Goal: Information Seeking & Learning: Learn about a topic

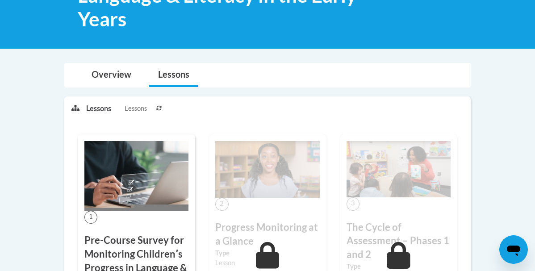
scroll to position [137, 0]
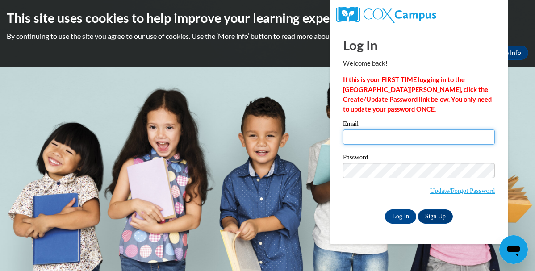
click at [367, 137] on input "Email" at bounding box center [419, 136] width 152 height 15
type input "applegatee@mymail.shawnee.edu"
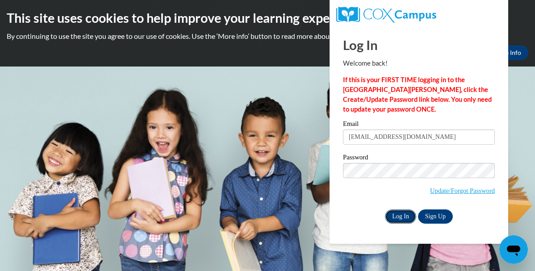
click at [402, 216] on input "Log In" at bounding box center [400, 216] width 31 height 14
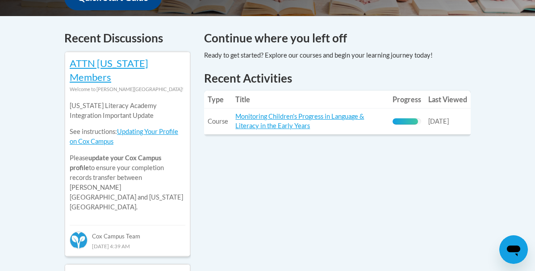
scroll to position [371, 0]
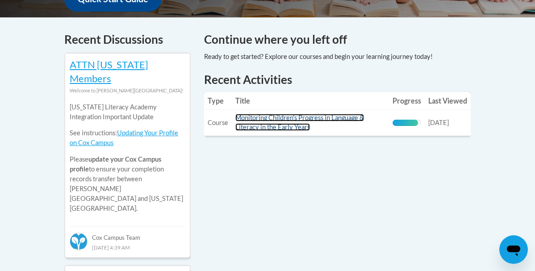
click at [287, 120] on link "Monitoring Children's Progress in Language & Literacy in the Early Years" at bounding box center [299, 122] width 129 height 17
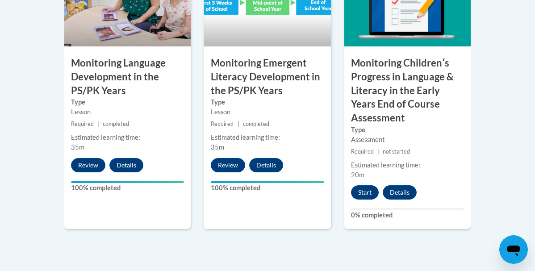
scroll to position [933, 0]
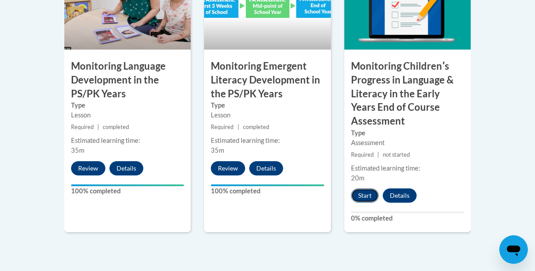
click at [366, 188] on button "Start" at bounding box center [365, 195] width 28 height 14
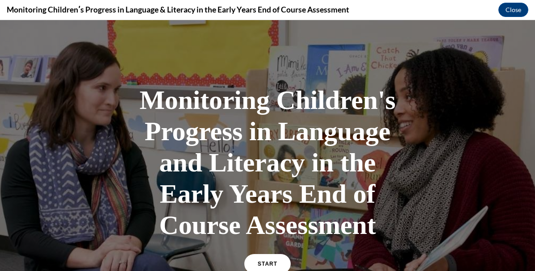
scroll to position [46, 0]
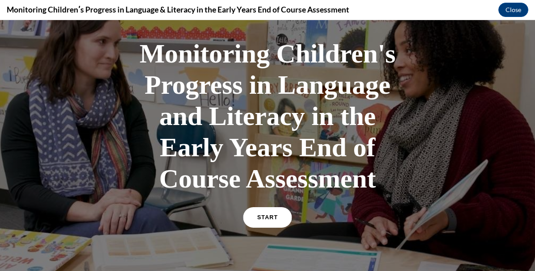
click at [268, 216] on span "START" at bounding box center [267, 217] width 21 height 7
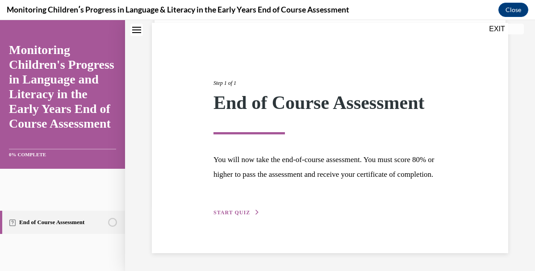
scroll to position [79, 0]
click at [248, 212] on span "START QUIZ" at bounding box center [231, 212] width 37 height 6
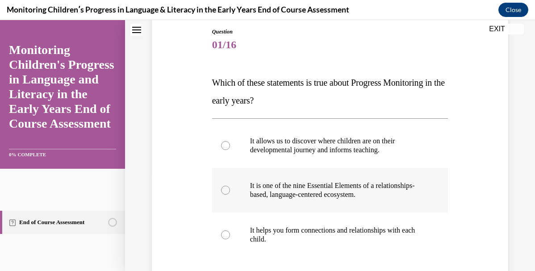
click at [254, 202] on label "It is one of the nine Essential Elements of a relationships-based, language-cen…" at bounding box center [330, 190] width 236 height 45
click at [230, 195] on input "It is one of the nine Essential Elements of a relationships-based, language-cen…" at bounding box center [225, 190] width 9 height 9
radio input "true"
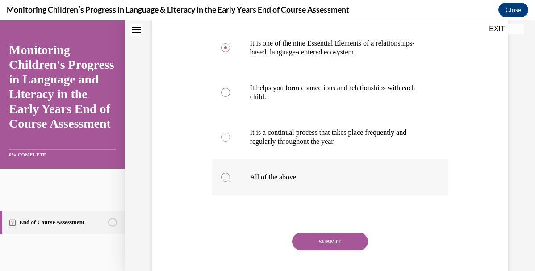
scroll to position [239, 0]
click at [271, 179] on p "All of the above" at bounding box center [338, 176] width 176 height 9
click at [230, 179] on input "All of the above" at bounding box center [225, 176] width 9 height 9
radio input "true"
click at [312, 238] on button "SUBMIT" at bounding box center [330, 241] width 76 height 18
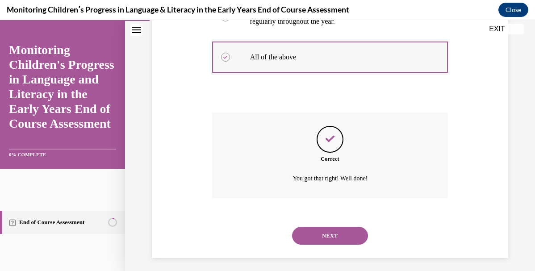
scroll to position [364, 0]
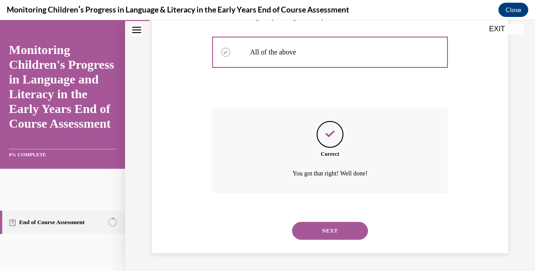
click at [324, 226] on button "NEXT" at bounding box center [330, 231] width 76 height 18
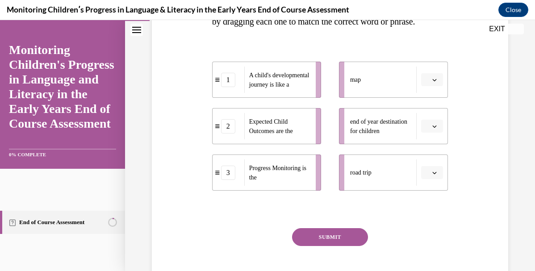
scroll to position [194, 0]
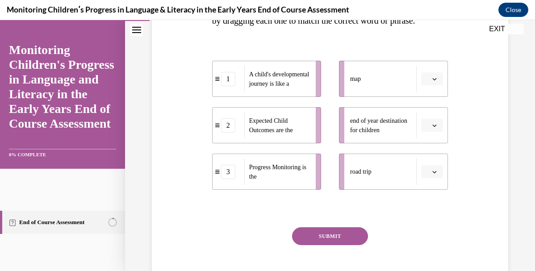
click at [285, 133] on span "Expected Child Outcomes are the" at bounding box center [271, 125] width 44 height 16
click at [428, 83] on span "Please select an option" at bounding box center [427, 79] width 3 height 9
click at [426, 137] on div "1" at bounding box center [431, 134] width 22 height 18
click at [429, 130] on span "Please select an option" at bounding box center [427, 125] width 3 height 9
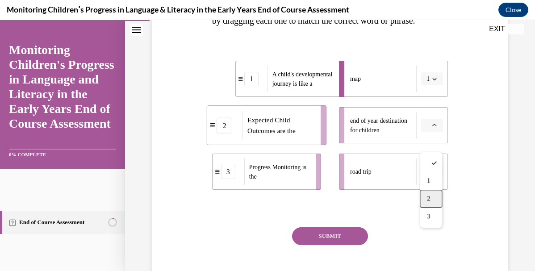
click at [425, 202] on div "2" at bounding box center [431, 199] width 22 height 18
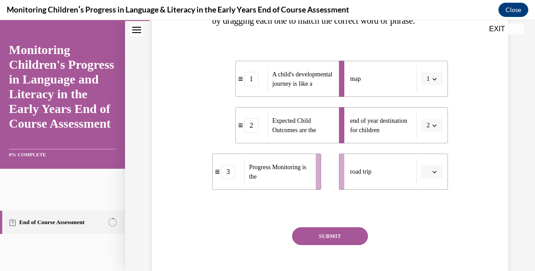
click at [437, 175] on span "button" at bounding box center [434, 172] width 6 height 6
click at [430, 173] on span "3" at bounding box center [428, 169] width 3 height 7
click at [329, 245] on button "SUBMIT" at bounding box center [330, 236] width 76 height 18
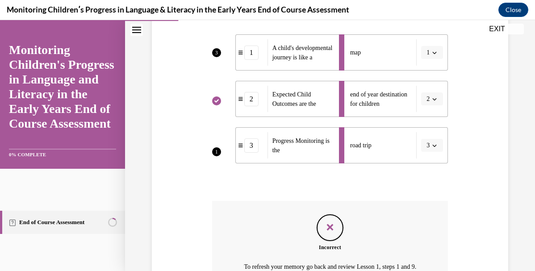
scroll to position [342, 0]
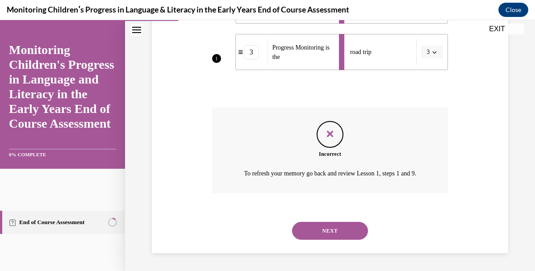
click at [333, 228] on button "NEXT" at bounding box center [330, 231] width 76 height 18
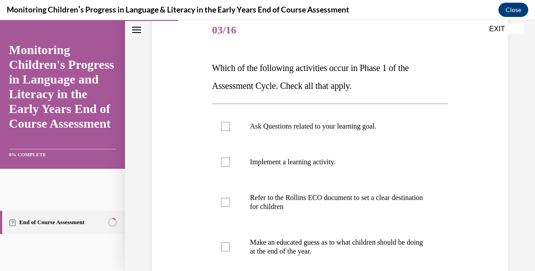
scroll to position [112, 0]
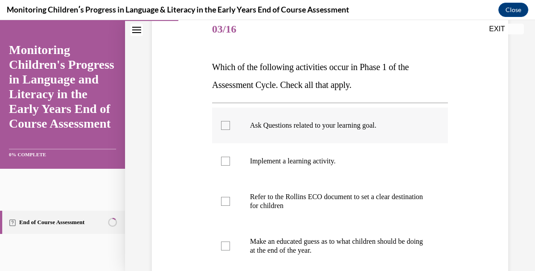
click at [312, 125] on p "Ask Questions related to your learning goal." at bounding box center [338, 125] width 176 height 9
click at [230, 125] on input "Ask Questions related to your learning goal." at bounding box center [225, 125] width 9 height 9
checkbox input "true"
click at [288, 206] on p "Refer to the Rollins ECO document to set a clear destination for children" at bounding box center [338, 201] width 176 height 18
click at [230, 206] on input "Refer to the Rollins ECO document to set a clear destination for children" at bounding box center [225, 201] width 9 height 9
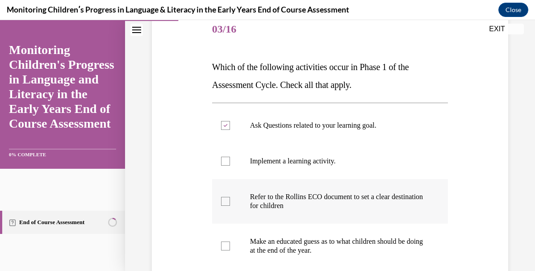
checkbox input "true"
click at [288, 241] on p "Make an educated guess as to what children should be doing at the end of the ye…" at bounding box center [338, 246] width 176 height 18
click at [230, 241] on input "Make an educated guess as to what children should be doing at the end of the ye…" at bounding box center [225, 245] width 9 height 9
checkbox input "true"
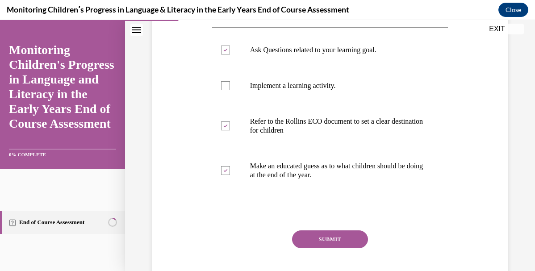
click at [315, 234] on button "SUBMIT" at bounding box center [330, 239] width 76 height 18
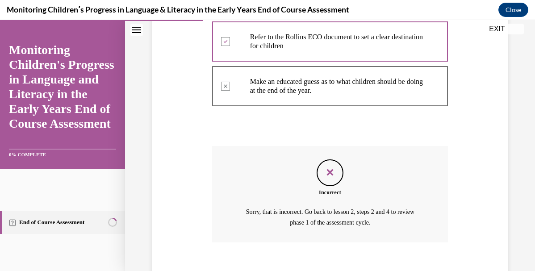
scroll to position [320, 0]
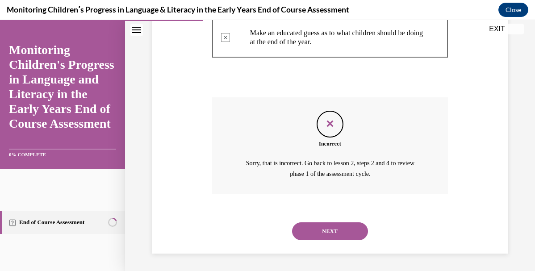
click at [338, 224] on button "NEXT" at bounding box center [330, 231] width 76 height 18
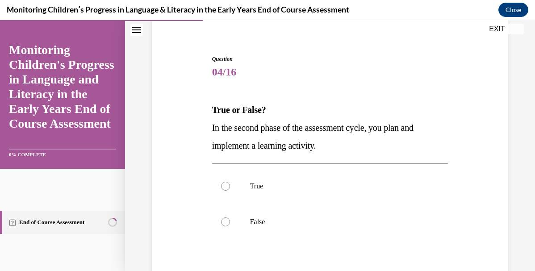
scroll to position [110, 0]
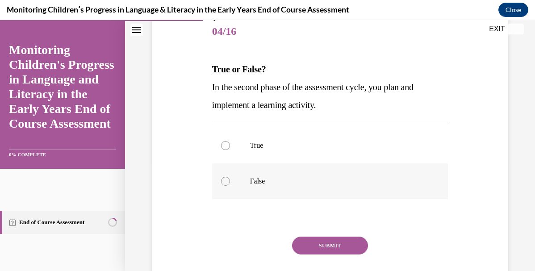
click at [332, 170] on label "False" at bounding box center [330, 181] width 236 height 36
click at [230, 177] on input "False" at bounding box center [225, 181] width 9 height 9
radio input "true"
click at [335, 255] on div "SUBMIT" at bounding box center [330, 259] width 236 height 45
click at [335, 243] on button "SUBMIT" at bounding box center [330, 246] width 76 height 18
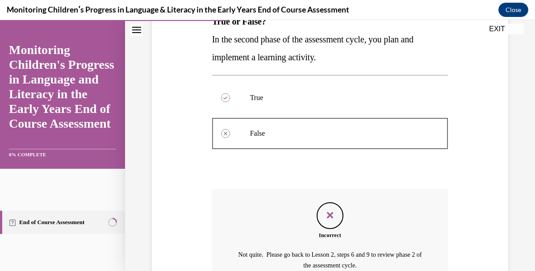
scroll to position [249, 0]
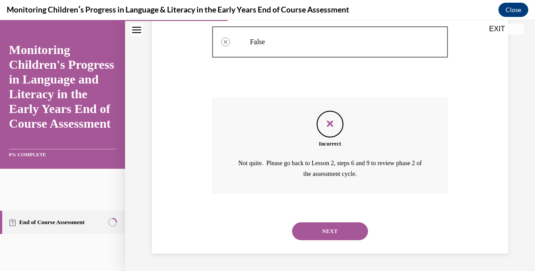
click at [334, 228] on button "NEXT" at bounding box center [330, 231] width 76 height 18
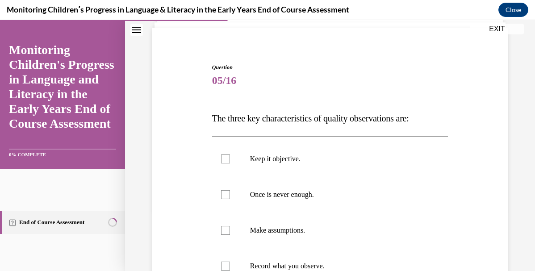
scroll to position [64, 0]
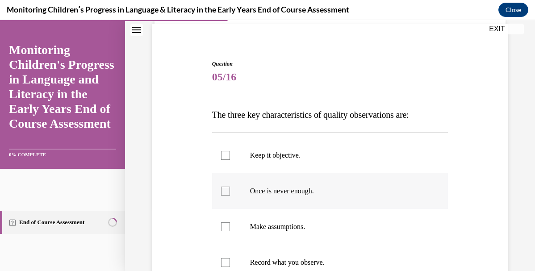
click at [320, 181] on label "Once is never enough." at bounding box center [330, 191] width 236 height 36
click at [230, 187] on input "Once is never enough." at bounding box center [225, 191] width 9 height 9
checkbox input "true"
click at [316, 226] on p "Make assumptions." at bounding box center [338, 226] width 176 height 9
click at [230, 226] on input "Make assumptions." at bounding box center [225, 226] width 9 height 9
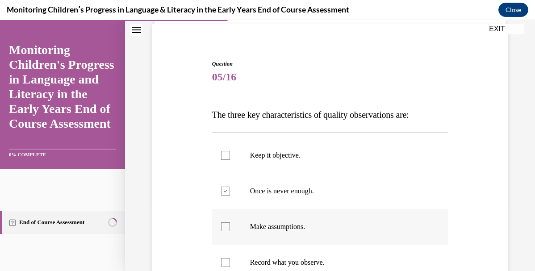
checkbox input "true"
click at [316, 256] on label "Record what you observe." at bounding box center [330, 263] width 236 height 36
click at [230, 258] on input "Record what you observe." at bounding box center [225, 262] width 9 height 9
checkbox input "true"
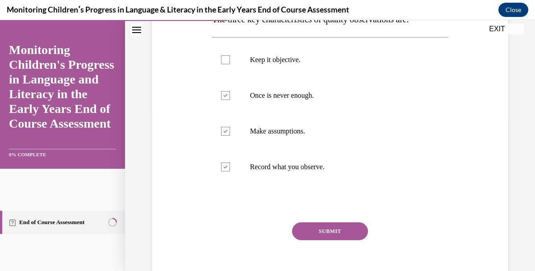
scroll to position [163, 0]
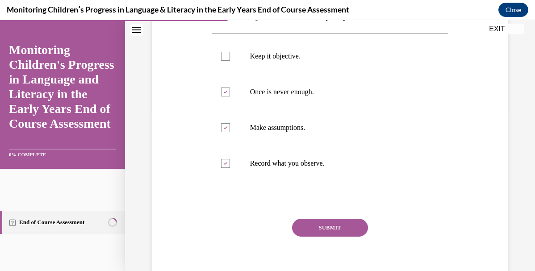
click at [336, 216] on div "Question 05/16 The three key characteristics of quality observations are: Keep …" at bounding box center [330, 126] width 236 height 331
click at [336, 228] on button "SUBMIT" at bounding box center [330, 228] width 76 height 18
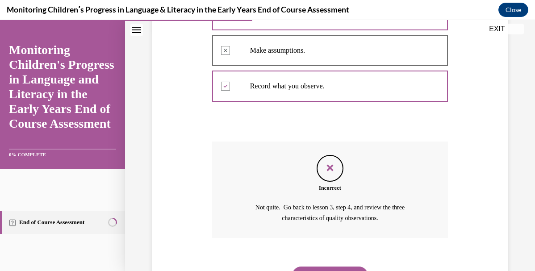
scroll to position [285, 0]
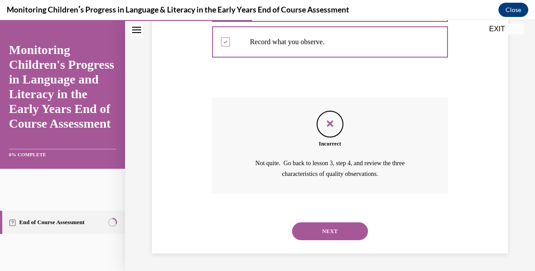
click at [333, 234] on button "NEXT" at bounding box center [330, 231] width 76 height 18
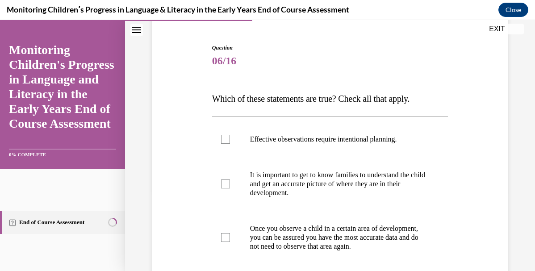
scroll to position [81, 0]
click at [329, 156] on label "Effective observations require intentional planning." at bounding box center [330, 139] width 236 height 36
click at [230, 143] on input "Effective observations require intentional planning." at bounding box center [225, 138] width 9 height 9
checkbox input "true"
click at [318, 237] on p "Once you observe a child in a certain area of development, you can be assured y…" at bounding box center [338, 237] width 176 height 27
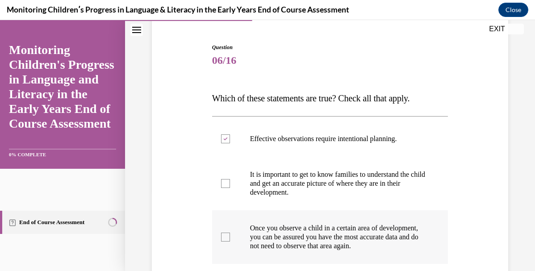
click at [230, 237] on input "Once you observe a child in a certain area of development, you can be assured y…" at bounding box center [225, 237] width 9 height 9
checkbox input "true"
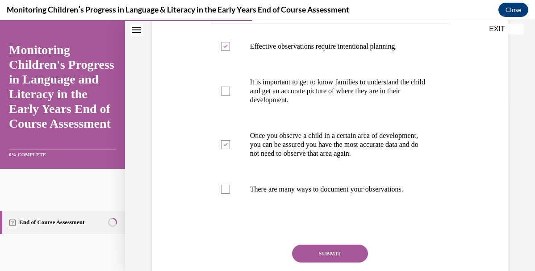
click at [324, 262] on button "SUBMIT" at bounding box center [330, 254] width 76 height 18
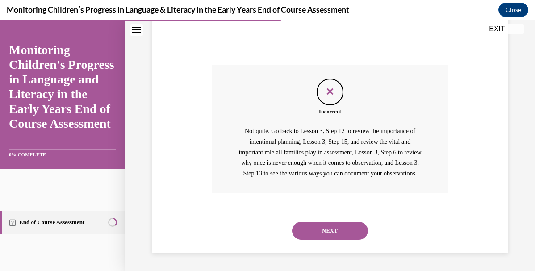
scroll to position [372, 0]
click at [334, 228] on button "NEXT" at bounding box center [330, 231] width 76 height 18
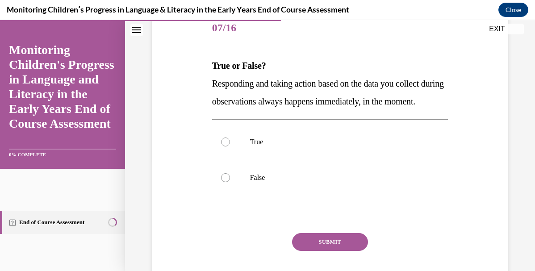
scroll to position [114, 0]
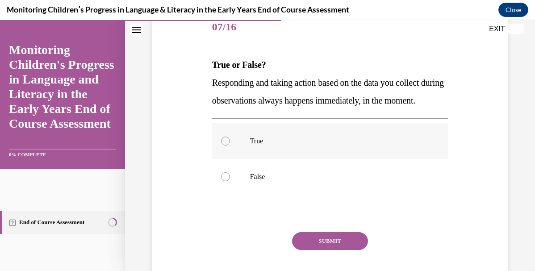
click at [293, 147] on label "True" at bounding box center [330, 141] width 236 height 36
click at [230, 145] on input "True" at bounding box center [225, 141] width 9 height 9
radio input "true"
click at [356, 250] on button "SUBMIT" at bounding box center [330, 241] width 76 height 18
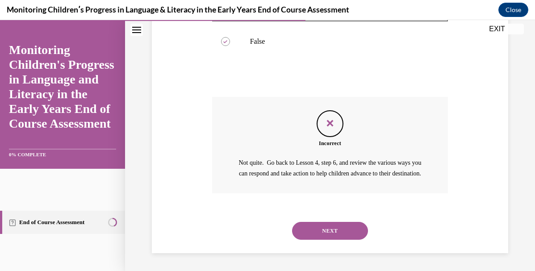
scroll to position [278, 0]
click at [349, 232] on button "NEXT" at bounding box center [330, 231] width 76 height 18
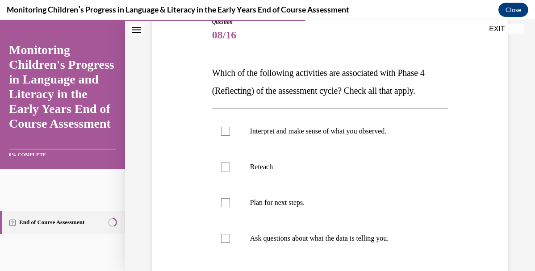
scroll to position [114, 0]
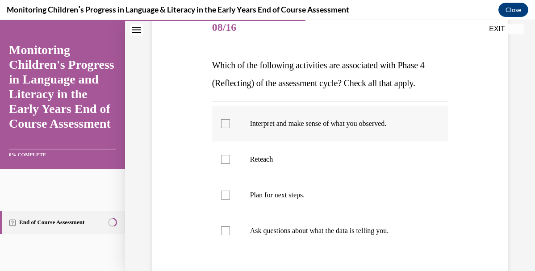
click at [324, 135] on label "Interpret and make sense of what you observed." at bounding box center [330, 124] width 236 height 36
click at [230, 128] on input "Interpret and make sense of what you observed." at bounding box center [225, 123] width 9 height 9
checkbox input "true"
click at [311, 197] on p "Plan for next steps." at bounding box center [338, 195] width 176 height 9
click at [230, 197] on input "Plan for next steps." at bounding box center [225, 195] width 9 height 9
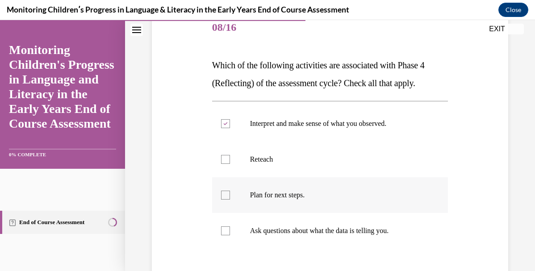
checkbox input "true"
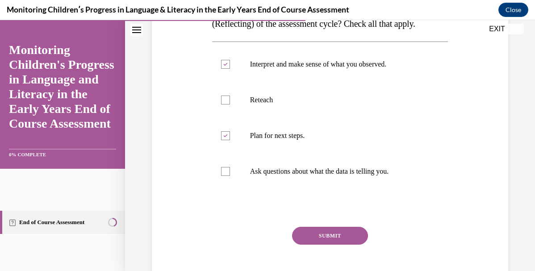
click at [319, 239] on button "SUBMIT" at bounding box center [330, 236] width 76 height 18
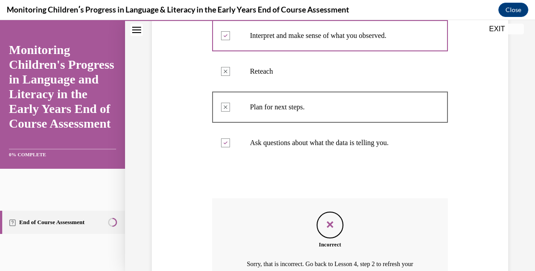
scroll to position [303, 0]
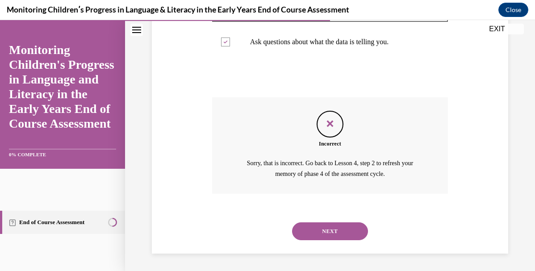
click at [324, 229] on button "NEXT" at bounding box center [330, 231] width 76 height 18
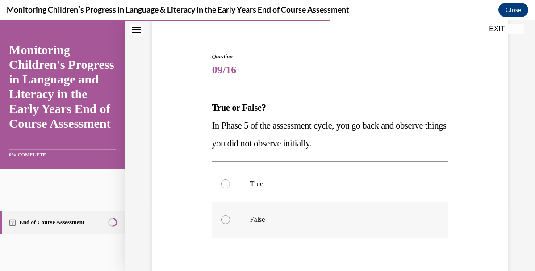
click at [324, 222] on p "False" at bounding box center [338, 219] width 176 height 9
click at [230, 222] on input "False" at bounding box center [225, 219] width 9 height 9
radio input "true"
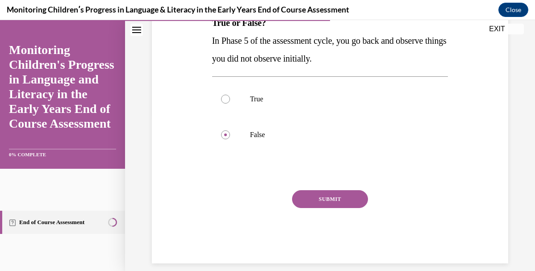
click at [328, 199] on button "SUBMIT" at bounding box center [330, 199] width 76 height 18
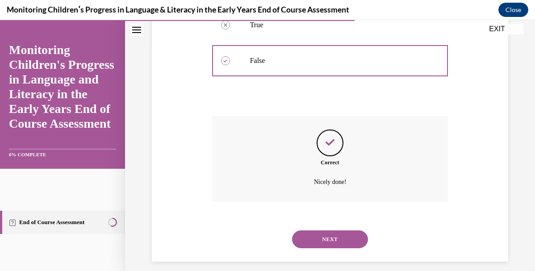
scroll to position [234, 0]
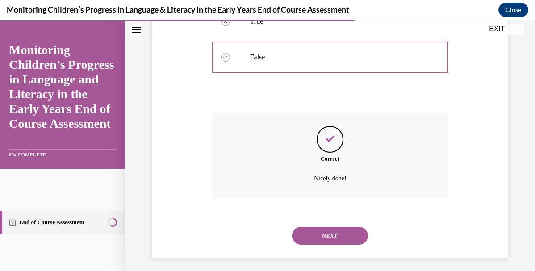
click at [325, 239] on button "NEXT" at bounding box center [330, 236] width 76 height 18
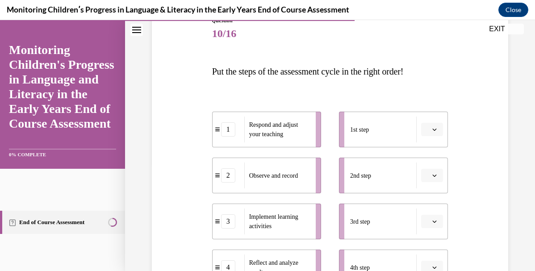
scroll to position [108, 0]
click at [437, 129] on button "button" at bounding box center [432, 128] width 22 height 13
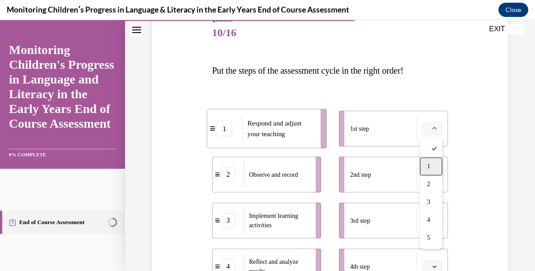
click at [434, 165] on div "1" at bounding box center [431, 167] width 22 height 18
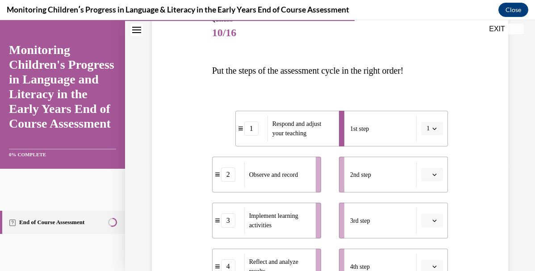
scroll to position [142, 0]
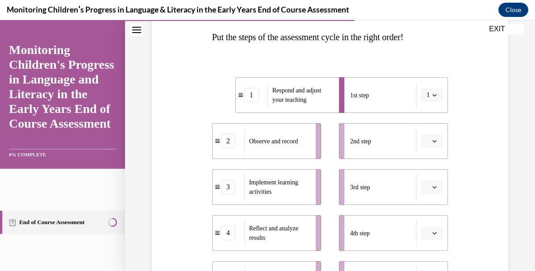
click at [436, 138] on span "button" at bounding box center [434, 141] width 6 height 6
click at [436, 178] on div "1" at bounding box center [431, 179] width 22 height 18
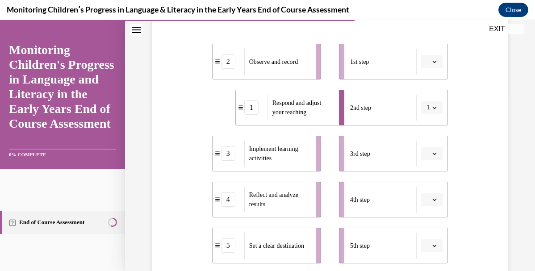
scroll to position [176, 0]
click at [438, 58] on button "button" at bounding box center [432, 60] width 22 height 13
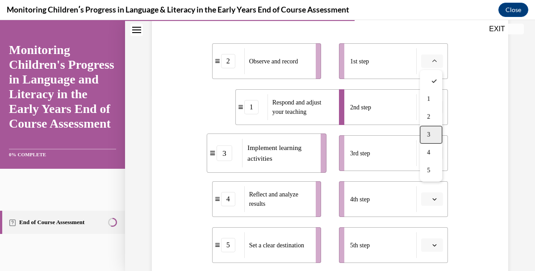
click at [436, 137] on div "3" at bounding box center [431, 135] width 22 height 18
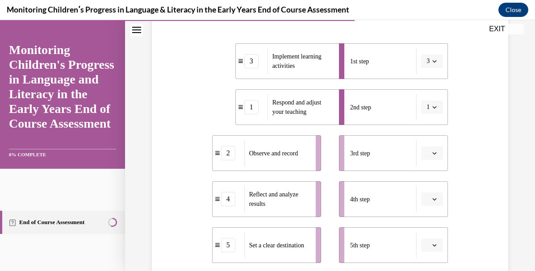
click at [430, 153] on button "button" at bounding box center [432, 152] width 22 height 13
click at [428, 128] on div "5" at bounding box center [431, 133] width 22 height 18
click at [432, 204] on button "button" at bounding box center [432, 198] width 22 height 13
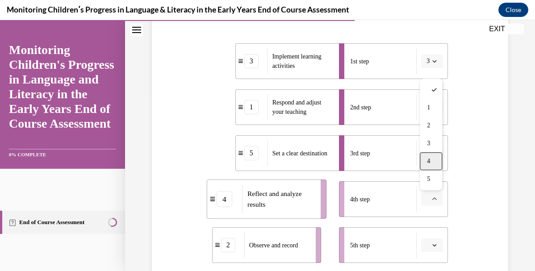
click at [434, 158] on div "4" at bounding box center [431, 161] width 22 height 18
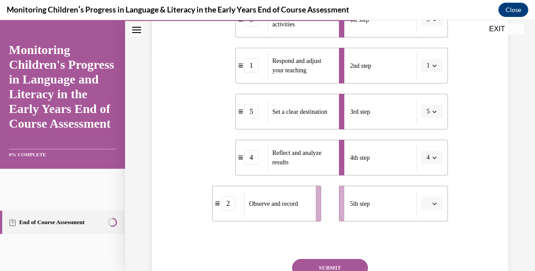
scroll to position [218, 0]
click at [438, 211] on li "5th step" at bounding box center [393, 203] width 109 height 36
click at [435, 198] on button "button" at bounding box center [432, 202] width 22 height 13
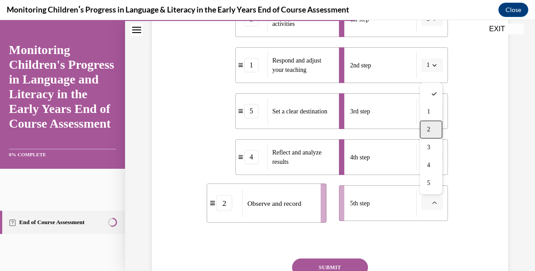
click at [439, 127] on div "2" at bounding box center [431, 130] width 22 height 18
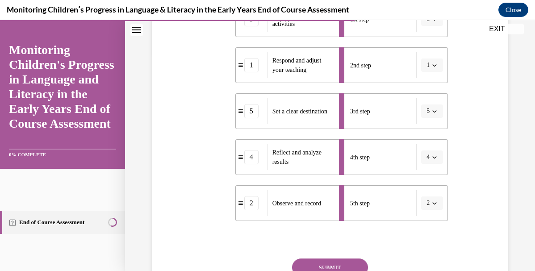
click at [343, 266] on button "SUBMIT" at bounding box center [330, 267] width 76 height 18
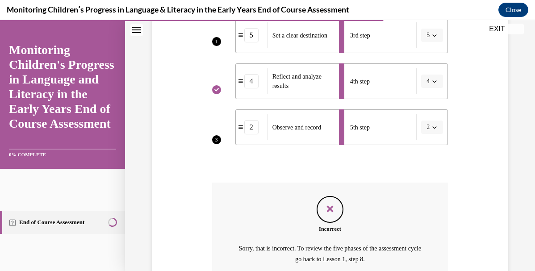
scroll to position [379, 0]
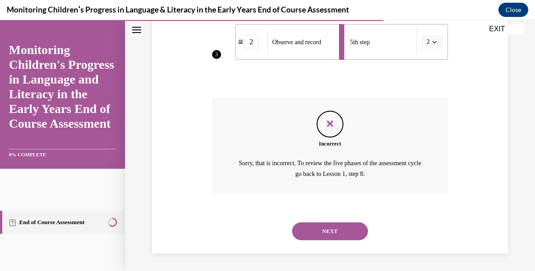
click at [343, 224] on button "NEXT" at bounding box center [330, 231] width 76 height 18
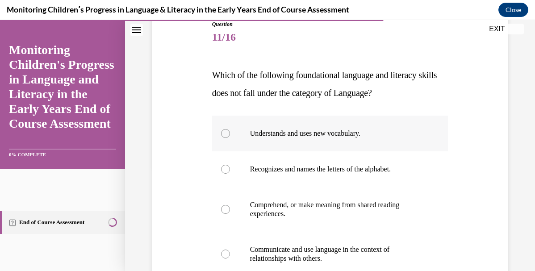
scroll to position [104, 0]
click at [304, 143] on label "Understands and uses new vocabulary." at bounding box center [330, 133] width 236 height 36
click at [230, 137] on input "Understands and uses new vocabulary." at bounding box center [225, 133] width 9 height 9
radio input "true"
click at [304, 243] on label "Communicate and use language in the context of relationships with others." at bounding box center [330, 253] width 236 height 45
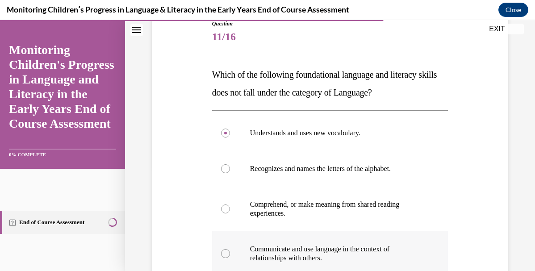
click at [230, 249] on input "Communicate and use language in the context of relationships with others." at bounding box center [225, 253] width 9 height 9
radio input "true"
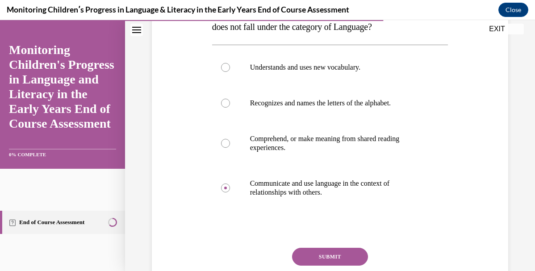
click at [320, 254] on button "SUBMIT" at bounding box center [330, 257] width 76 height 18
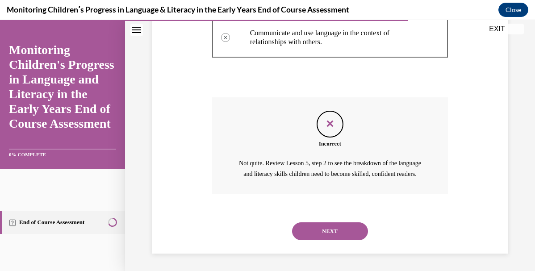
scroll to position [331, 0]
click at [328, 229] on button "NEXT" at bounding box center [330, 231] width 76 height 18
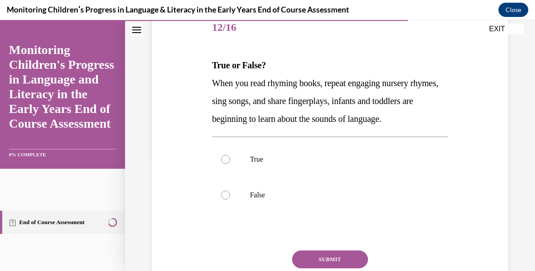
scroll to position [116, 0]
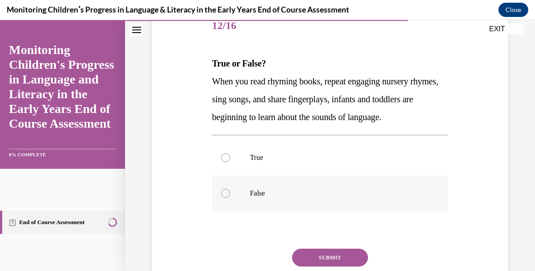
click at [303, 194] on p "False" at bounding box center [338, 193] width 176 height 9
click at [230, 194] on input "False" at bounding box center [225, 193] width 9 height 9
radio input "true"
click at [332, 248] on div "Question 12/16 True or False? When you read rhyming books, repeat engaging nurs…" at bounding box center [330, 164] width 236 height 313
click at [332, 253] on button "SUBMIT" at bounding box center [330, 258] width 76 height 18
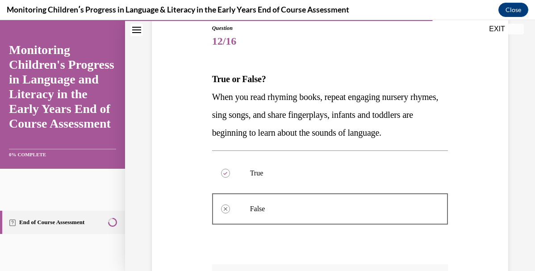
scroll to position [267, 0]
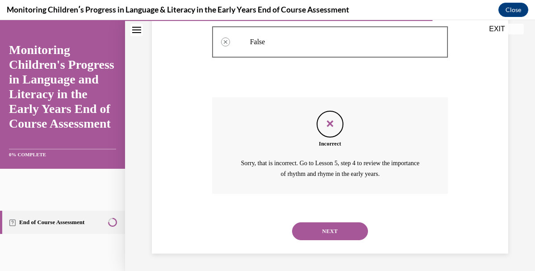
click at [326, 228] on button "NEXT" at bounding box center [330, 231] width 76 height 18
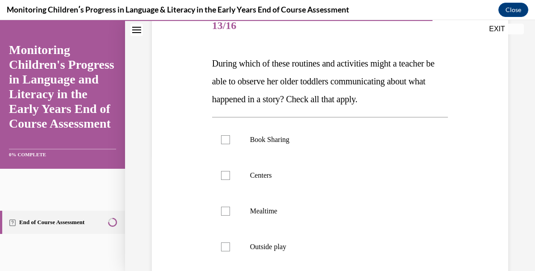
scroll to position [166, 0]
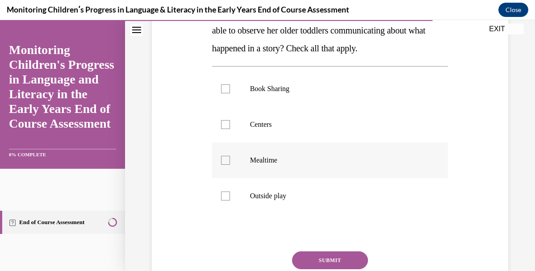
click at [316, 156] on p "Mealtime" at bounding box center [338, 160] width 176 height 9
click at [230, 156] on input "Mealtime" at bounding box center [225, 160] width 9 height 9
checkbox input "true"
click at [316, 120] on label "Centers" at bounding box center [330, 125] width 236 height 36
click at [230, 120] on input "Centers" at bounding box center [225, 124] width 9 height 9
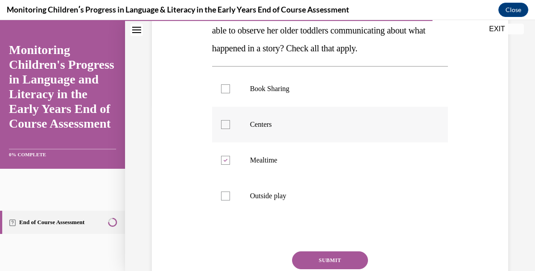
checkbox input "true"
click at [331, 262] on button "SUBMIT" at bounding box center [330, 260] width 76 height 18
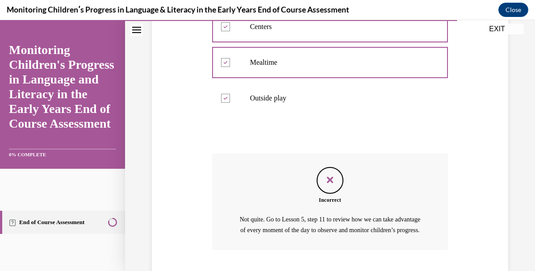
scroll to position [331, 0]
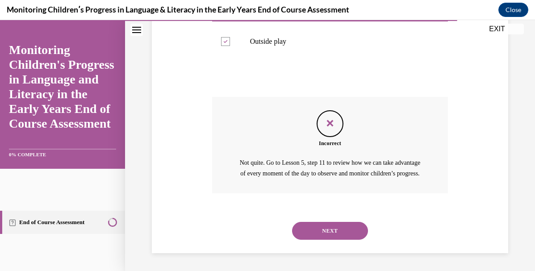
click at [341, 234] on button "NEXT" at bounding box center [330, 231] width 76 height 18
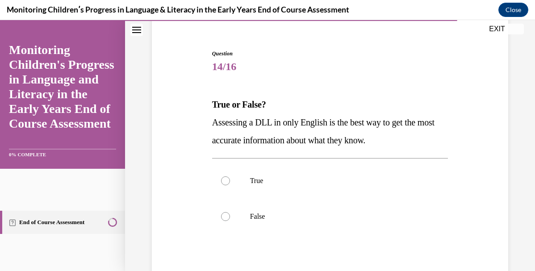
scroll to position [75, 0]
click at [320, 208] on label "False" at bounding box center [330, 216] width 236 height 36
click at [230, 212] on input "False" at bounding box center [225, 216] width 9 height 9
radio input "true"
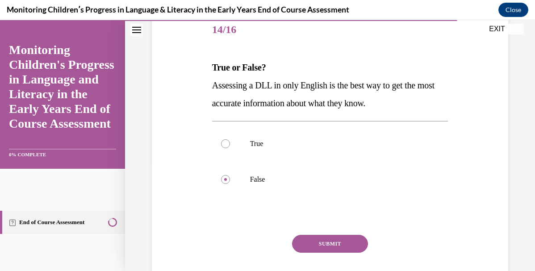
click at [326, 240] on button "SUBMIT" at bounding box center [330, 244] width 76 height 18
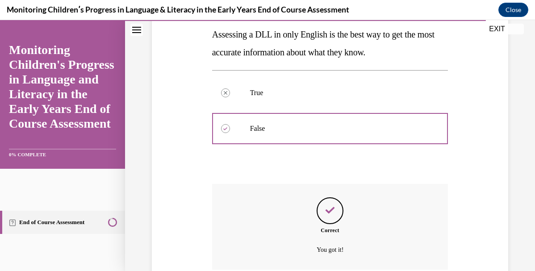
scroll to position [239, 0]
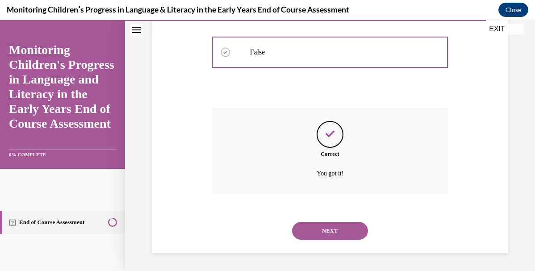
click at [324, 226] on button "NEXT" at bounding box center [330, 231] width 76 height 18
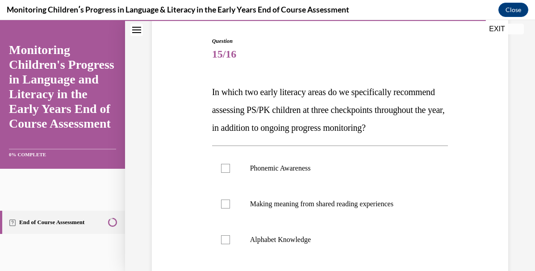
click at [324, 222] on label "Making meaning from shared reading experiences" at bounding box center [330, 204] width 236 height 36
click at [230, 208] on input "Making meaning from shared reading experiences" at bounding box center [225, 203] width 9 height 9
checkbox input "true"
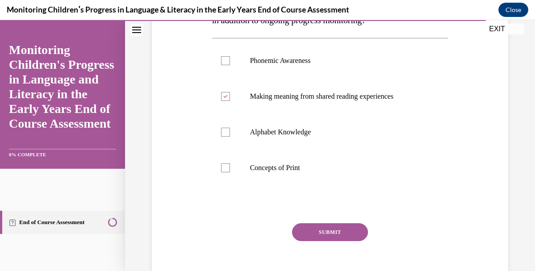
click at [324, 241] on button "SUBMIT" at bounding box center [330, 232] width 76 height 18
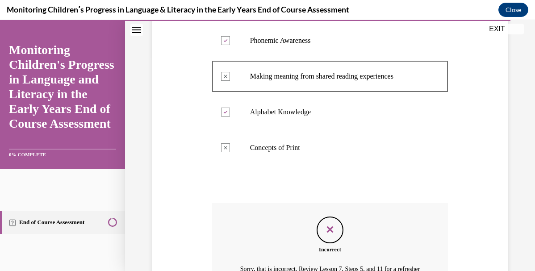
scroll to position [349, 0]
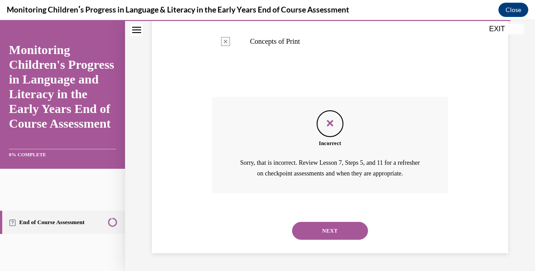
click at [334, 226] on button "NEXT" at bounding box center [330, 231] width 76 height 18
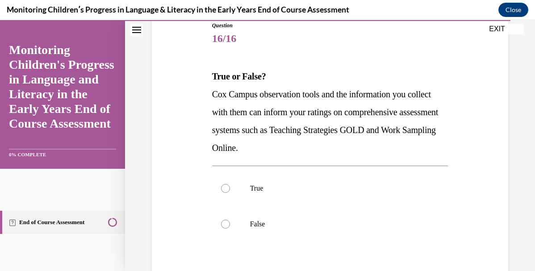
scroll to position [104, 0]
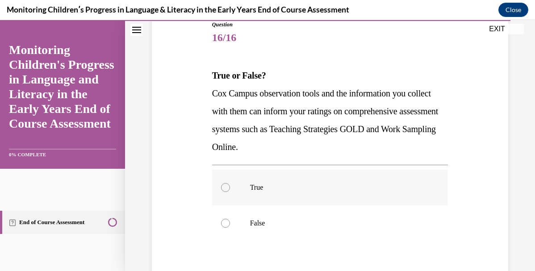
click at [330, 195] on label "True" at bounding box center [330, 188] width 236 height 36
click at [230, 192] on input "True" at bounding box center [225, 187] width 9 height 9
radio input "true"
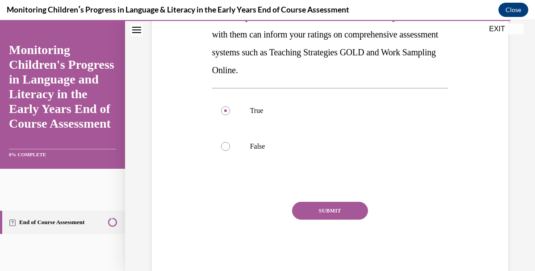
click at [330, 212] on button "SUBMIT" at bounding box center [330, 211] width 76 height 18
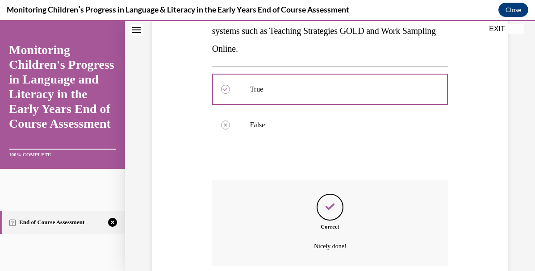
scroll to position [274, 0]
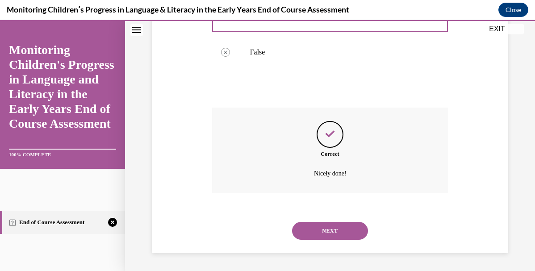
click at [328, 233] on button "NEXT" at bounding box center [330, 231] width 76 height 18
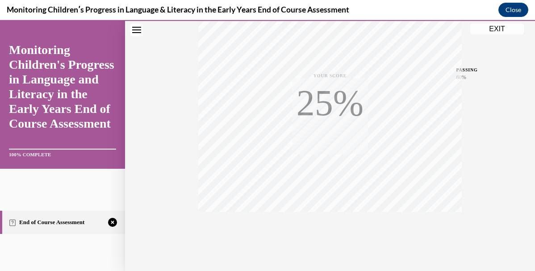
scroll to position [207, 0]
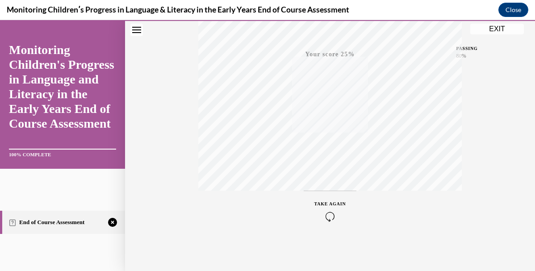
click at [331, 214] on icon "button" at bounding box center [330, 217] width 32 height 10
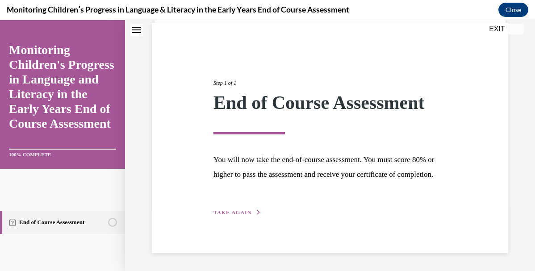
click at [237, 213] on span "TAKE AGAIN" at bounding box center [232, 212] width 38 height 6
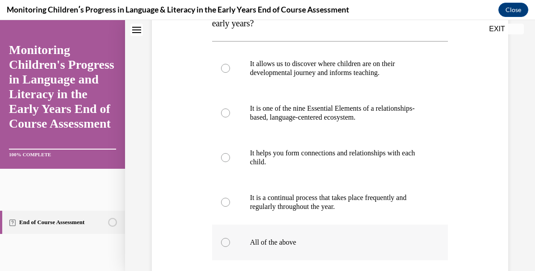
click at [252, 244] on p "All of the above" at bounding box center [338, 242] width 176 height 9
click at [230, 244] on input "All of the above" at bounding box center [225, 242] width 9 height 9
radio input "true"
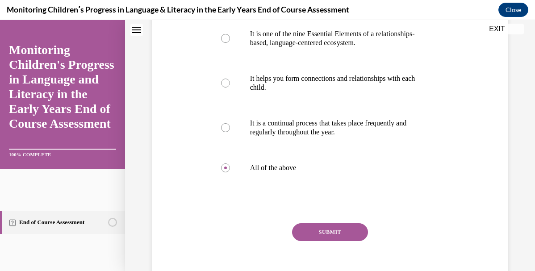
click at [352, 228] on button "SUBMIT" at bounding box center [330, 232] width 76 height 18
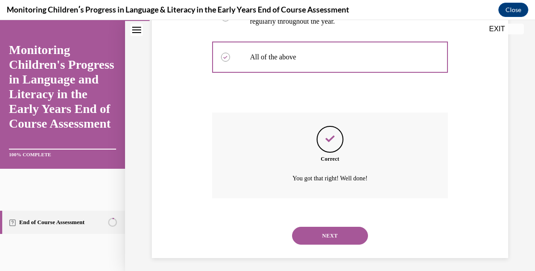
scroll to position [364, 0]
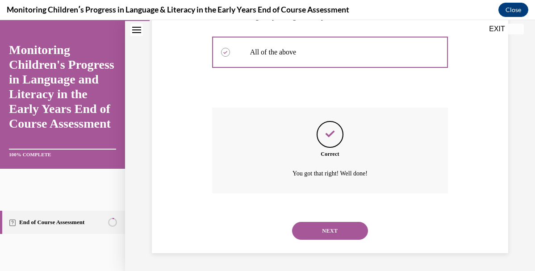
click at [337, 231] on button "NEXT" at bounding box center [330, 231] width 76 height 18
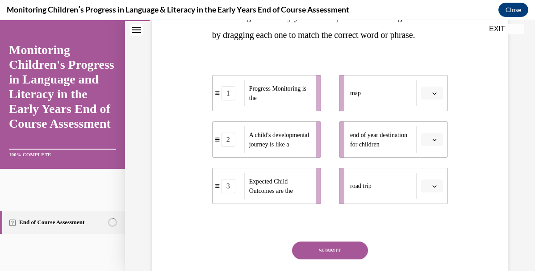
scroll to position [183, 0]
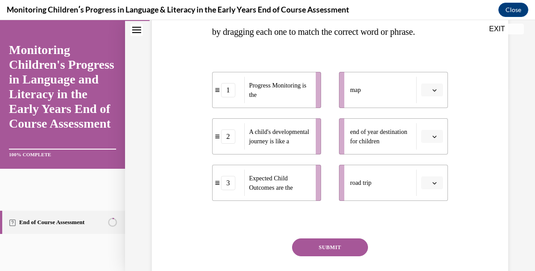
click at [435, 92] on icon "button" at bounding box center [434, 90] width 4 height 4
click at [427, 181] on span "3" at bounding box center [428, 181] width 3 height 7
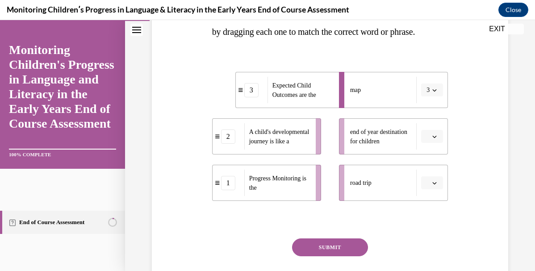
click at [431, 143] on button "button" at bounding box center [432, 136] width 22 height 13
click at [429, 205] on div "2" at bounding box center [431, 210] width 22 height 18
click at [437, 186] on span "button" at bounding box center [434, 183] width 6 height 6
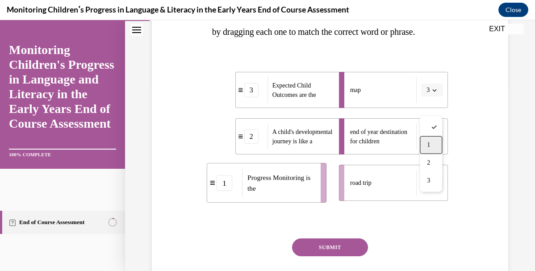
click at [433, 145] on div "1" at bounding box center [431, 145] width 22 height 18
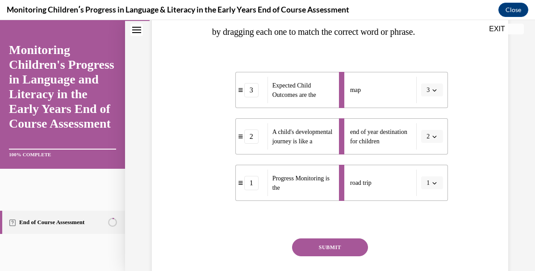
click at [332, 256] on button "SUBMIT" at bounding box center [330, 247] width 76 height 18
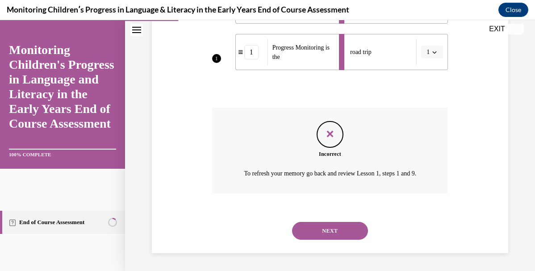
scroll to position [342, 0]
click at [333, 228] on button "NEXT" at bounding box center [330, 231] width 76 height 18
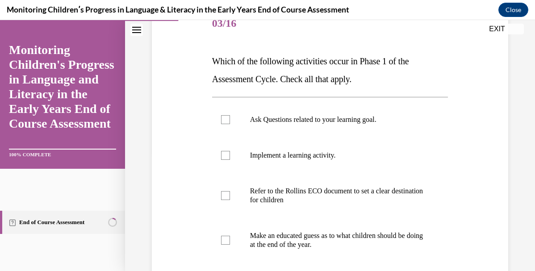
scroll to position [130, 0]
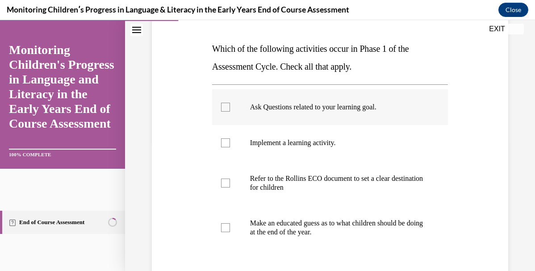
click at [292, 115] on label "Ask Questions related to your learning goal." at bounding box center [330, 107] width 236 height 36
click at [230, 112] on input "Ask Questions related to your learning goal." at bounding box center [225, 107] width 9 height 9
checkbox input "true"
click at [288, 181] on p "Refer to the Rollins ECO document to set a clear destination for children" at bounding box center [338, 183] width 176 height 18
click at [230, 181] on input "Refer to the Rollins ECO document to set a clear destination for children" at bounding box center [225, 183] width 9 height 9
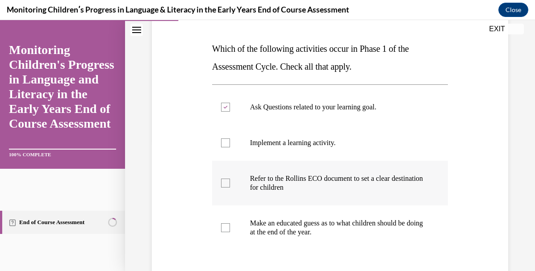
checkbox input "true"
click at [284, 230] on p "Make an educated guess as to what children should be doing at the end of the ye…" at bounding box center [338, 228] width 176 height 18
click at [230, 230] on input "Make an educated guess as to what children should be doing at the end of the ye…" at bounding box center [225, 227] width 9 height 9
checkbox input "true"
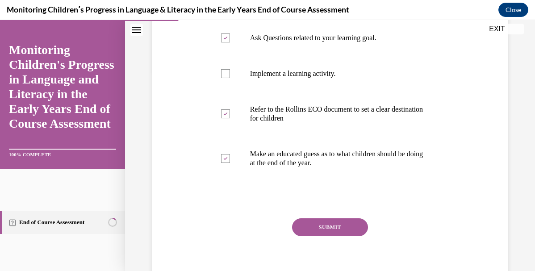
click at [311, 233] on button "SUBMIT" at bounding box center [330, 227] width 76 height 18
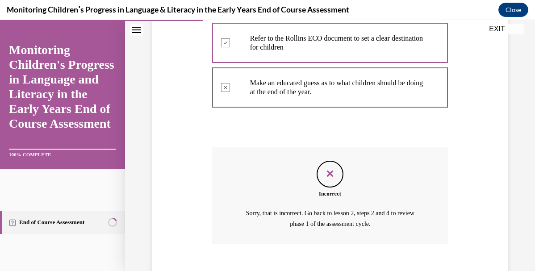
scroll to position [320, 0]
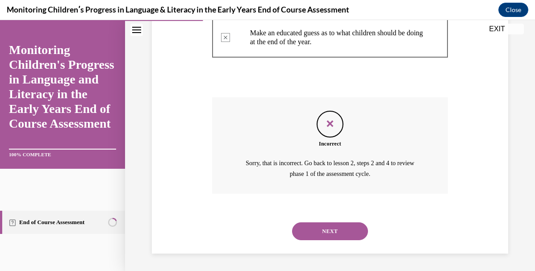
click at [313, 230] on button "NEXT" at bounding box center [330, 231] width 76 height 18
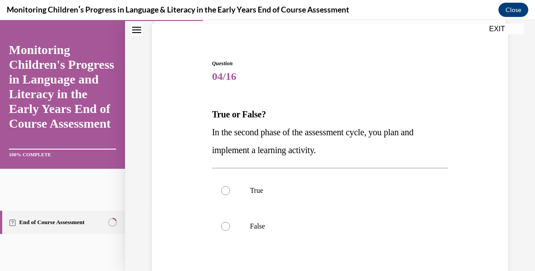
scroll to position [79, 0]
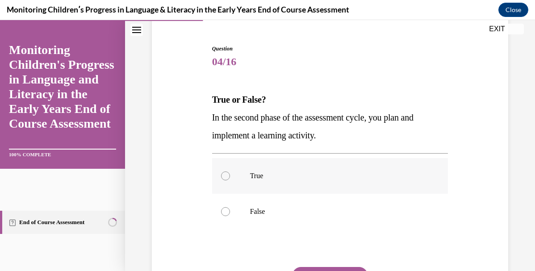
click at [278, 181] on label "True" at bounding box center [330, 176] width 236 height 36
click at [230, 180] on input "True" at bounding box center [225, 175] width 9 height 9
radio input "true"
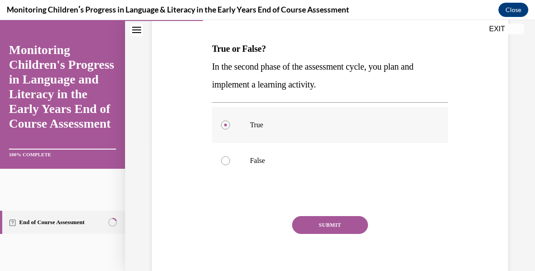
scroll to position [146, 0]
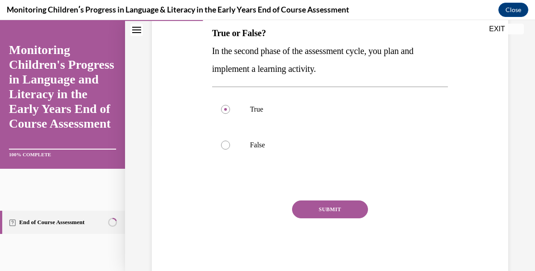
click at [316, 208] on button "SUBMIT" at bounding box center [330, 209] width 76 height 18
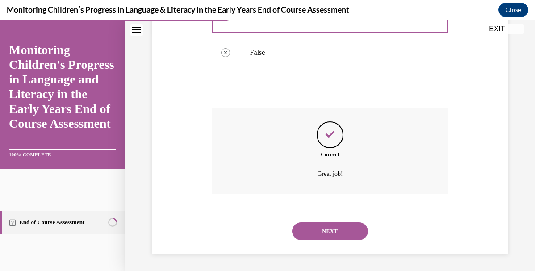
scroll to position [239, 0]
click at [312, 226] on button "NEXT" at bounding box center [330, 231] width 76 height 18
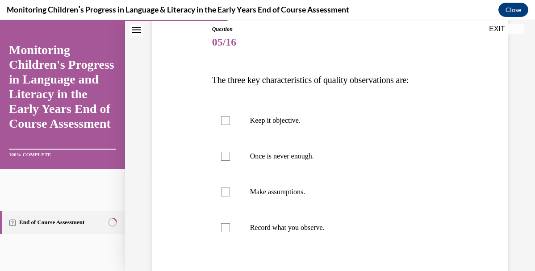
scroll to position [100, 0]
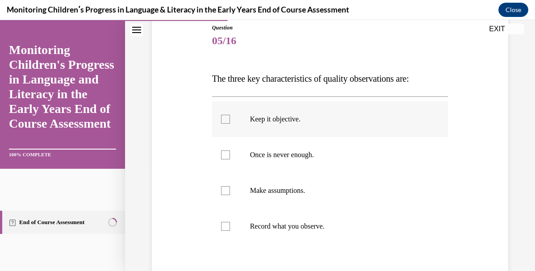
click at [301, 116] on p "Keep it objective." at bounding box center [338, 119] width 176 height 9
click at [230, 116] on input "Keep it objective." at bounding box center [225, 119] width 9 height 9
checkbox input "true"
click at [301, 153] on p "Once is never enough." at bounding box center [338, 154] width 176 height 9
click at [230, 153] on input "Once is never enough." at bounding box center [225, 154] width 9 height 9
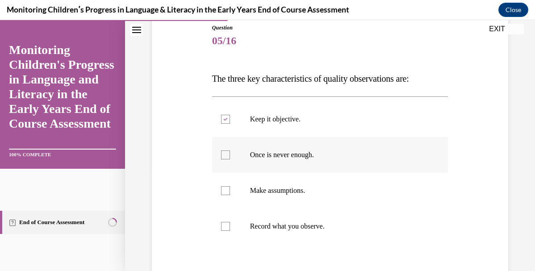
checkbox input "true"
click at [318, 218] on label "Record what you observe." at bounding box center [330, 226] width 236 height 36
click at [230, 222] on input "Record what you observe." at bounding box center [225, 226] width 9 height 9
checkbox input "true"
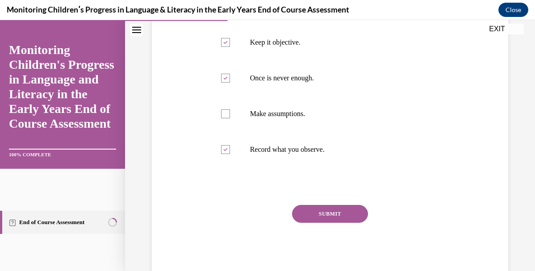
click at [319, 215] on button "SUBMIT" at bounding box center [330, 214] width 76 height 18
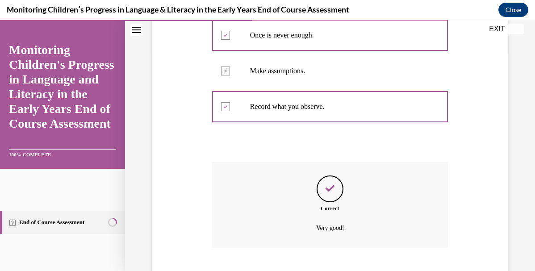
scroll to position [274, 0]
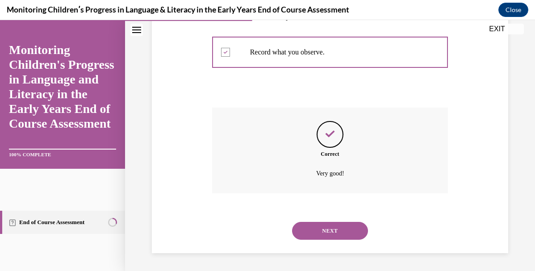
click at [323, 223] on button "NEXT" at bounding box center [330, 231] width 76 height 18
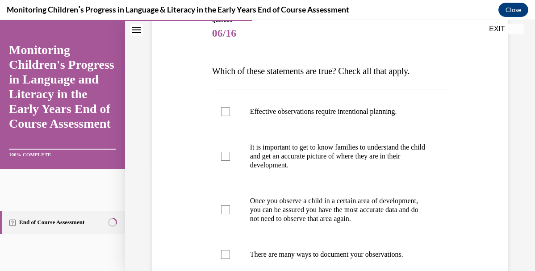
scroll to position [109, 0]
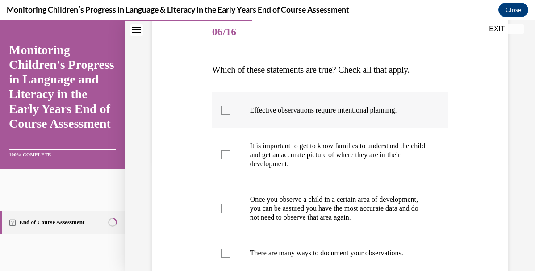
click at [276, 113] on p "Effective observations require intentional planning." at bounding box center [338, 110] width 176 height 9
click at [230, 113] on input "Effective observations require intentional planning." at bounding box center [225, 110] width 9 height 9
checkbox input "true"
click at [276, 163] on p "It is important to get to know families to understand the child and get an accu…" at bounding box center [338, 154] width 176 height 27
click at [230, 159] on input "It is important to get to know families to understand the child and get an accu…" at bounding box center [225, 154] width 9 height 9
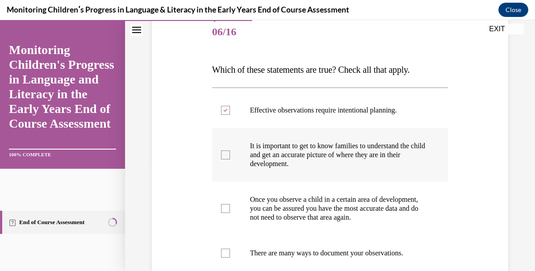
checkbox input "true"
click at [261, 257] on label "There are many ways to document your observations." at bounding box center [330, 253] width 236 height 36
click at [230, 257] on input "There are many ways to document your observations." at bounding box center [225, 253] width 9 height 9
checkbox input "true"
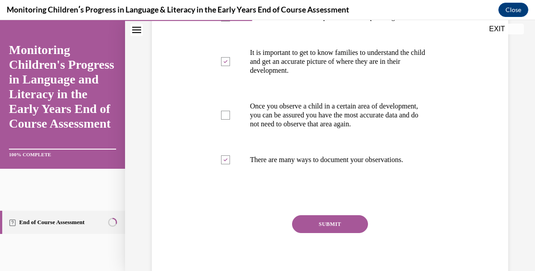
click at [314, 233] on button "SUBMIT" at bounding box center [330, 224] width 76 height 18
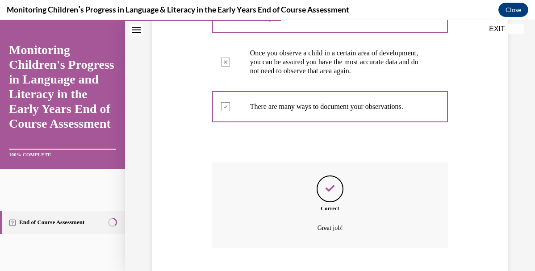
scroll to position [319, 0]
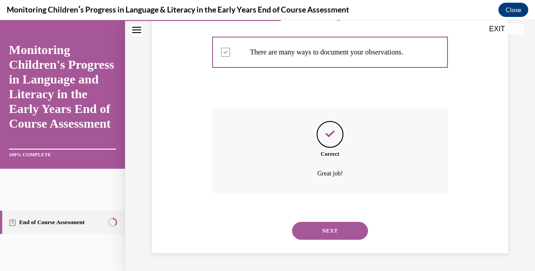
click at [322, 224] on button "NEXT" at bounding box center [330, 231] width 76 height 18
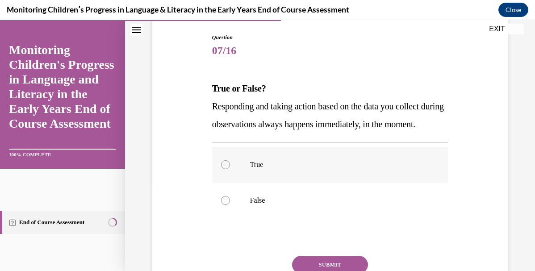
click at [305, 218] on label "False" at bounding box center [330, 201] width 236 height 36
click at [230, 205] on input "False" at bounding box center [225, 200] width 9 height 9
radio input "true"
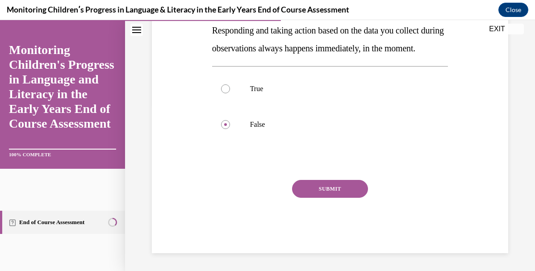
click at [322, 192] on button "SUBMIT" at bounding box center [330, 189] width 76 height 18
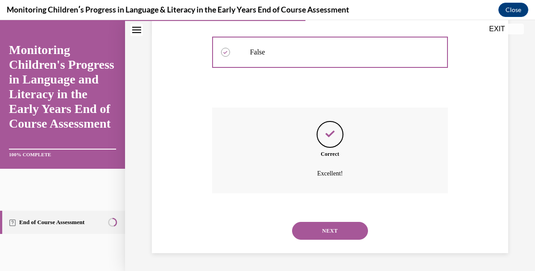
scroll to position [257, 0]
click at [324, 234] on button "NEXT" at bounding box center [330, 231] width 76 height 18
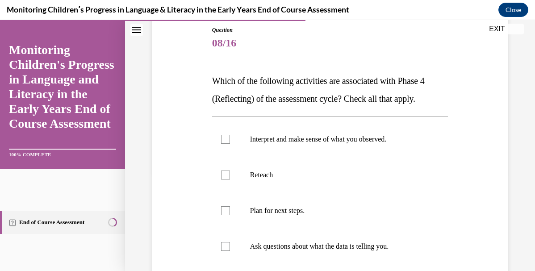
scroll to position [99, 0]
click at [331, 155] on label "Interpret and make sense of what you observed." at bounding box center [330, 139] width 236 height 36
click at [230, 143] on input "Interpret and make sense of what you observed." at bounding box center [225, 138] width 9 height 9
checkbox input "true"
click at [311, 244] on p "Ask questions about what the data is telling you." at bounding box center [338, 245] width 176 height 9
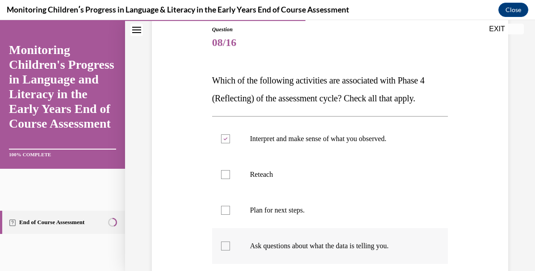
click at [230, 244] on input "Ask questions about what the data is telling you." at bounding box center [225, 245] width 9 height 9
checkbox input "true"
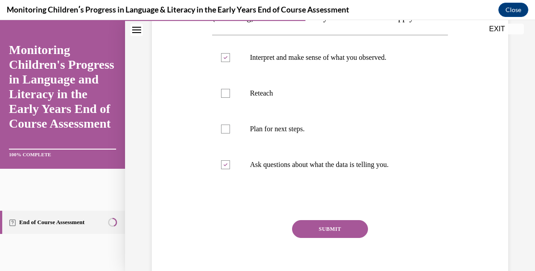
click at [321, 223] on button "SUBMIT" at bounding box center [330, 229] width 76 height 18
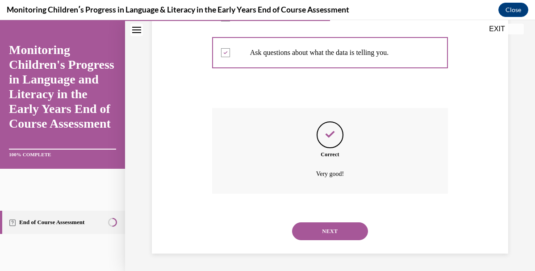
scroll to position [292, 0]
click at [316, 229] on button "NEXT" at bounding box center [330, 231] width 76 height 18
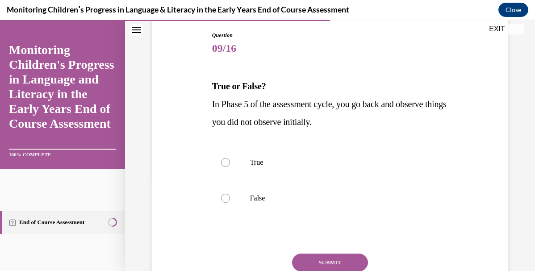
scroll to position [94, 0]
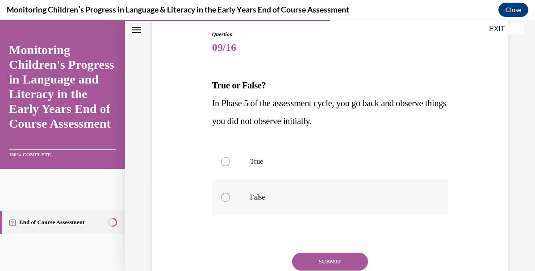
click at [309, 210] on label "False" at bounding box center [330, 197] width 236 height 36
click at [230, 202] on input "False" at bounding box center [225, 197] width 9 height 9
radio input "true"
click at [309, 260] on button "SUBMIT" at bounding box center [330, 262] width 76 height 18
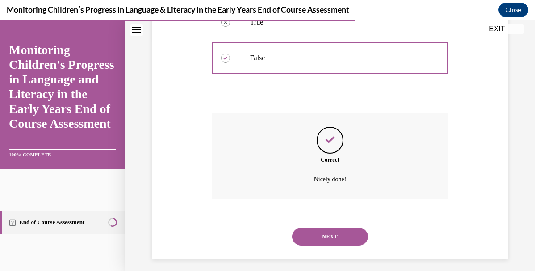
scroll to position [239, 0]
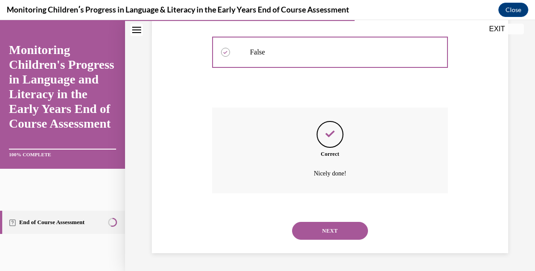
click at [316, 233] on button "NEXT" at bounding box center [330, 231] width 76 height 18
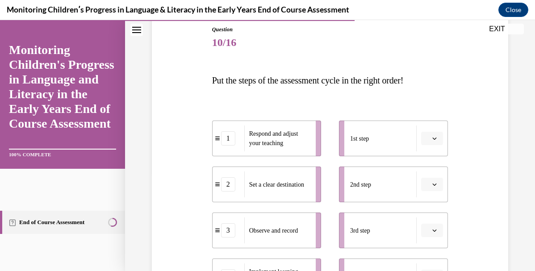
scroll to position [100, 0]
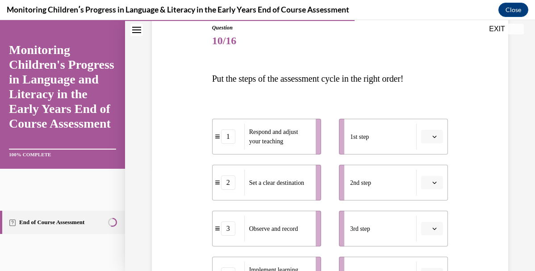
click at [427, 140] on span "Please select an option" at bounding box center [427, 136] width 3 height 9
click at [429, 188] on div "2" at bounding box center [431, 192] width 22 height 18
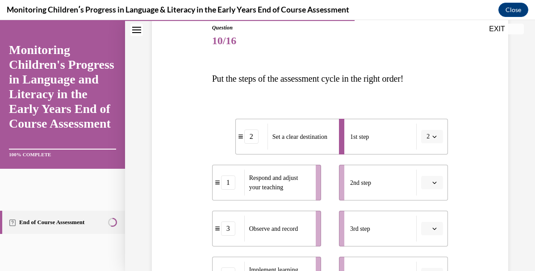
click at [432, 181] on span "button" at bounding box center [434, 182] width 6 height 6
click at [440, 163] on div "5" at bounding box center [431, 163] width 22 height 18
click at [433, 226] on icon "button" at bounding box center [434, 228] width 4 height 4
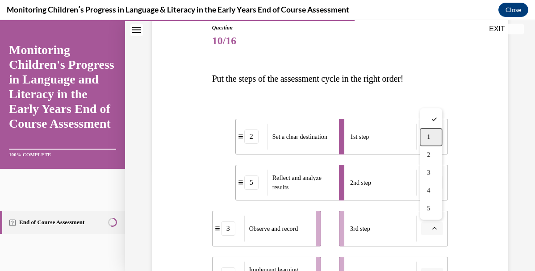
click at [432, 145] on div "1" at bounding box center [431, 137] width 22 height 18
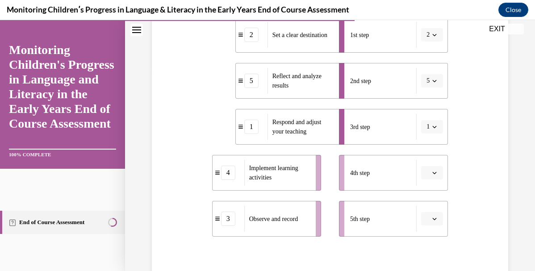
scroll to position [208, 0]
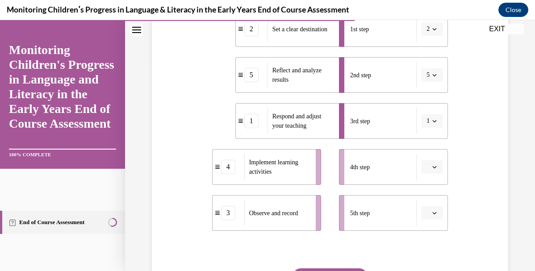
click at [430, 218] on button "button" at bounding box center [432, 212] width 22 height 13
click at [436, 157] on div "3" at bounding box center [431, 157] width 22 height 18
click at [433, 165] on icon "button" at bounding box center [434, 167] width 4 height 4
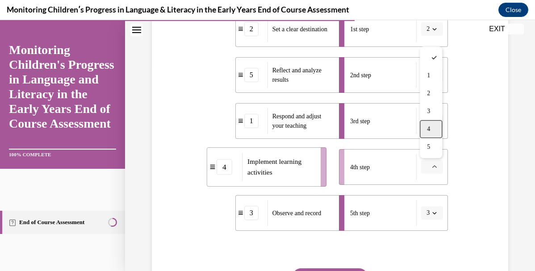
click at [435, 129] on div "4" at bounding box center [431, 129] width 22 height 18
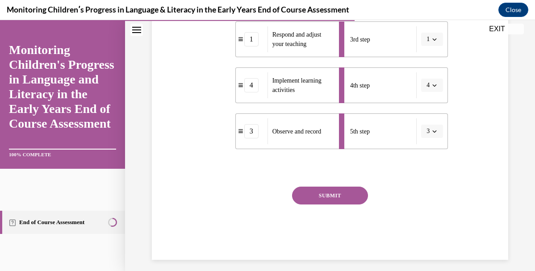
scroll to position [290, 0]
click at [349, 196] on button "SUBMIT" at bounding box center [330, 195] width 76 height 18
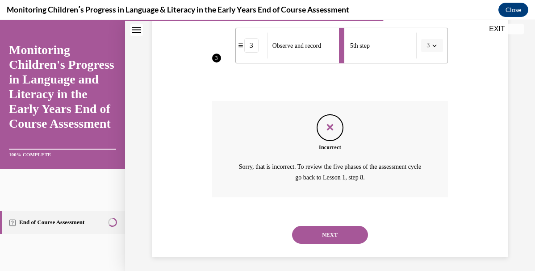
scroll to position [379, 0]
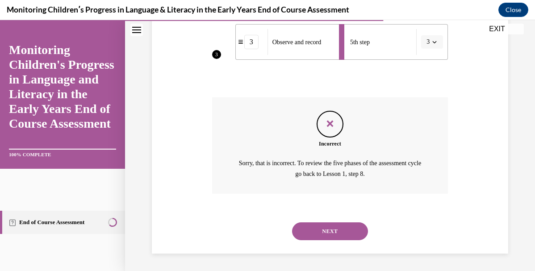
click at [334, 229] on button "NEXT" at bounding box center [330, 231] width 76 height 18
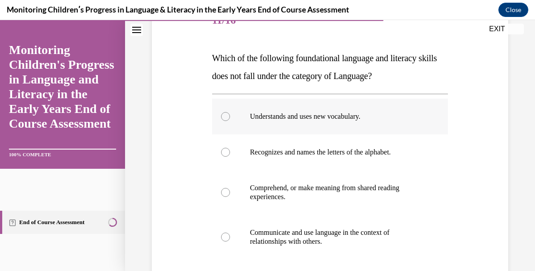
scroll to position [123, 0]
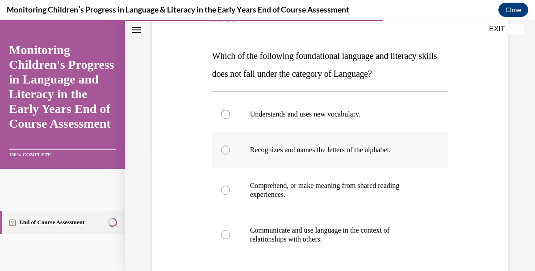
click at [327, 161] on label "Recognizes and names the letters of the alphabet." at bounding box center [330, 150] width 236 height 36
click at [230, 154] on input "Recognizes and names the letters of the alphabet." at bounding box center [225, 149] width 9 height 9
radio input "true"
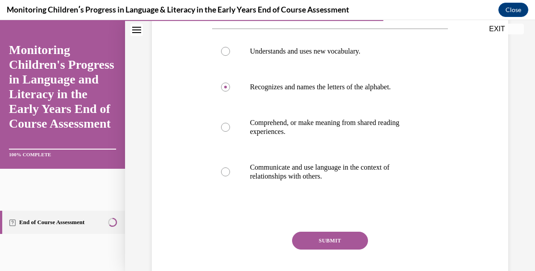
click at [324, 239] on button "SUBMIT" at bounding box center [330, 241] width 76 height 18
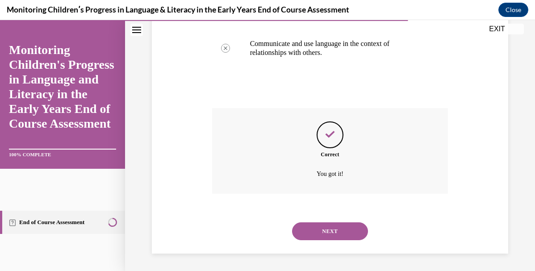
scroll to position [310, 0]
click at [324, 233] on button "NEXT" at bounding box center [330, 231] width 76 height 18
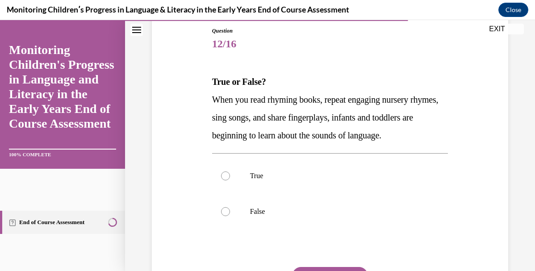
scroll to position [102, 0]
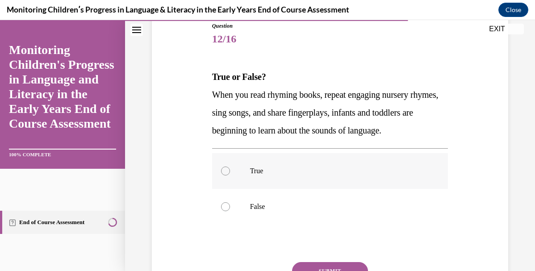
click at [327, 167] on p "True" at bounding box center [338, 170] width 176 height 9
click at [230, 167] on input "True" at bounding box center [225, 170] width 9 height 9
radio input "true"
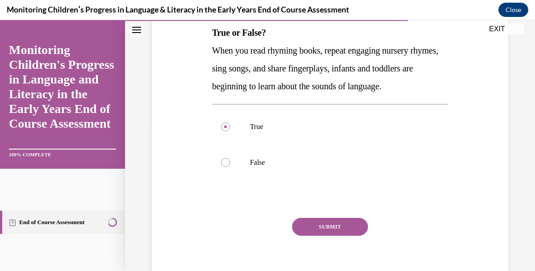
click at [325, 226] on button "SUBMIT" at bounding box center [330, 227] width 76 height 18
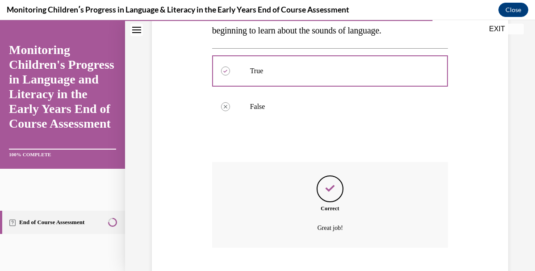
scroll to position [257, 0]
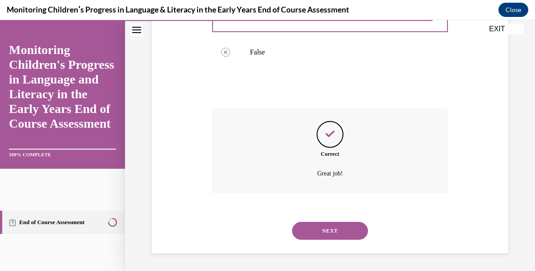
click at [331, 231] on button "NEXT" at bounding box center [330, 231] width 76 height 18
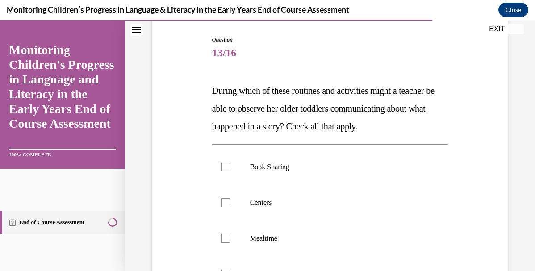
scroll to position [91, 0]
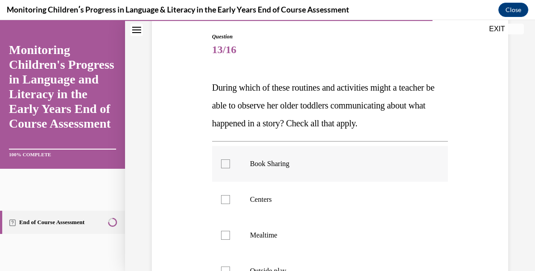
click at [281, 175] on label "Book Sharing" at bounding box center [330, 164] width 236 height 36
click at [230, 168] on input "Book Sharing" at bounding box center [225, 163] width 9 height 9
checkbox input "true"
click at [281, 200] on p "Centers" at bounding box center [338, 199] width 176 height 9
click at [230, 200] on input "Centers" at bounding box center [225, 199] width 9 height 9
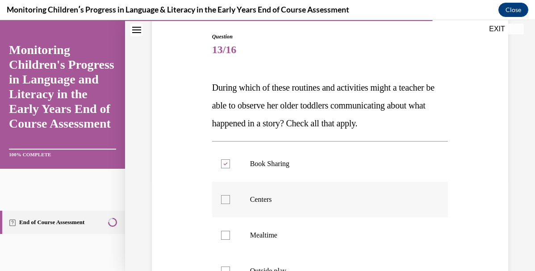
checkbox input "true"
click at [281, 237] on p "Mealtime" at bounding box center [338, 235] width 176 height 9
click at [230, 237] on input "Mealtime" at bounding box center [225, 235] width 9 height 9
checkbox input "true"
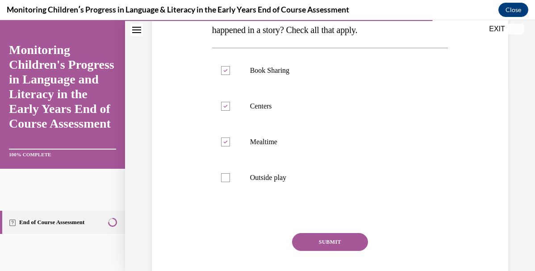
click at [309, 242] on button "SUBMIT" at bounding box center [330, 242] width 76 height 18
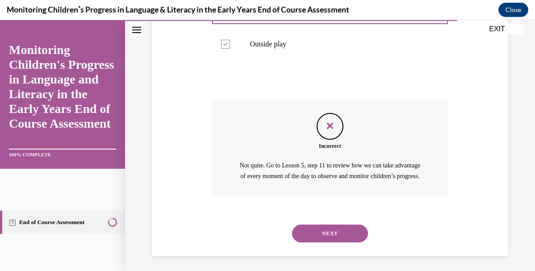
scroll to position [331, 0]
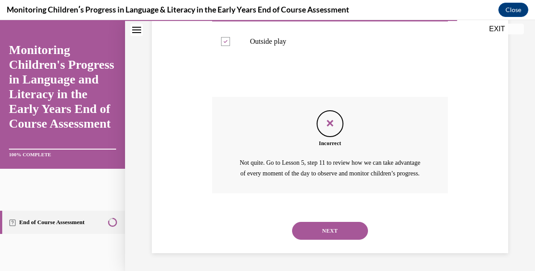
click at [325, 233] on button "NEXT" at bounding box center [330, 231] width 76 height 18
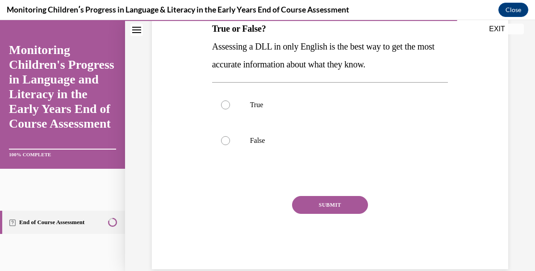
scroll to position [151, 0]
click at [298, 141] on p "False" at bounding box center [338, 140] width 176 height 9
click at [230, 141] on input "False" at bounding box center [225, 140] width 9 height 9
radio input "true"
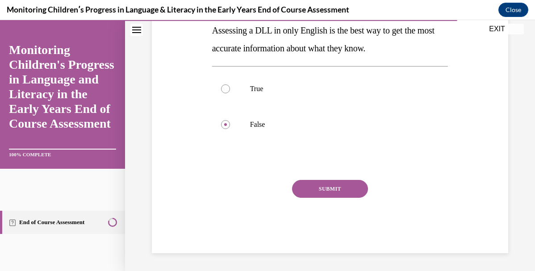
click at [312, 191] on button "SUBMIT" at bounding box center [330, 189] width 76 height 18
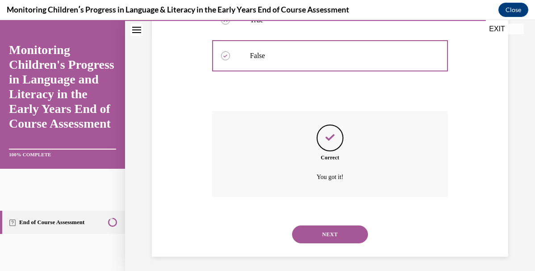
scroll to position [239, 0]
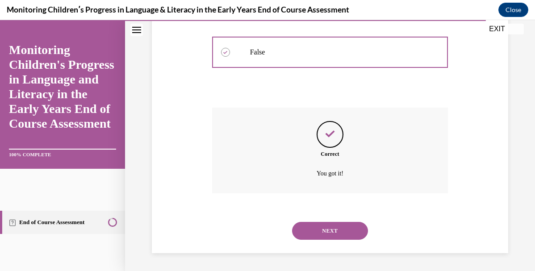
click at [322, 232] on button "NEXT" at bounding box center [330, 231] width 76 height 18
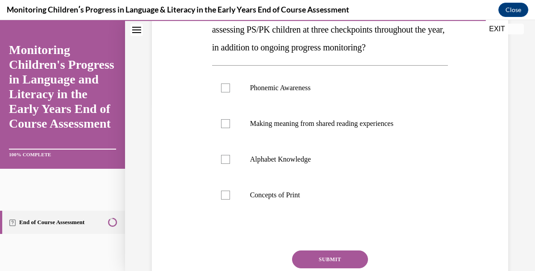
scroll to position [164, 0]
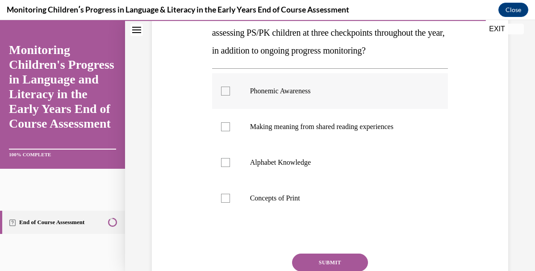
click at [276, 109] on label "Phonemic Awareness" at bounding box center [330, 91] width 236 height 36
click at [230, 96] on input "Phonemic Awareness" at bounding box center [225, 91] width 9 height 9
checkbox input "true"
click at [275, 180] on label "Alphabet Knowledge" at bounding box center [330, 163] width 236 height 36
click at [230, 167] on input "Alphabet Knowledge" at bounding box center [225, 162] width 9 height 9
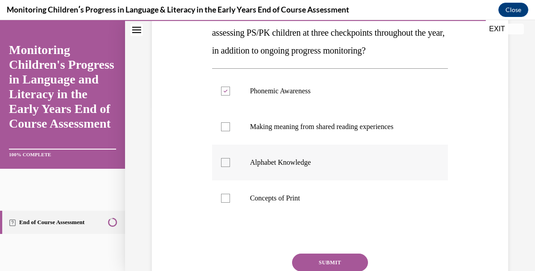
checkbox input "true"
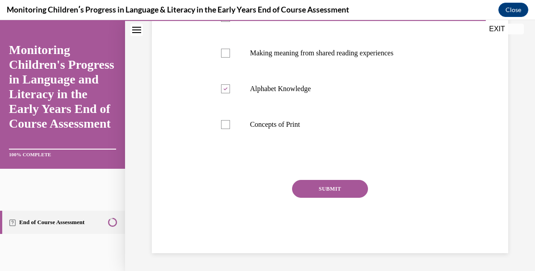
click at [330, 188] on button "SUBMIT" at bounding box center [330, 189] width 76 height 18
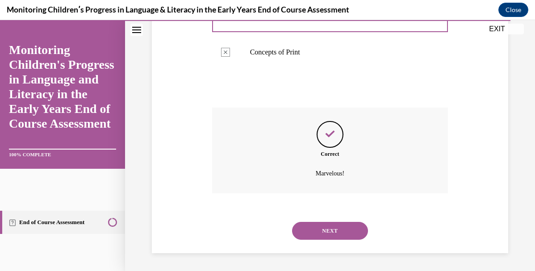
scroll to position [328, 0]
click at [332, 227] on button "NEXT" at bounding box center [330, 231] width 76 height 18
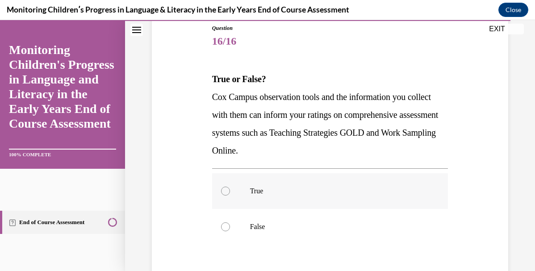
scroll to position [100, 0]
click at [295, 202] on label "True" at bounding box center [330, 191] width 236 height 36
click at [230, 195] on input "True" at bounding box center [225, 190] width 9 height 9
radio input "true"
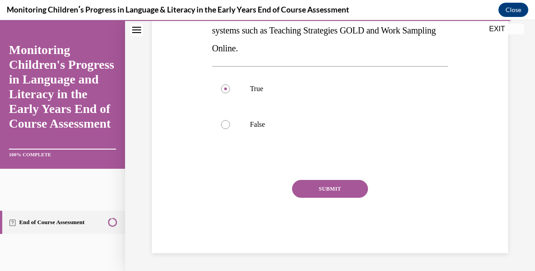
click at [326, 188] on button "SUBMIT" at bounding box center [330, 189] width 76 height 18
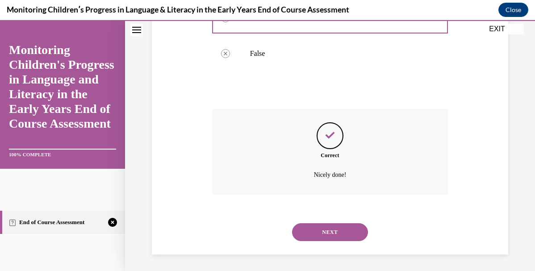
scroll to position [274, 0]
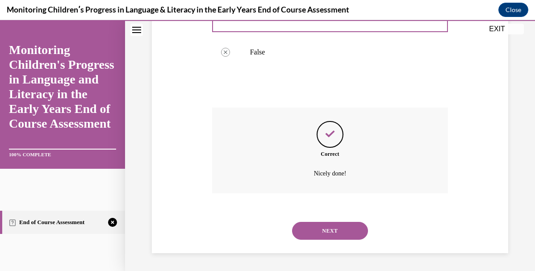
click at [328, 241] on div "NEXT" at bounding box center [330, 231] width 236 height 36
click at [324, 227] on button "NEXT" at bounding box center [330, 231] width 76 height 18
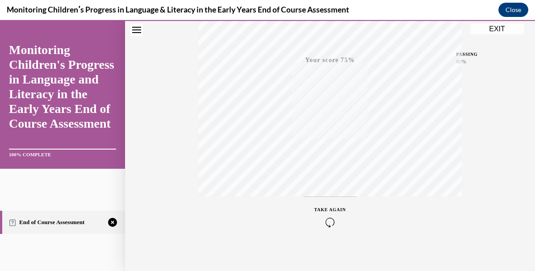
scroll to position [207, 0]
click at [330, 218] on icon "button" at bounding box center [330, 217] width 32 height 10
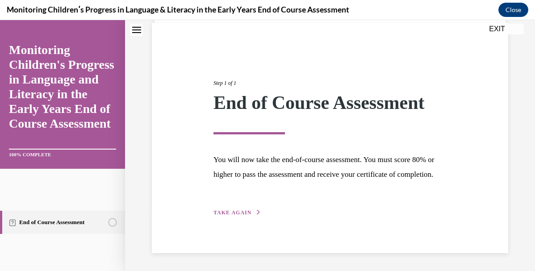
scroll to position [80, 0]
click at [259, 214] on div "Step 1 of 1 End of Course Assessment You will now take the end-of-course assess…" at bounding box center [330, 137] width 246 height 159
click at [239, 216] on div "Step 1 of 1 End of Course Assessment You will now take the end-of-course assess…" at bounding box center [330, 137] width 246 height 159
click at [237, 211] on span "TAKE AGAIN" at bounding box center [232, 212] width 38 height 6
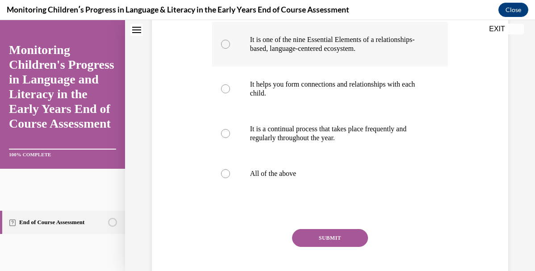
scroll to position [291, 0]
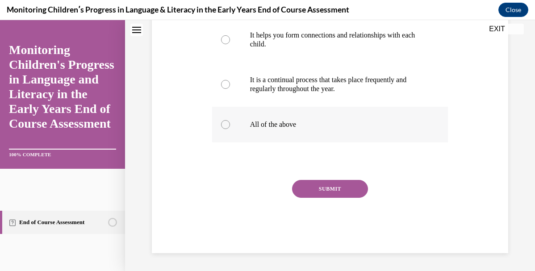
click at [289, 126] on p "All of the above" at bounding box center [338, 124] width 176 height 9
click at [230, 126] on input "All of the above" at bounding box center [225, 124] width 9 height 9
radio input "true"
click at [318, 187] on button "SUBMIT" at bounding box center [330, 189] width 76 height 18
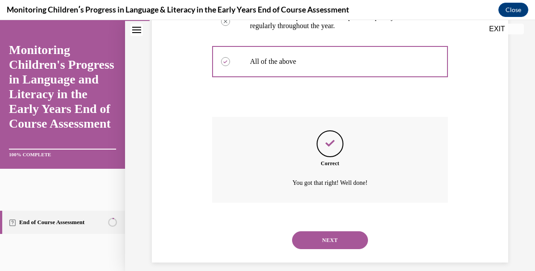
scroll to position [364, 0]
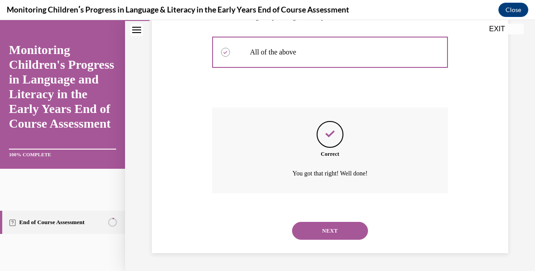
click at [327, 220] on div "NEXT" at bounding box center [330, 231] width 236 height 36
click at [326, 229] on button "NEXT" at bounding box center [330, 231] width 76 height 18
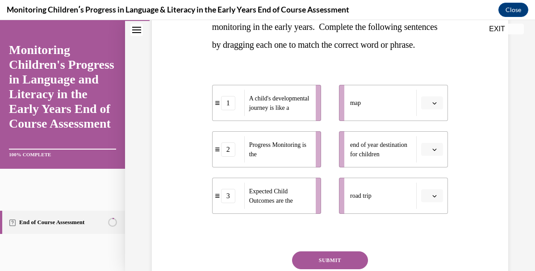
scroll to position [177, 0]
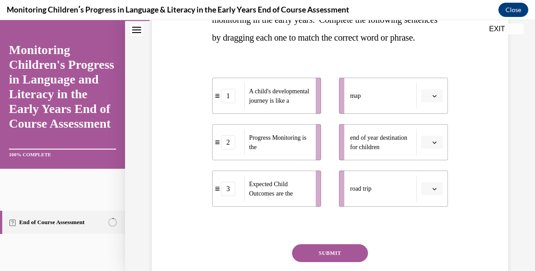
click at [434, 103] on button "button" at bounding box center [432, 95] width 22 height 13
click at [429, 150] on span "1" at bounding box center [428, 151] width 3 height 7
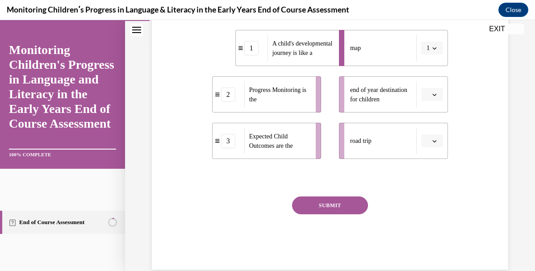
scroll to position [227, 0]
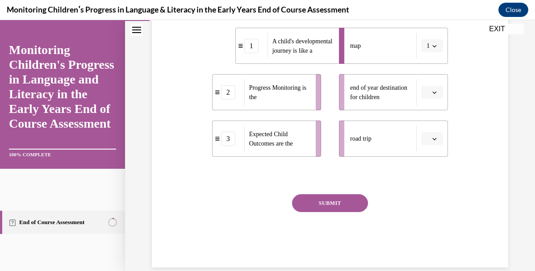
click at [434, 110] on li "end of year destination for children" at bounding box center [393, 92] width 109 height 36
click at [433, 48] on icon "button" at bounding box center [434, 46] width 4 height 4
click at [426, 135] on span "3" at bounding box center [426, 136] width 3 height 7
click at [430, 99] on button "button" at bounding box center [432, 92] width 22 height 13
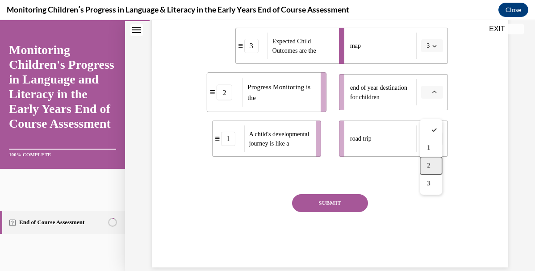
click at [433, 161] on div "2" at bounding box center [431, 166] width 22 height 18
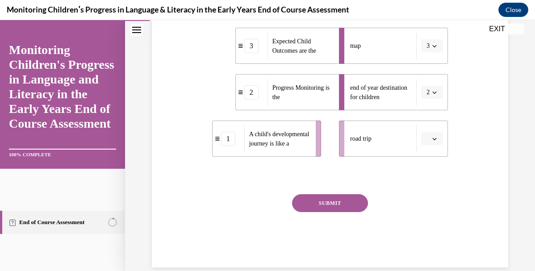
click at [434, 145] on button "button" at bounding box center [432, 138] width 22 height 13
click at [428, 190] on div "1" at bounding box center [431, 194] width 22 height 18
click at [350, 212] on button "SUBMIT" at bounding box center [330, 203] width 76 height 18
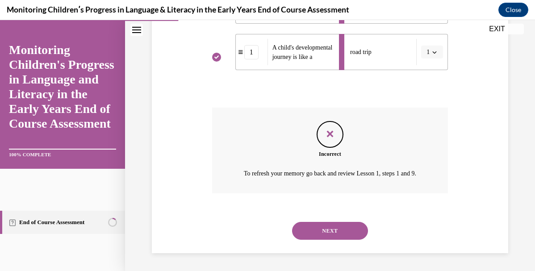
scroll to position [342, 0]
click at [343, 229] on button "NEXT" at bounding box center [330, 231] width 76 height 18
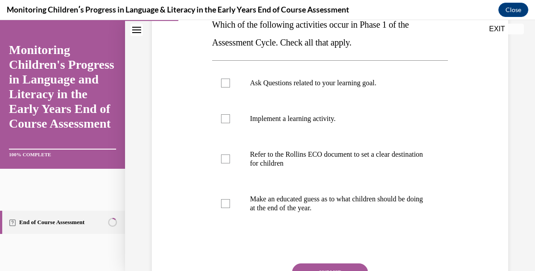
scroll to position [138, 0]
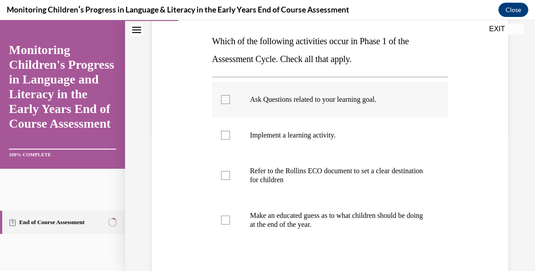
click at [271, 105] on label "Ask Questions related to your learning goal." at bounding box center [330, 100] width 236 height 36
click at [230, 104] on input "Ask Questions related to your learning goal." at bounding box center [225, 99] width 9 height 9
checkbox input "true"
click at [267, 178] on p "Refer to the Rollins ECO document to set a clear destination for children" at bounding box center [338, 175] width 176 height 18
click at [230, 178] on input "Refer to the Rollins ECO document to set a clear destination for children" at bounding box center [225, 175] width 9 height 9
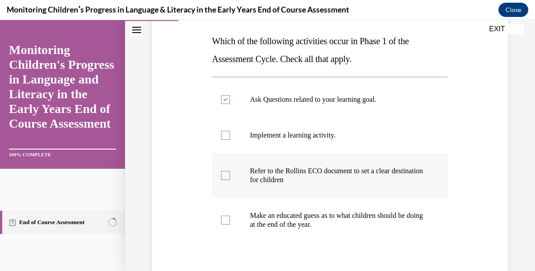
checkbox input "true"
click at [270, 224] on p "Make an educated guess as to what children should be doing at the end of the ye…" at bounding box center [338, 220] width 176 height 18
click at [230, 224] on input "Make an educated guess as to what children should be doing at the end of the ye…" at bounding box center [225, 220] width 9 height 9
checkbox input "true"
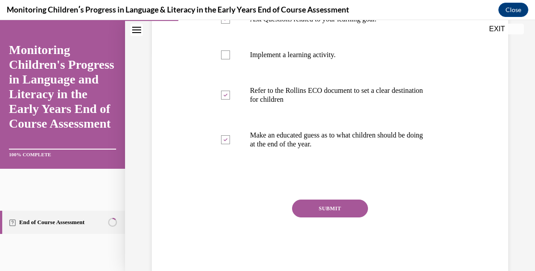
click at [298, 212] on button "SUBMIT" at bounding box center [330, 208] width 76 height 18
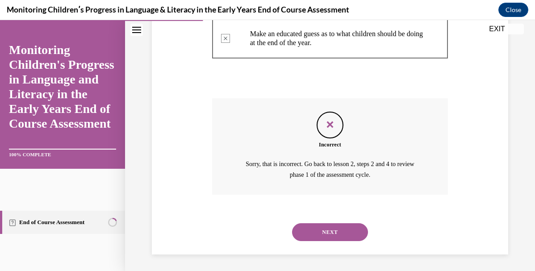
scroll to position [320, 0]
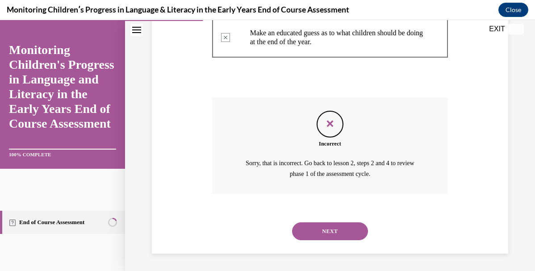
click at [321, 233] on button "NEXT" at bounding box center [330, 231] width 76 height 18
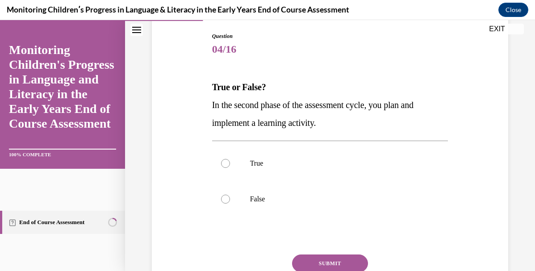
scroll to position [89, 0]
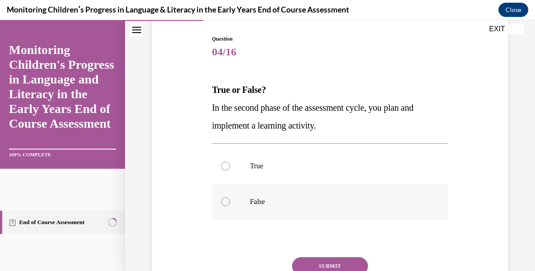
click at [299, 219] on label "False" at bounding box center [330, 202] width 236 height 36
click at [230, 206] on input "False" at bounding box center [225, 201] width 9 height 9
radio input "true"
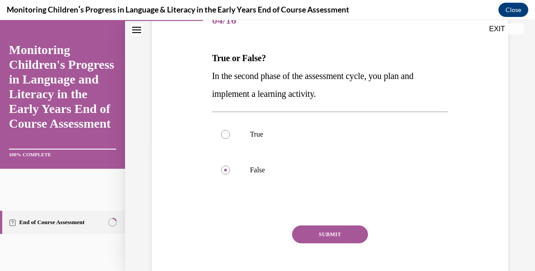
click at [312, 238] on button "SUBMIT" at bounding box center [330, 234] width 76 height 18
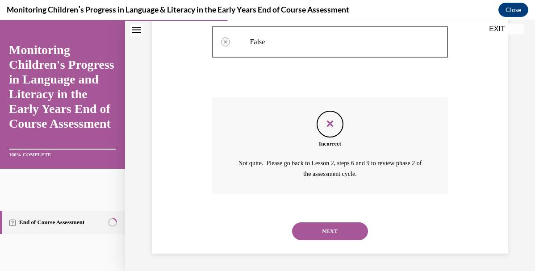
scroll to position [248, 0]
click at [344, 230] on button "NEXT" at bounding box center [330, 232] width 76 height 18
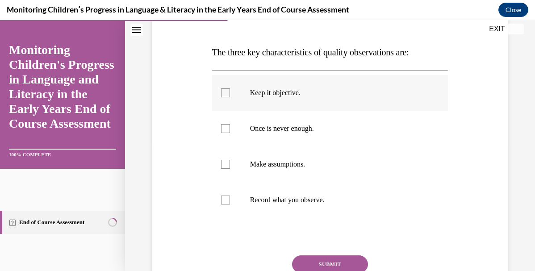
scroll to position [127, 0]
click at [327, 170] on label "Make assumptions." at bounding box center [330, 164] width 236 height 36
click at [230, 168] on input "Make assumptions." at bounding box center [225, 163] width 9 height 9
checkbox input "true"
click at [326, 262] on button "SUBMIT" at bounding box center [330, 264] width 76 height 18
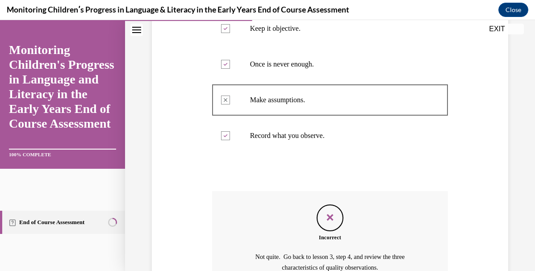
scroll to position [258, 0]
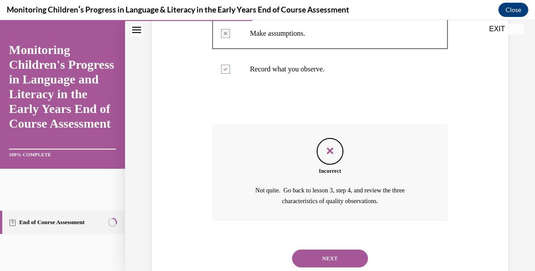
click at [338, 252] on button "NEXT" at bounding box center [330, 258] width 76 height 18
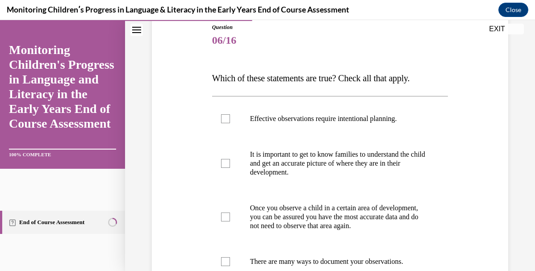
scroll to position [102, 0]
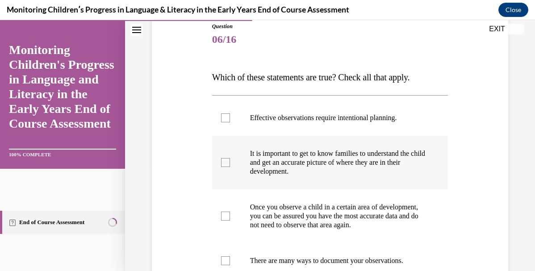
click at [324, 173] on p "It is important to get to know families to understand the child and get an accu…" at bounding box center [338, 162] width 176 height 27
click at [230, 167] on input "It is important to get to know families to understand the child and get an accu…" at bounding box center [225, 162] width 9 height 9
checkbox input "true"
click at [324, 203] on p "Once you observe a child in a certain area of development, you can be assured y…" at bounding box center [338, 216] width 176 height 27
click at [230, 212] on input "Once you observe a child in a certain area of development, you can be assured y…" at bounding box center [225, 216] width 9 height 9
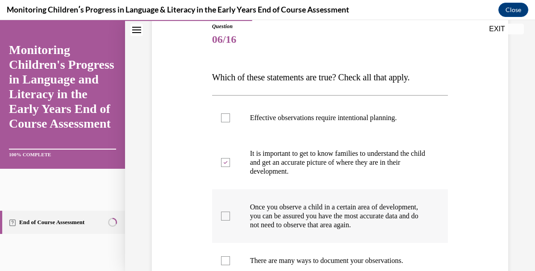
checkbox input "true"
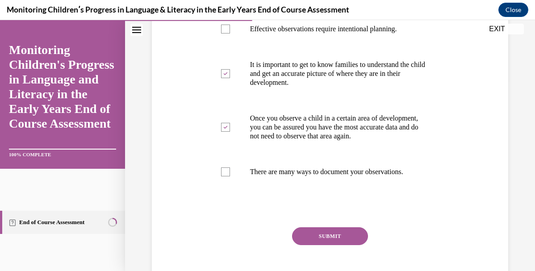
click at [325, 241] on button "SUBMIT" at bounding box center [330, 236] width 76 height 18
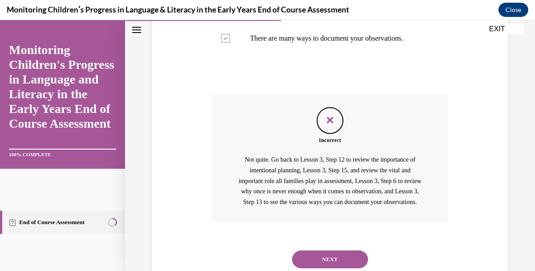
scroll to position [372, 0]
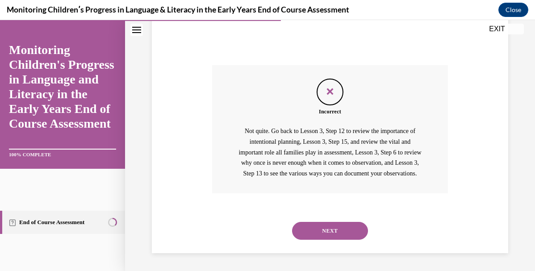
click at [334, 245] on div "NEXT" at bounding box center [330, 231] width 236 height 36
click at [332, 224] on button "NEXT" at bounding box center [330, 231] width 76 height 18
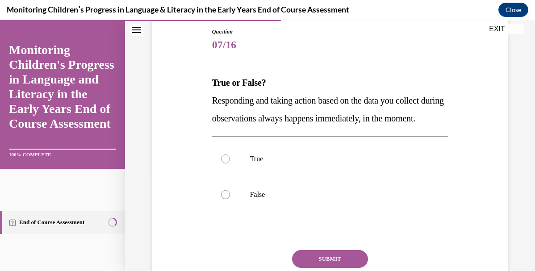
scroll to position [98, 0]
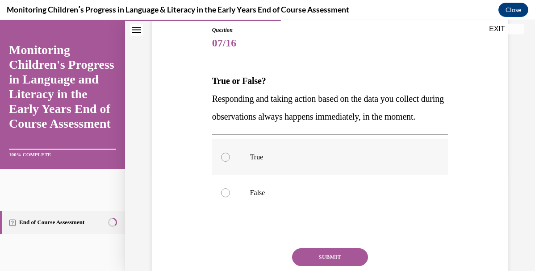
click at [295, 175] on label "True" at bounding box center [330, 157] width 236 height 36
click at [230, 162] on input "True" at bounding box center [225, 157] width 9 height 9
radio input "true"
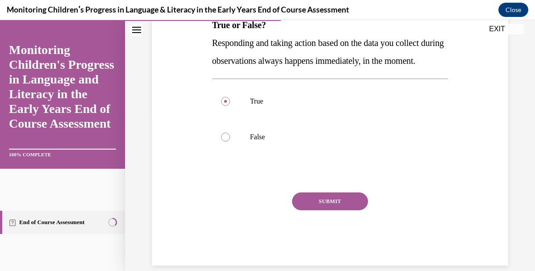
click at [318, 210] on button "SUBMIT" at bounding box center [330, 201] width 76 height 18
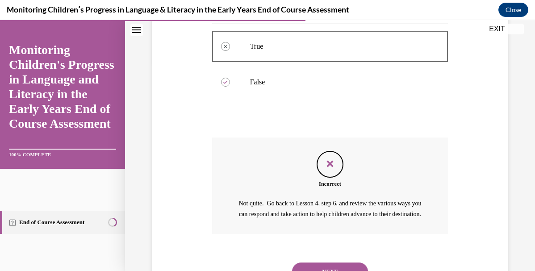
scroll to position [278, 0]
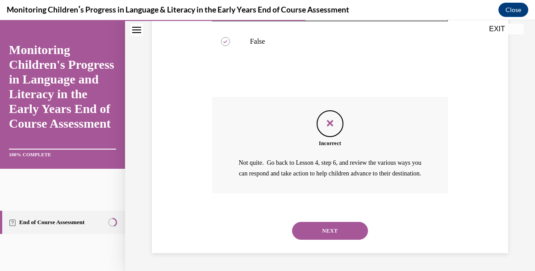
click at [318, 229] on button "NEXT" at bounding box center [330, 231] width 76 height 18
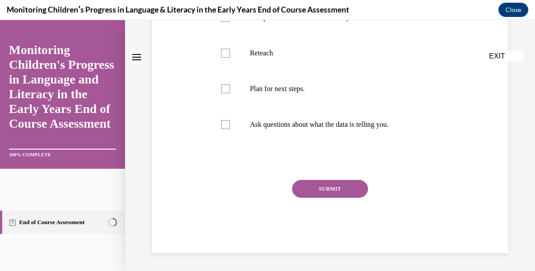
scroll to position [0, 0]
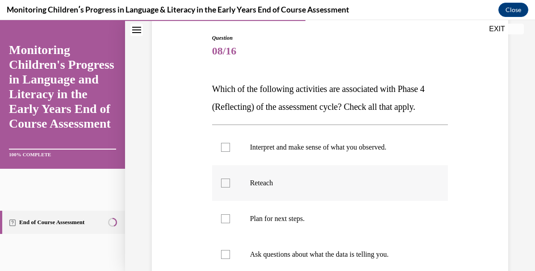
click at [311, 179] on p "Reteach" at bounding box center [338, 183] width 176 height 9
click at [230, 179] on input "Reteach" at bounding box center [225, 183] width 9 height 9
checkbox input "true"
click at [311, 220] on p "Plan for next steps." at bounding box center [338, 218] width 176 height 9
click at [230, 220] on input "Plan for next steps." at bounding box center [225, 218] width 9 height 9
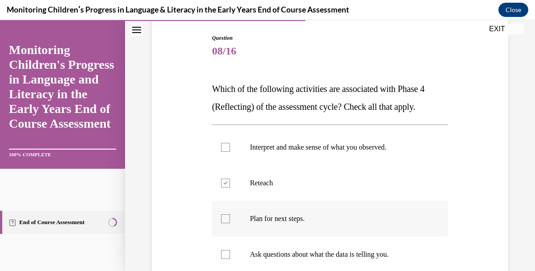
checkbox input "true"
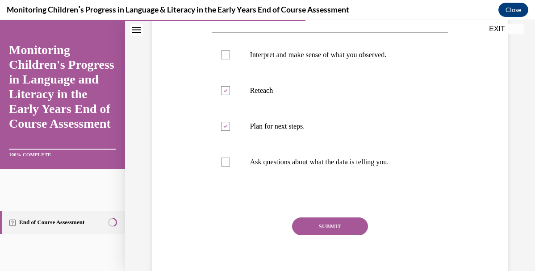
click at [312, 222] on button "SUBMIT" at bounding box center [330, 226] width 76 height 18
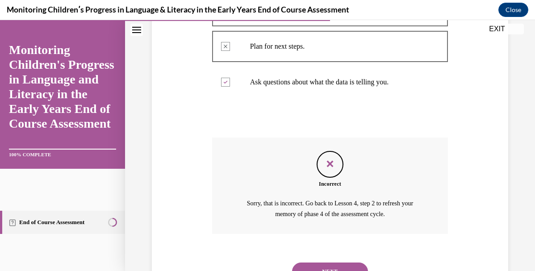
scroll to position [270, 0]
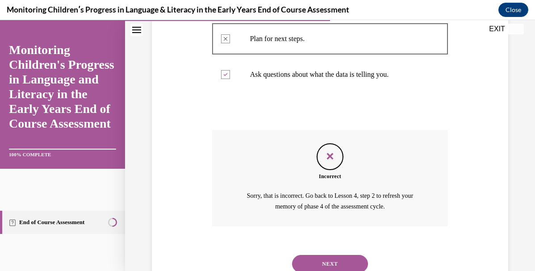
click at [355, 259] on button "NEXT" at bounding box center [330, 264] width 76 height 18
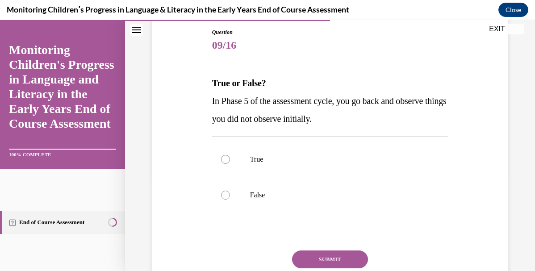
scroll to position [95, 0]
click at [345, 167] on label "True" at bounding box center [330, 160] width 236 height 36
click at [230, 165] on input "True" at bounding box center [225, 160] width 9 height 9
radio input "true"
click at [351, 253] on button "SUBMIT" at bounding box center [330, 260] width 76 height 18
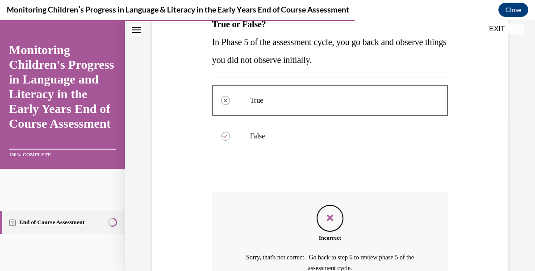
scroll to position [249, 0]
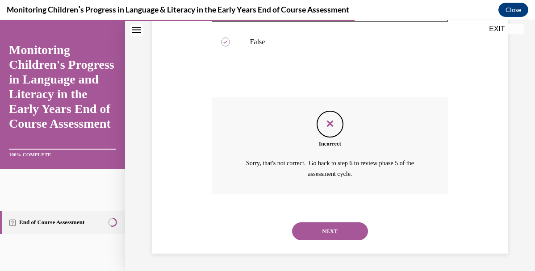
click at [345, 237] on button "NEXT" at bounding box center [330, 231] width 76 height 18
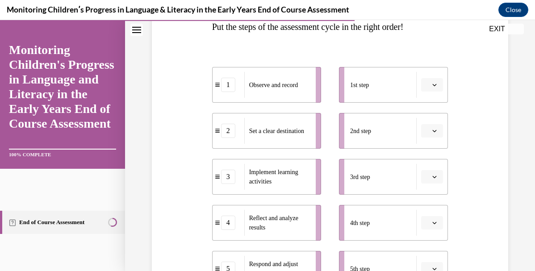
scroll to position [170, 0]
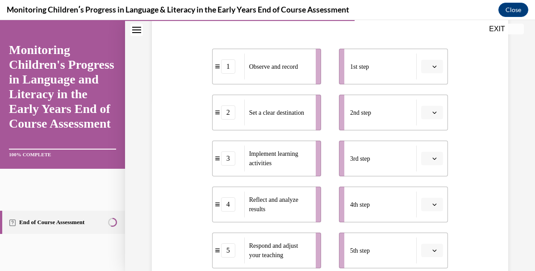
click at [435, 67] on icon "button" at bounding box center [434, 66] width 4 height 4
click at [435, 115] on div "2" at bounding box center [431, 122] width 22 height 18
click at [436, 106] on button "button" at bounding box center [432, 112] width 22 height 13
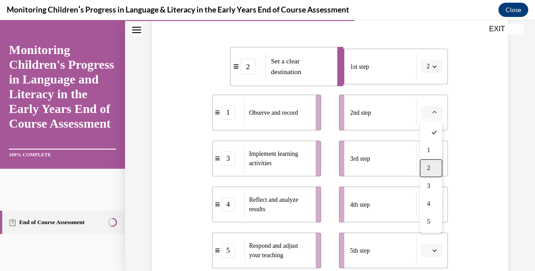
click at [432, 162] on div "2" at bounding box center [431, 168] width 22 height 18
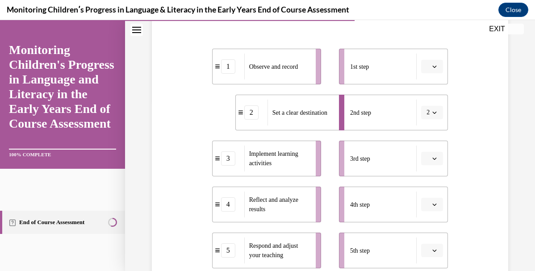
click at [432, 65] on icon "button" at bounding box center [434, 66] width 4 height 4
click at [433, 108] on div "1" at bounding box center [431, 105] width 22 height 18
click at [432, 163] on button "button" at bounding box center [432, 158] width 22 height 13
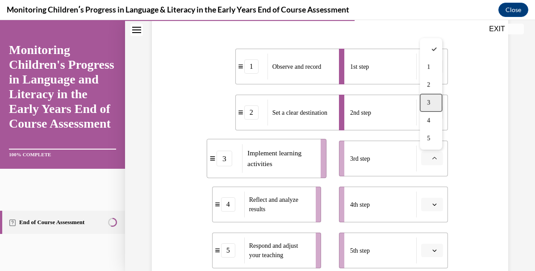
click at [430, 108] on div "3" at bounding box center [431, 103] width 22 height 18
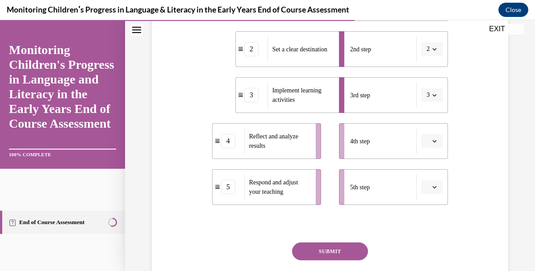
scroll to position [233, 0]
click at [432, 144] on span "button" at bounding box center [434, 141] width 6 height 6
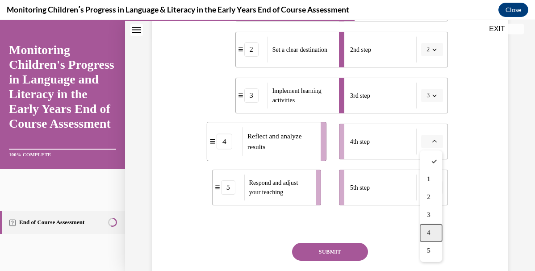
click at [435, 231] on div "4" at bounding box center [431, 233] width 22 height 18
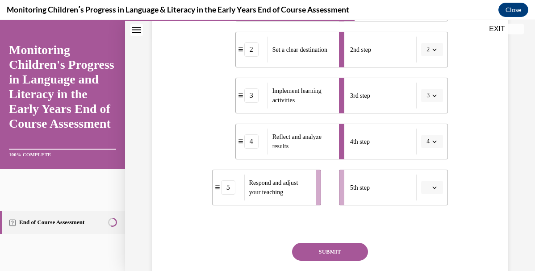
click at [436, 187] on icon "button" at bounding box center [434, 188] width 4 height 2
click at [431, 171] on div "5" at bounding box center [431, 167] width 22 height 18
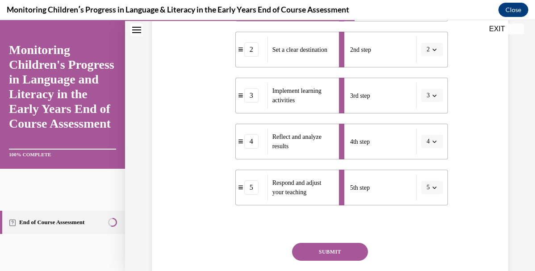
click at [355, 250] on button "SUBMIT" at bounding box center [330, 252] width 76 height 18
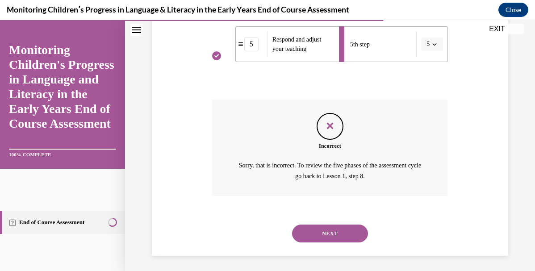
scroll to position [379, 0]
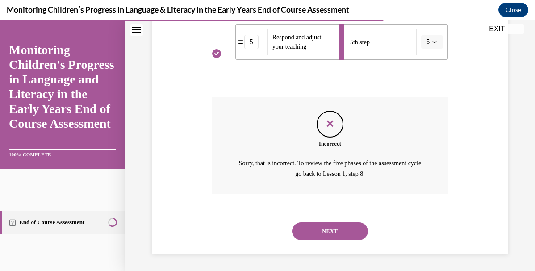
click at [342, 229] on button "NEXT" at bounding box center [330, 231] width 76 height 18
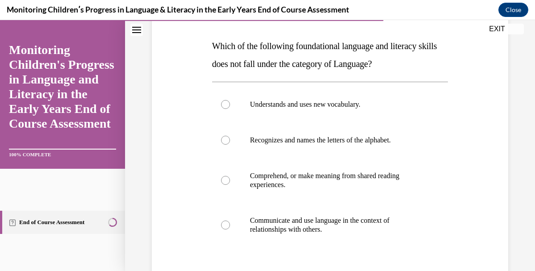
scroll to position [135, 0]
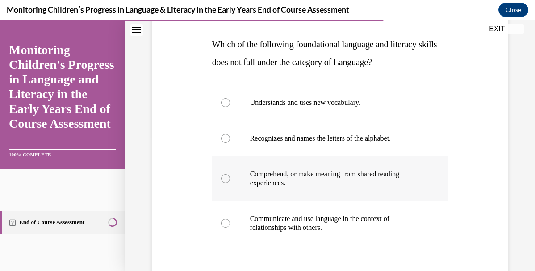
click at [333, 175] on p "Comprehend, or make meaning from shared reading experiences." at bounding box center [338, 179] width 176 height 18
click at [230, 175] on input "Comprehend, or make meaning from shared reading experiences." at bounding box center [225, 178] width 9 height 9
radio input "true"
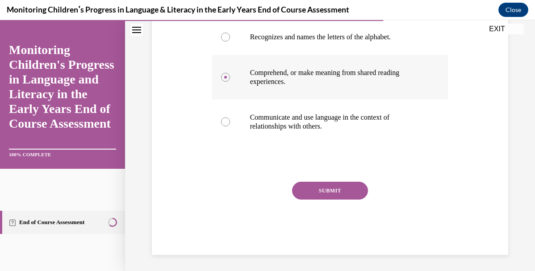
scroll to position [238, 0]
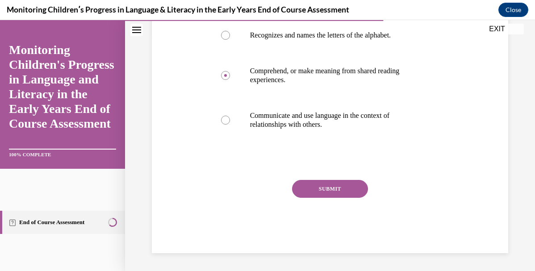
click at [332, 184] on button "SUBMIT" at bounding box center [330, 189] width 76 height 18
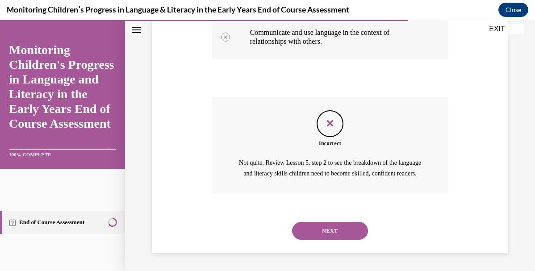
scroll to position [330, 0]
click at [337, 236] on button "NEXT" at bounding box center [330, 231] width 76 height 18
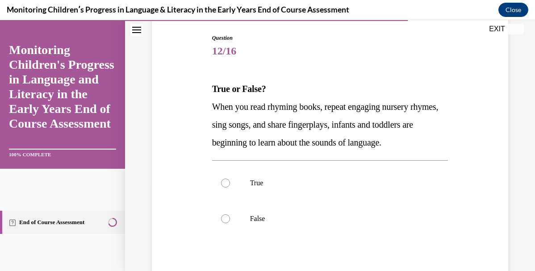
scroll to position [92, 0]
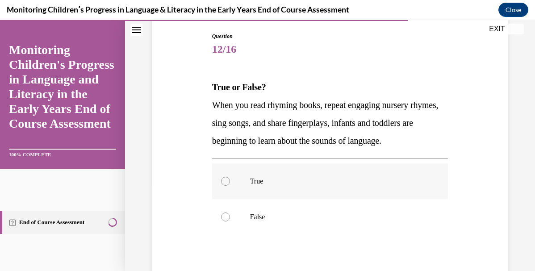
click at [323, 191] on label "True" at bounding box center [330, 181] width 236 height 36
click at [230, 186] on input "True" at bounding box center [225, 181] width 9 height 9
radio input "true"
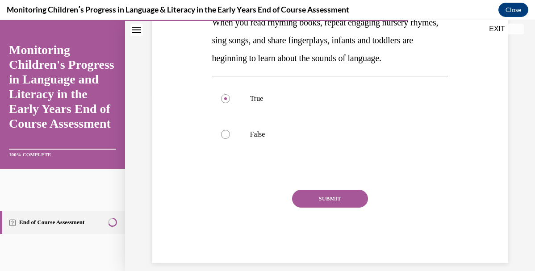
click at [331, 197] on button "SUBMIT" at bounding box center [330, 199] width 76 height 18
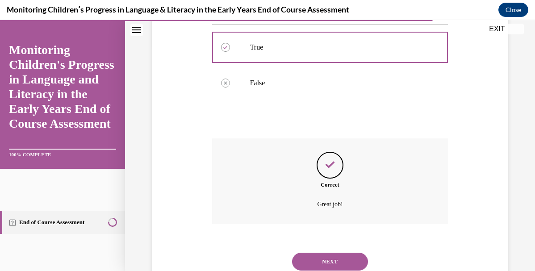
scroll to position [227, 0]
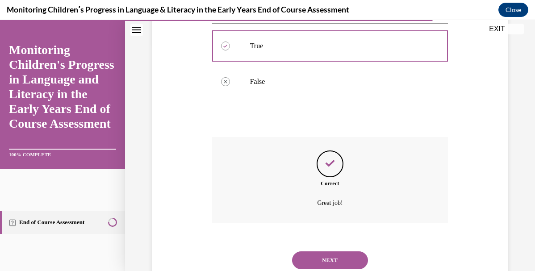
click at [328, 260] on button "NEXT" at bounding box center [330, 260] width 76 height 18
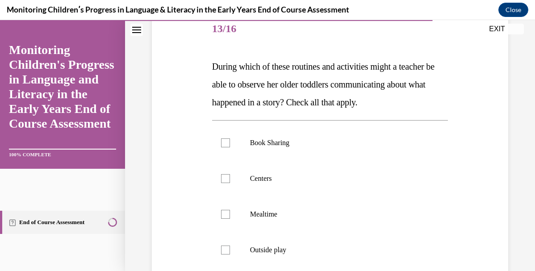
scroll to position [113, 0]
click at [323, 191] on label "Centers" at bounding box center [330, 178] width 236 height 36
click at [230, 183] on input "Centers" at bounding box center [225, 178] width 9 height 9
checkbox input "true"
click at [323, 217] on p "Mealtime" at bounding box center [338, 213] width 176 height 9
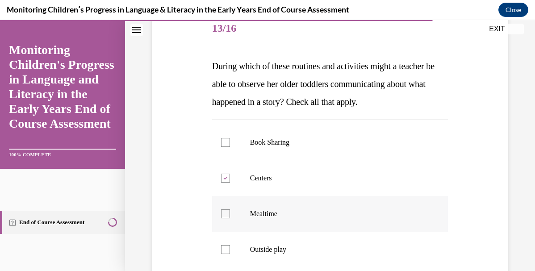
click at [230, 217] on input "Mealtime" at bounding box center [225, 213] width 9 height 9
checkbox input "true"
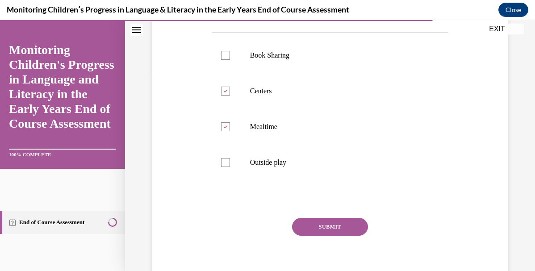
click at [323, 221] on button "SUBMIT" at bounding box center [330, 227] width 76 height 18
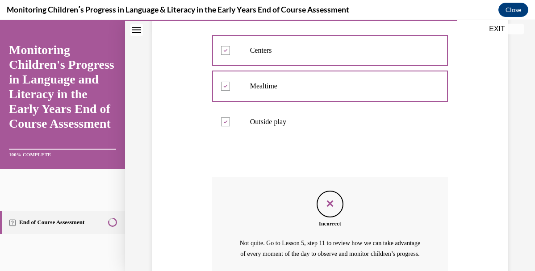
scroll to position [331, 0]
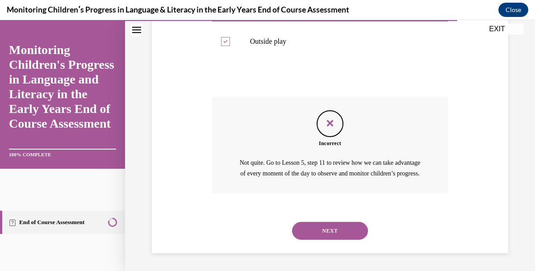
click at [324, 226] on button "NEXT" at bounding box center [330, 231] width 76 height 18
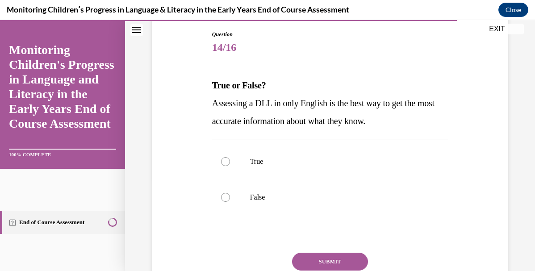
scroll to position [94, 0]
click at [312, 199] on p "False" at bounding box center [338, 197] width 176 height 9
click at [230, 199] on input "False" at bounding box center [225, 197] width 9 height 9
radio input "true"
click at [321, 258] on button "SUBMIT" at bounding box center [330, 262] width 76 height 18
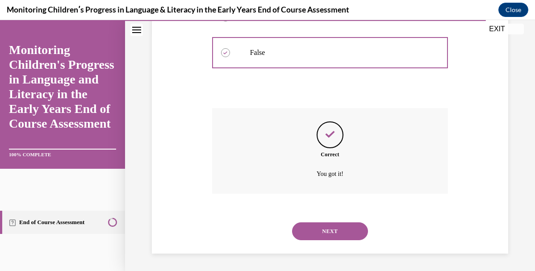
scroll to position [239, 0]
click at [327, 236] on button "NEXT" at bounding box center [330, 231] width 76 height 18
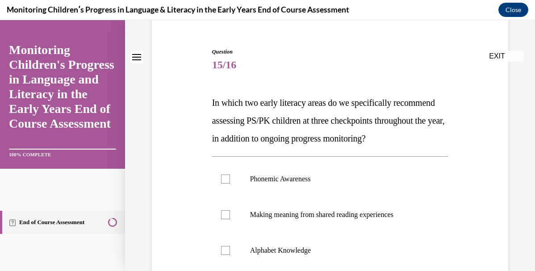
scroll to position [81, 0]
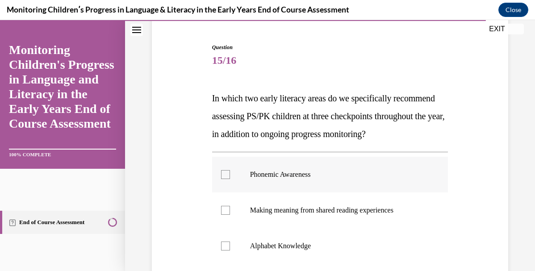
click at [320, 179] on p "Phonemic Awareness" at bounding box center [338, 174] width 176 height 9
click at [230, 179] on input "Phonemic Awareness" at bounding box center [225, 174] width 9 height 9
checkbox input "true"
click at [320, 218] on label "Making meaning from shared reading experiences" at bounding box center [330, 210] width 236 height 36
click at [230, 215] on input "Making meaning from shared reading experiences" at bounding box center [225, 210] width 9 height 9
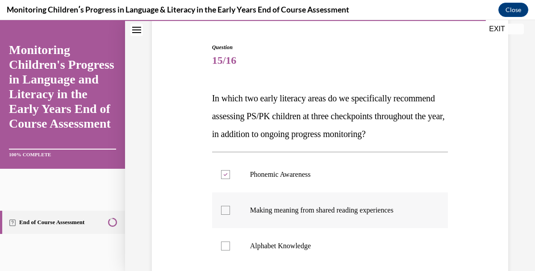
checkbox input "true"
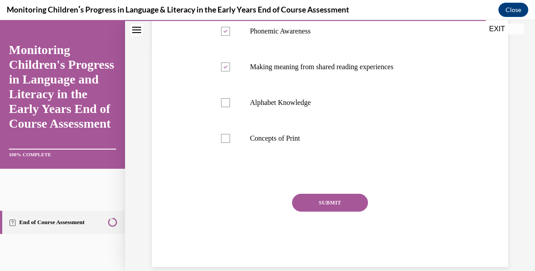
click at [320, 212] on button "SUBMIT" at bounding box center [330, 203] width 76 height 18
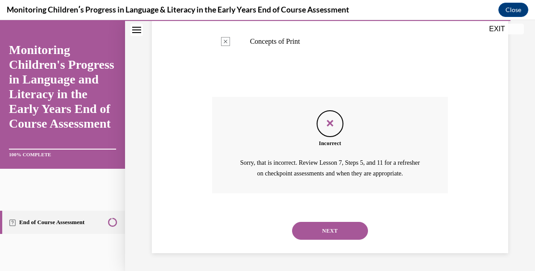
scroll to position [349, 0]
click at [328, 233] on button "NEXT" at bounding box center [330, 231] width 76 height 18
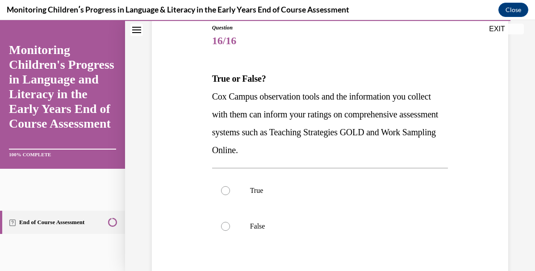
scroll to position [113, 0]
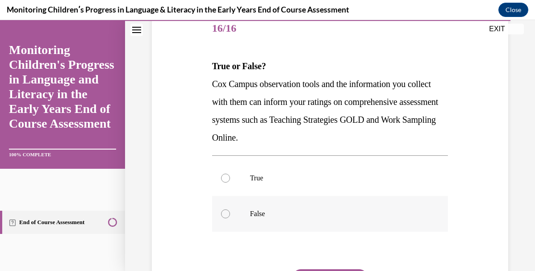
click at [322, 210] on p "False" at bounding box center [338, 213] width 176 height 9
click at [230, 210] on input "False" at bounding box center [225, 213] width 9 height 9
radio input "true"
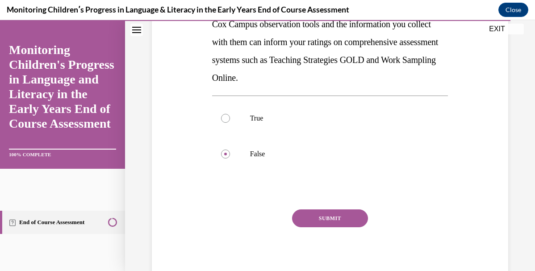
click at [324, 220] on button "SUBMIT" at bounding box center [330, 218] width 76 height 18
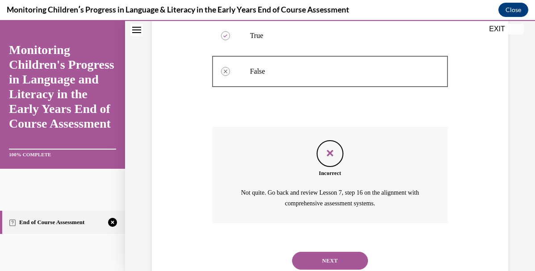
scroll to position [265, 0]
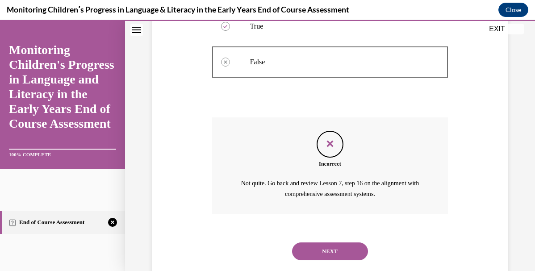
click at [330, 253] on button "NEXT" at bounding box center [330, 251] width 76 height 18
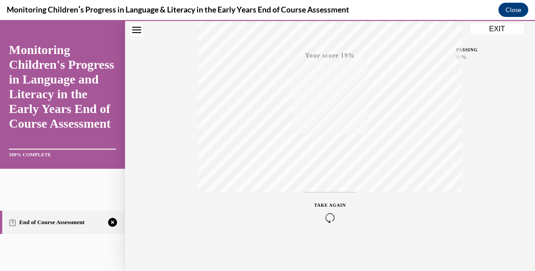
scroll to position [207, 0]
click at [325, 217] on icon "button" at bounding box center [330, 217] width 32 height 10
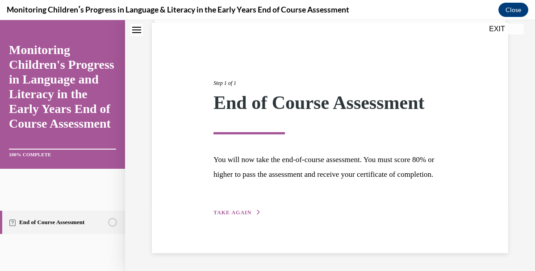
scroll to position [80, 0]
click at [241, 210] on span "TAKE AGAIN" at bounding box center [232, 212] width 38 height 6
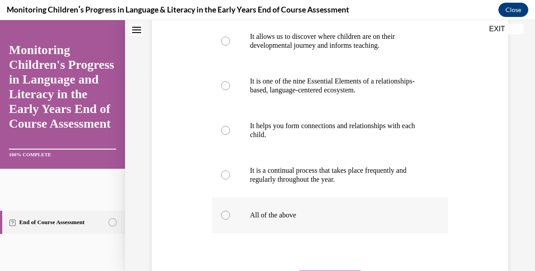
click at [289, 212] on p "All of the above" at bounding box center [338, 215] width 176 height 9
click at [230, 212] on input "All of the above" at bounding box center [225, 215] width 9 height 9
radio input "true"
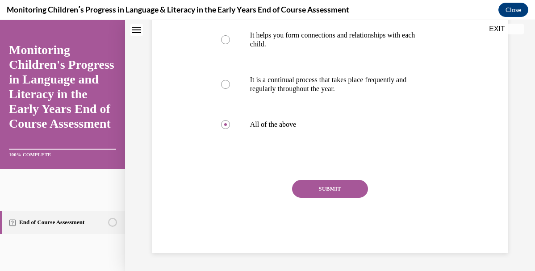
click at [313, 192] on button "SUBMIT" at bounding box center [330, 189] width 76 height 18
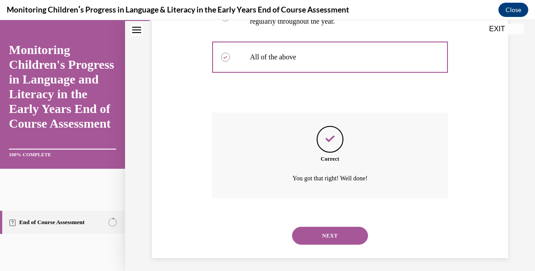
scroll to position [364, 0]
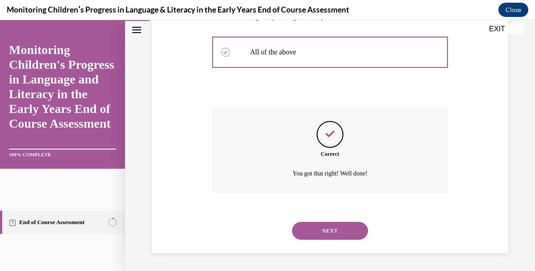
click at [324, 231] on button "NEXT" at bounding box center [330, 231] width 76 height 18
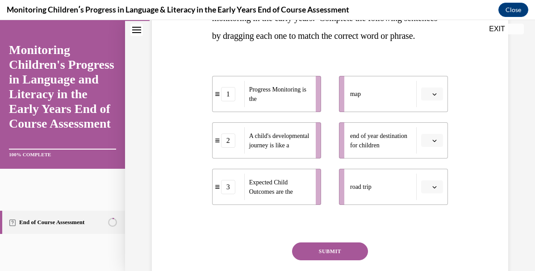
scroll to position [201, 0]
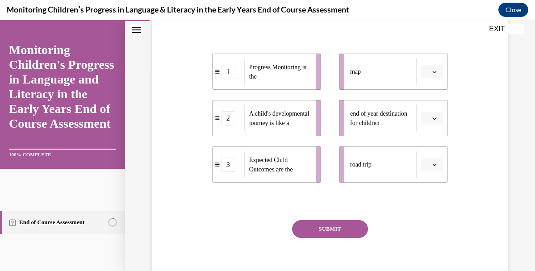
click at [434, 79] on button "button" at bounding box center [432, 71] width 22 height 13
click at [437, 132] on div "1" at bounding box center [431, 127] width 22 height 18
click at [437, 171] on button "button" at bounding box center [432, 164] width 22 height 13
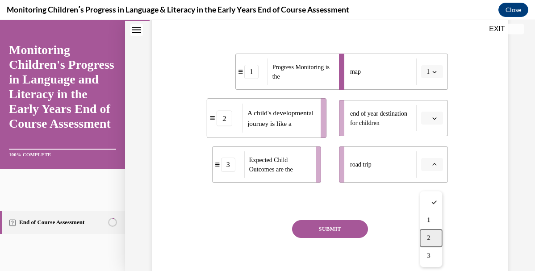
click at [432, 241] on div "2" at bounding box center [431, 238] width 22 height 18
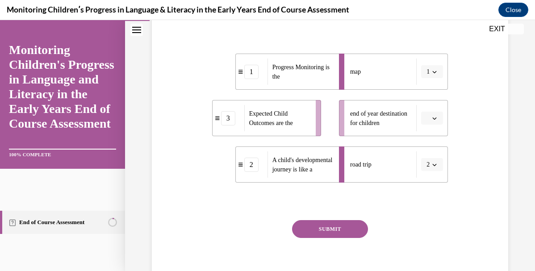
click at [444, 136] on li "end of year destination for children" at bounding box center [393, 118] width 109 height 36
click at [431, 125] on button "button" at bounding box center [432, 118] width 22 height 13
click at [435, 208] on div "3" at bounding box center [431, 209] width 22 height 18
click at [345, 238] on button "SUBMIT" at bounding box center [330, 229] width 76 height 18
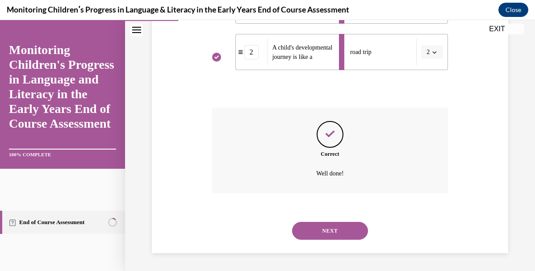
scroll to position [332, 0]
click at [332, 226] on button "NEXT" at bounding box center [330, 231] width 76 height 18
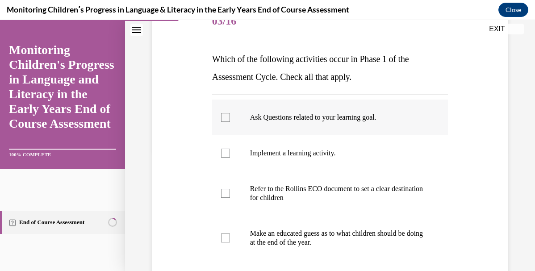
scroll to position [117, 0]
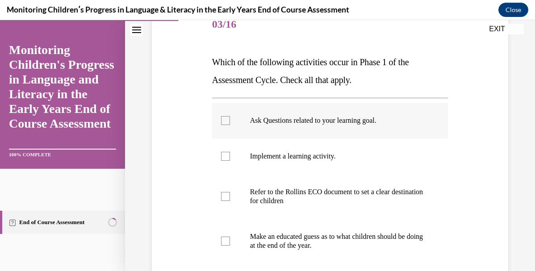
click at [341, 133] on label "Ask Questions related to your learning goal." at bounding box center [330, 121] width 236 height 36
click at [230, 125] on input "Ask Questions related to your learning goal." at bounding box center [225, 120] width 9 height 9
checkbox input "true"
click at [341, 150] on label "Implement a learning activity." at bounding box center [330, 156] width 236 height 36
click at [230, 152] on input "Implement a learning activity." at bounding box center [225, 156] width 9 height 9
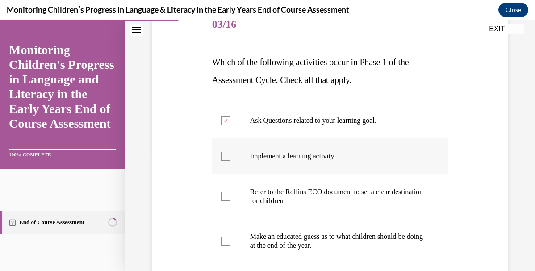
checkbox input "true"
click at [341, 192] on p "Refer to the Rollins ECO document to set a clear destination for children" at bounding box center [338, 196] width 176 height 18
click at [230, 192] on input "Refer to the Rollins ECO document to set a clear destination for children" at bounding box center [225, 196] width 9 height 9
checkbox input "true"
click at [337, 248] on p "Make an educated guess as to what children should be doing at the end of the ye…" at bounding box center [338, 241] width 176 height 18
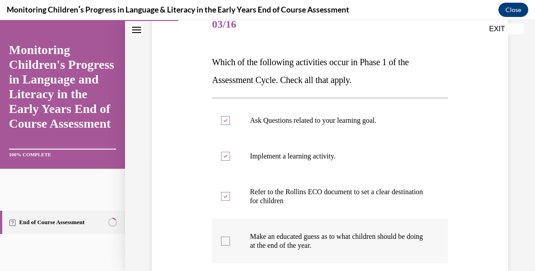
click at [230, 245] on input "Make an educated guess as to what children should be doing at the end of the ye…" at bounding box center [225, 241] width 9 height 9
checkbox input "true"
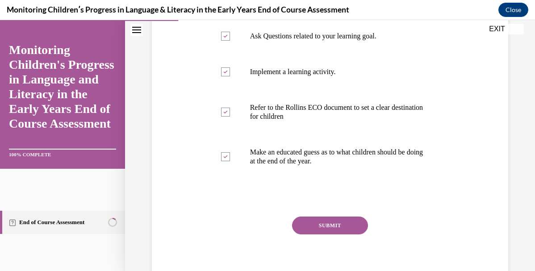
click at [338, 223] on button "SUBMIT" at bounding box center [330, 225] width 76 height 18
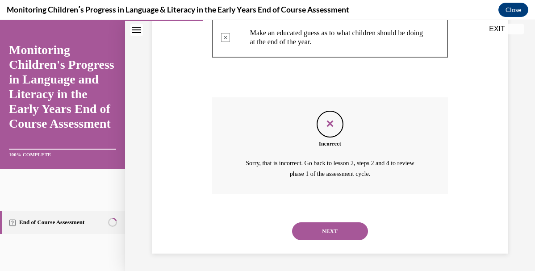
scroll to position [320, 0]
click at [352, 231] on button "NEXT" at bounding box center [330, 232] width 76 height 18
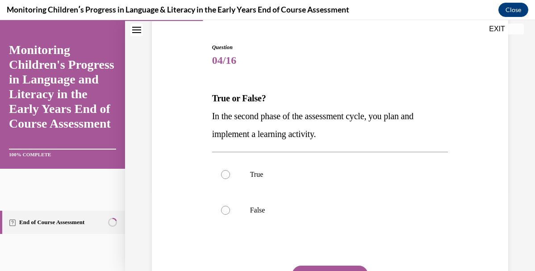
scroll to position [82, 0]
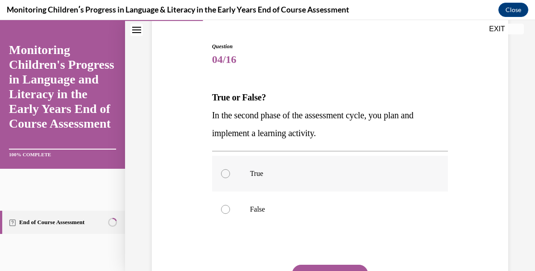
click at [289, 182] on label "True" at bounding box center [330, 174] width 236 height 36
click at [230, 178] on input "True" at bounding box center [225, 173] width 9 height 9
radio input "true"
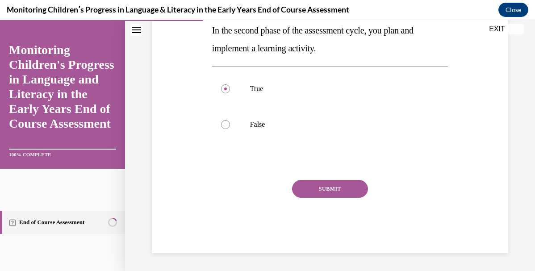
click at [331, 188] on button "SUBMIT" at bounding box center [330, 189] width 76 height 18
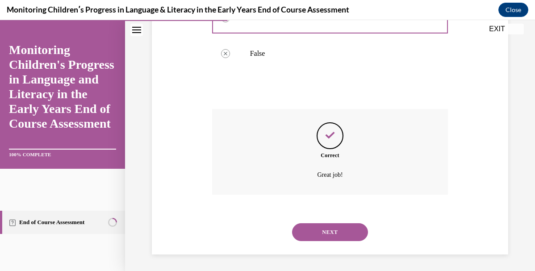
scroll to position [239, 0]
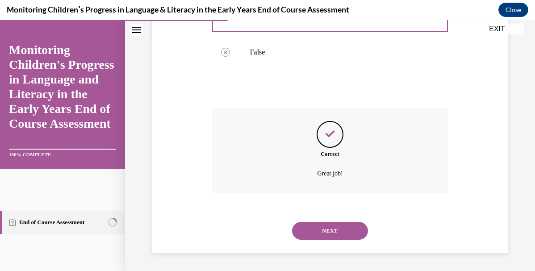
click at [333, 231] on button "NEXT" at bounding box center [330, 231] width 76 height 18
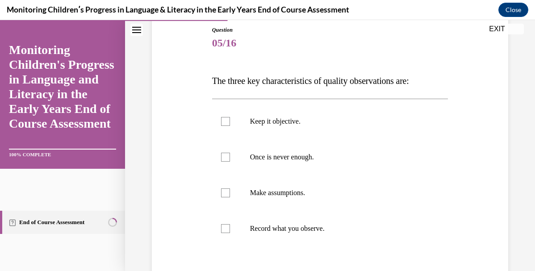
scroll to position [99, 0]
click at [269, 131] on label "Keep it objective." at bounding box center [330, 121] width 236 height 36
click at [230, 125] on input "Keep it objective." at bounding box center [225, 120] width 9 height 9
checkbox input "true"
click at [269, 161] on label "Once is never enough." at bounding box center [330, 157] width 236 height 36
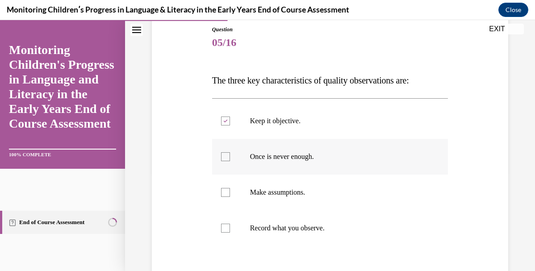
click at [230, 161] on input "Once is never enough." at bounding box center [225, 156] width 9 height 9
checkbox input "true"
click at [269, 220] on label "Record what you observe." at bounding box center [330, 228] width 236 height 36
click at [230, 224] on input "Record what you observe." at bounding box center [225, 228] width 9 height 9
checkbox input "true"
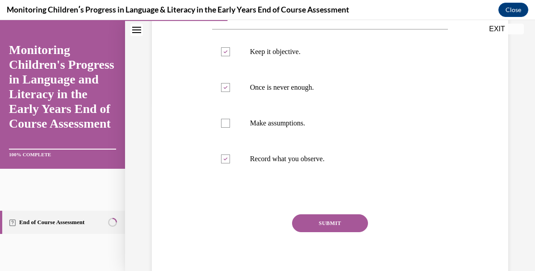
click at [311, 226] on button "SUBMIT" at bounding box center [330, 223] width 76 height 18
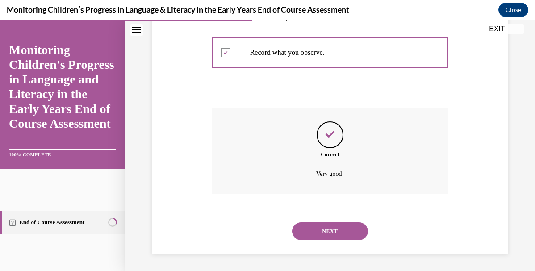
scroll to position [274, 0]
click at [321, 228] on button "NEXT" at bounding box center [330, 231] width 76 height 18
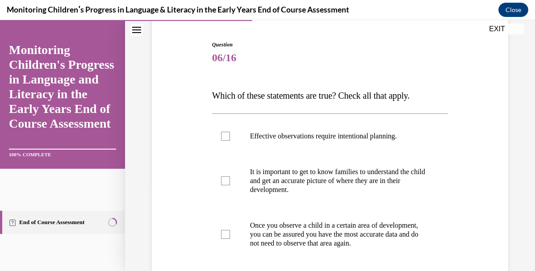
scroll to position [84, 0]
click at [331, 131] on p "Effective observations require intentional planning." at bounding box center [338, 135] width 176 height 9
click at [230, 131] on input "Effective observations require intentional planning." at bounding box center [225, 135] width 9 height 9
checkbox input "true"
click at [322, 170] on p "It is important to get to know families to understand the child and get an accu…" at bounding box center [338, 180] width 176 height 27
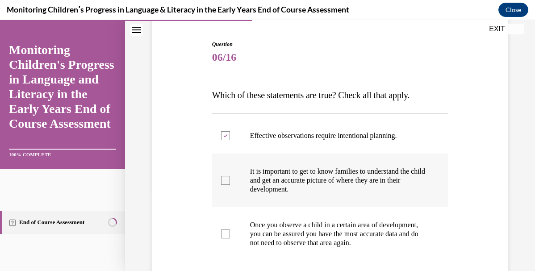
click at [230, 176] on input "It is important to get to know families to understand the child and get an accu…" at bounding box center [225, 180] width 9 height 9
checkbox input "true"
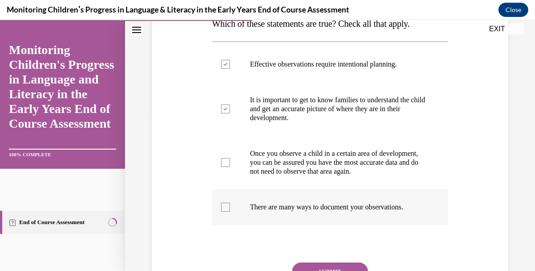
click at [310, 223] on label "There are many ways to document your observations." at bounding box center [330, 207] width 236 height 36
click at [230, 212] on input "There are many ways to document your observations." at bounding box center [225, 207] width 9 height 9
checkbox input "true"
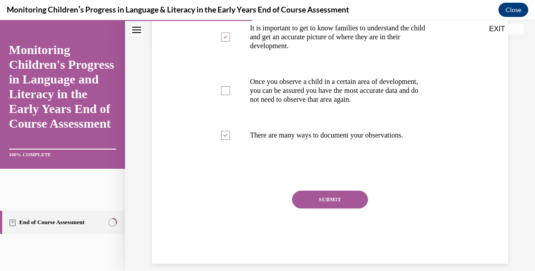
click at [321, 208] on button "SUBMIT" at bounding box center [330, 200] width 76 height 18
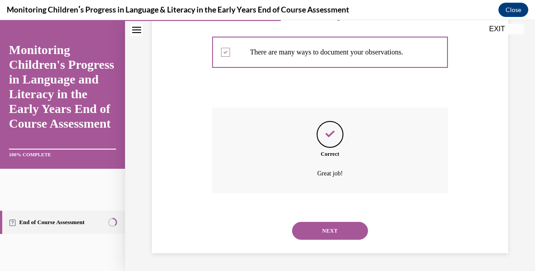
scroll to position [319, 0]
click at [327, 232] on button "NEXT" at bounding box center [330, 231] width 76 height 18
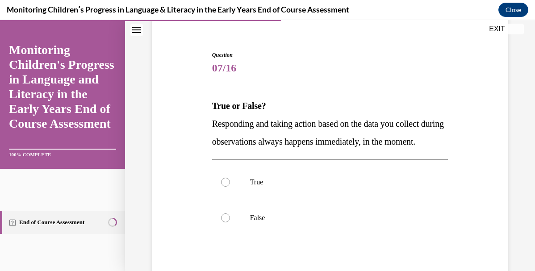
scroll to position [83, 0]
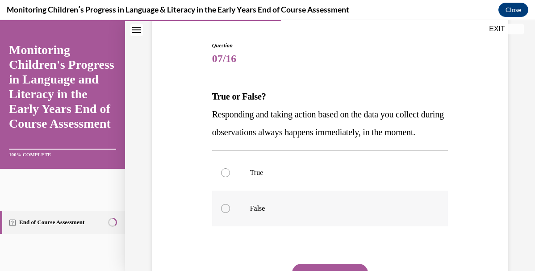
click at [284, 226] on label "False" at bounding box center [330, 209] width 236 height 36
click at [230, 213] on input "False" at bounding box center [225, 208] width 9 height 9
radio input "true"
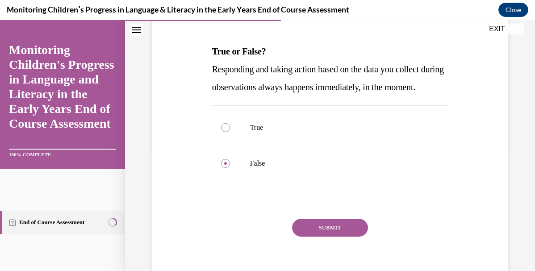
click at [305, 237] on button "SUBMIT" at bounding box center [330, 228] width 76 height 18
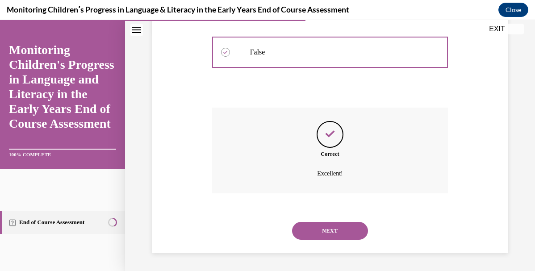
scroll to position [257, 0]
click at [312, 229] on button "NEXT" at bounding box center [330, 231] width 76 height 18
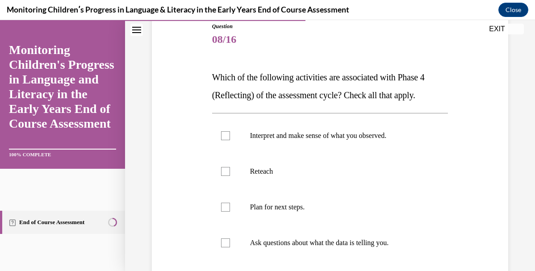
scroll to position [104, 0]
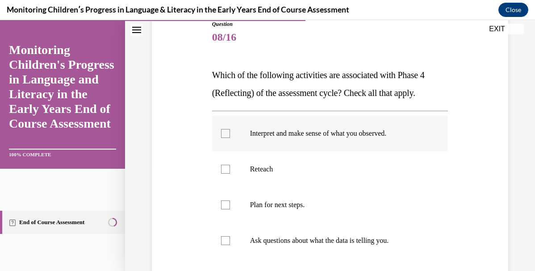
click at [292, 141] on label "Interpret and make sense of what you observed." at bounding box center [330, 134] width 236 height 36
click at [230, 138] on input "Interpret and make sense of what you observed." at bounding box center [225, 133] width 9 height 9
checkbox input "true"
click at [292, 245] on p "Ask questions about what the data is telling you." at bounding box center [338, 240] width 176 height 9
click at [230, 245] on input "Ask questions about what the data is telling you." at bounding box center [225, 240] width 9 height 9
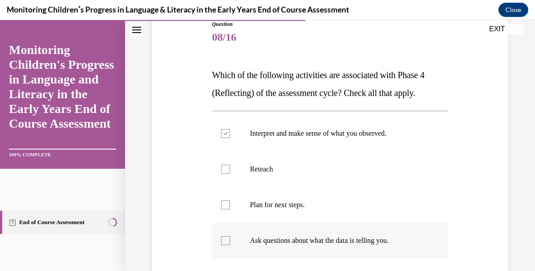
checkbox input "true"
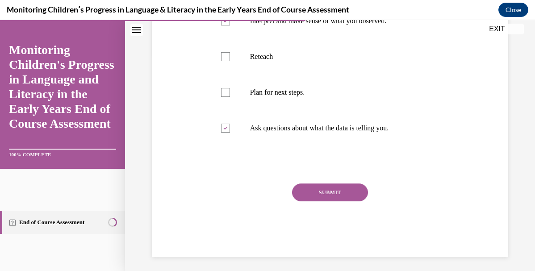
click at [338, 194] on button "SUBMIT" at bounding box center [330, 192] width 76 height 18
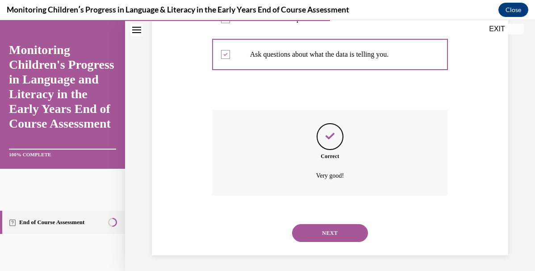
scroll to position [292, 0]
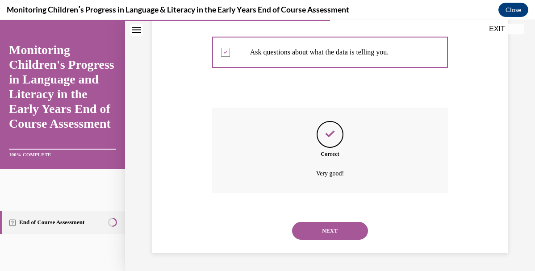
click at [328, 229] on button "NEXT" at bounding box center [330, 231] width 76 height 18
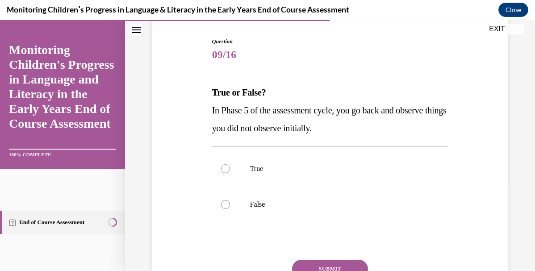
scroll to position [89, 0]
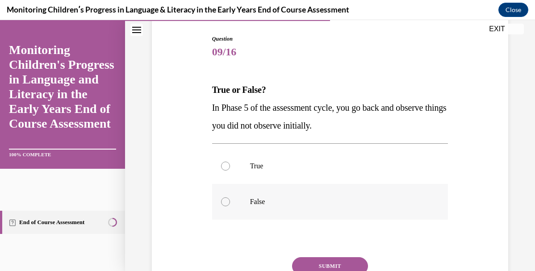
click at [316, 198] on p "False" at bounding box center [338, 201] width 176 height 9
click at [230, 198] on input "False" at bounding box center [225, 201] width 9 height 9
radio input "true"
click at [308, 266] on button "SUBMIT" at bounding box center [330, 266] width 76 height 18
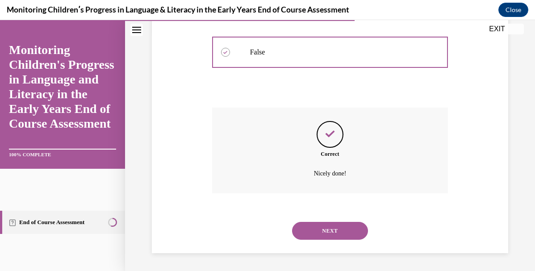
scroll to position [238, 0]
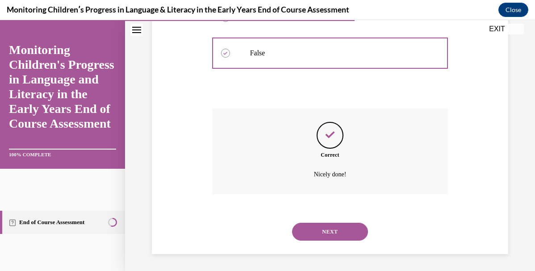
click at [333, 228] on button "NEXT" at bounding box center [330, 232] width 76 height 18
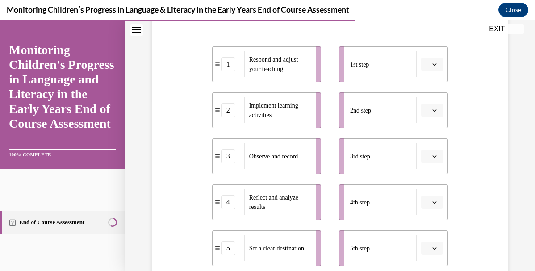
scroll to position [167, 0]
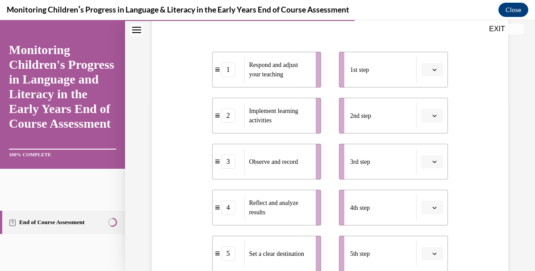
click at [424, 70] on button "button" at bounding box center [432, 69] width 22 height 13
click at [426, 180] on div "5" at bounding box center [431, 179] width 22 height 18
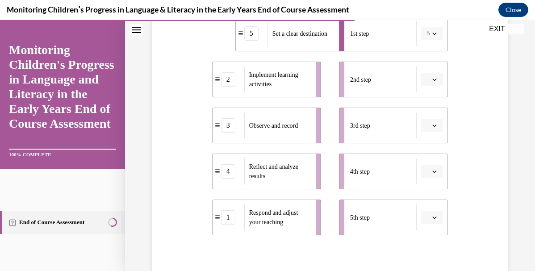
scroll to position [204, 0]
click at [437, 213] on button "button" at bounding box center [432, 216] width 22 height 13
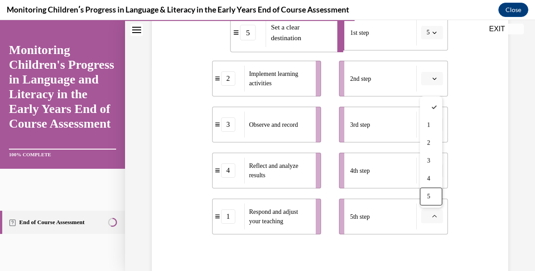
click at [373, 172] on div "4th step" at bounding box center [383, 171] width 66 height 26
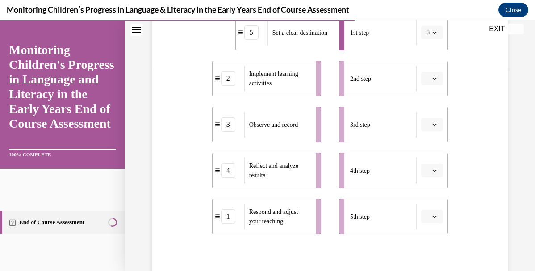
click at [430, 173] on button "button" at bounding box center [432, 170] width 22 height 13
click at [432, 136] on div "4" at bounding box center [431, 133] width 22 height 18
click at [435, 222] on button "button" at bounding box center [432, 216] width 22 height 13
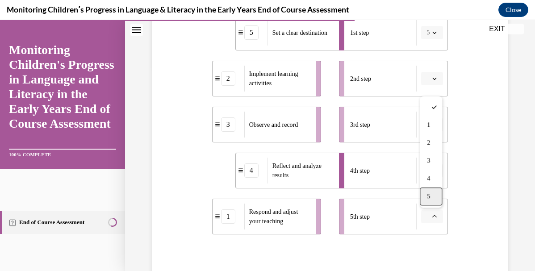
click at [430, 196] on div "5" at bounding box center [431, 196] width 22 height 18
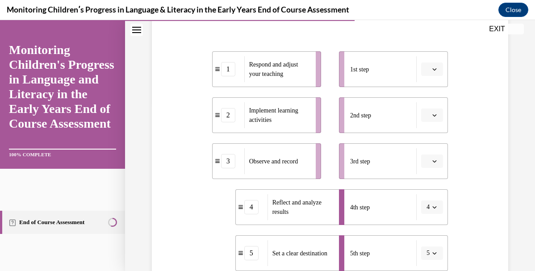
scroll to position [153, 0]
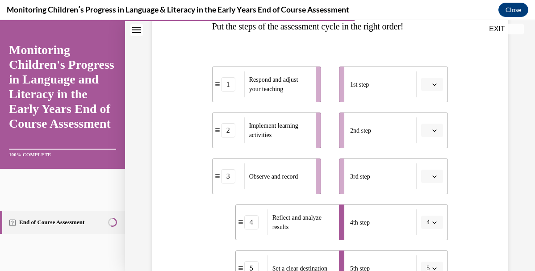
click at [430, 89] on button "button" at bounding box center [432, 84] width 22 height 13
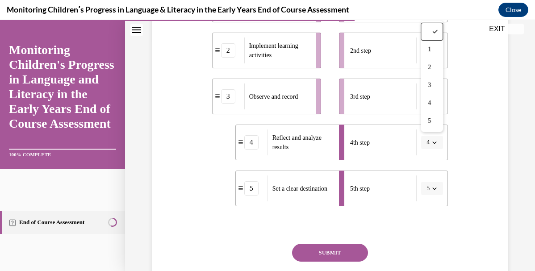
scroll to position [234, 0]
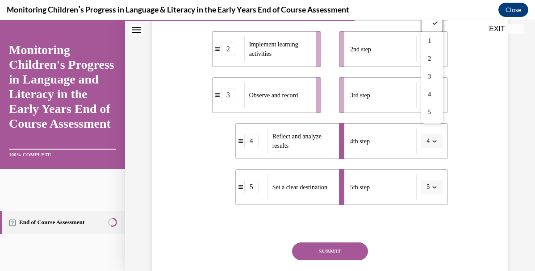
click at [433, 185] on icon "button" at bounding box center [434, 187] width 4 height 4
click at [427, 95] on span "1" at bounding box center [426, 95] width 3 height 7
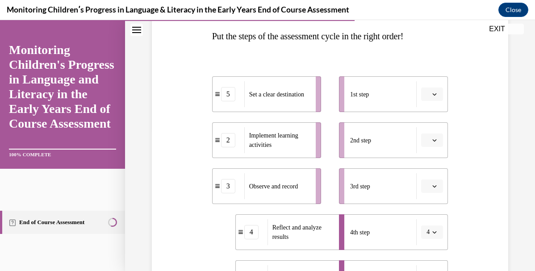
scroll to position [140, 0]
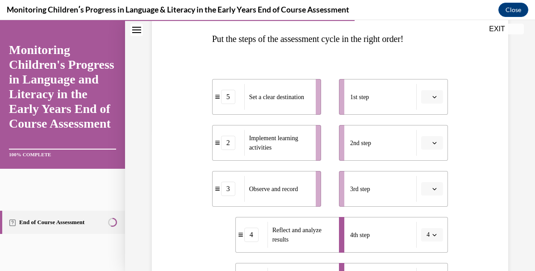
click at [427, 92] on span "Please select an option" at bounding box center [427, 96] width 3 height 9
click at [434, 202] on div "5" at bounding box center [431, 206] width 22 height 18
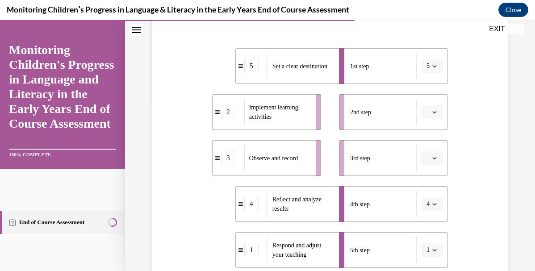
scroll to position [170, 0]
click at [432, 112] on icon "button" at bounding box center [434, 112] width 4 height 4
click at [436, 165] on div "2" at bounding box center [431, 168] width 22 height 18
click at [436, 151] on li "3rd step" at bounding box center [393, 159] width 109 height 36
click at [436, 157] on icon "button" at bounding box center [434, 158] width 4 height 4
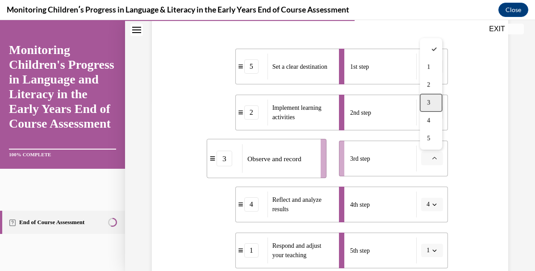
click at [432, 107] on div "3" at bounding box center [431, 103] width 22 height 18
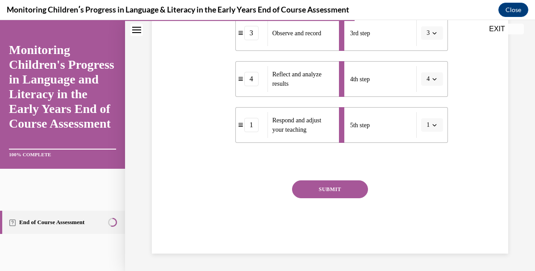
click at [347, 190] on button "SUBMIT" at bounding box center [330, 189] width 76 height 18
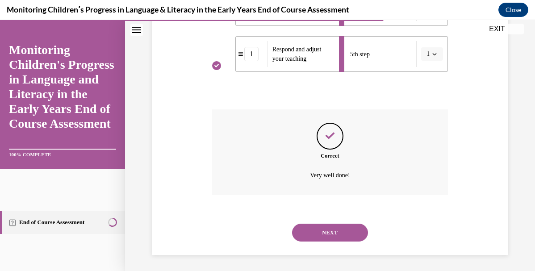
scroll to position [369, 0]
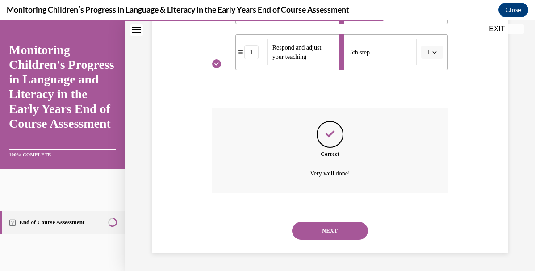
click at [335, 230] on button "NEXT" at bounding box center [330, 231] width 76 height 18
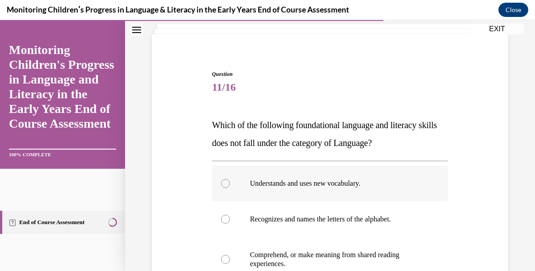
scroll to position [56, 0]
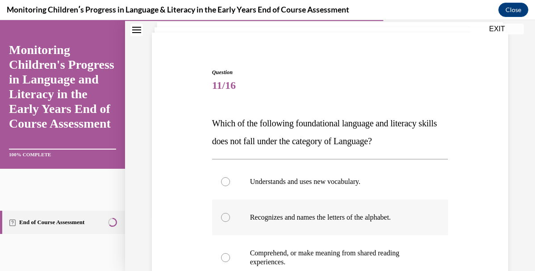
click at [333, 216] on p "Recognizes and names the letters of the alphabet." at bounding box center [338, 217] width 176 height 9
click at [230, 216] on input "Recognizes and names the letters of the alphabet." at bounding box center [225, 217] width 9 height 9
radio input "true"
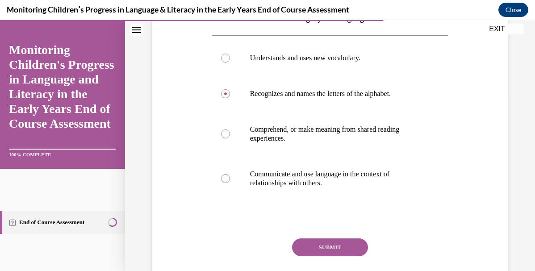
click at [335, 254] on button "SUBMIT" at bounding box center [330, 247] width 76 height 18
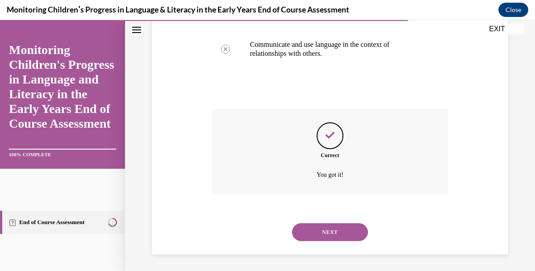
scroll to position [310, 0]
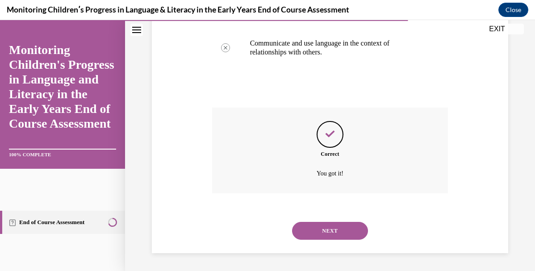
click at [328, 230] on button "NEXT" at bounding box center [330, 231] width 76 height 18
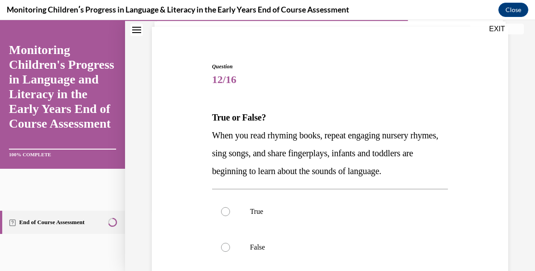
scroll to position [98, 0]
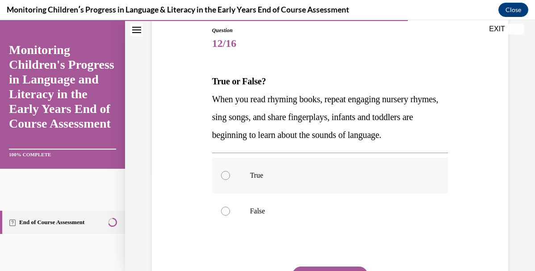
click at [294, 177] on p "True" at bounding box center [338, 175] width 176 height 9
click at [230, 177] on input "True" at bounding box center [225, 175] width 9 height 9
radio input "true"
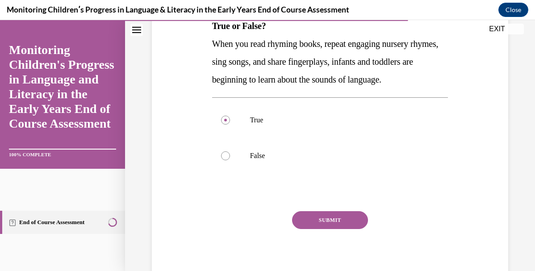
click at [312, 230] on div "SUBMIT" at bounding box center [330, 233] width 236 height 45
click at [311, 221] on button "SUBMIT" at bounding box center [330, 220] width 76 height 18
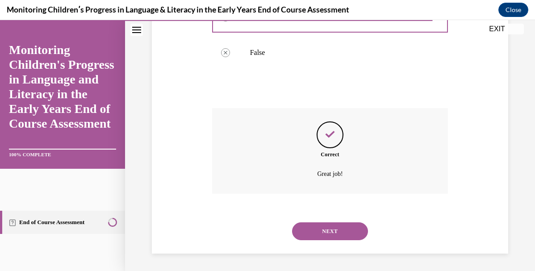
scroll to position [257, 0]
click at [311, 225] on button "NEXT" at bounding box center [330, 231] width 76 height 18
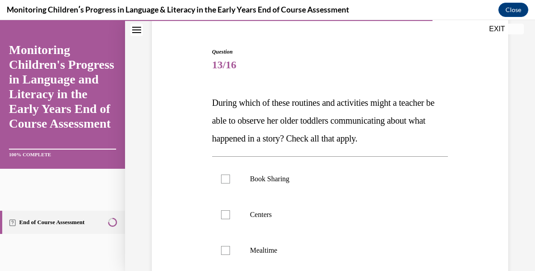
scroll to position [92, 0]
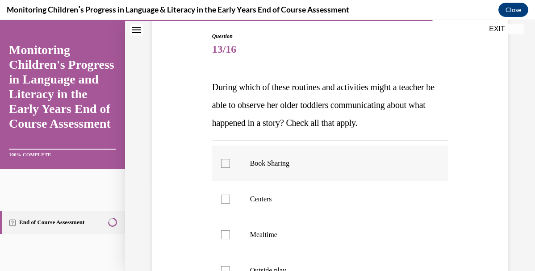
click at [291, 177] on label "Book Sharing" at bounding box center [330, 163] width 236 height 36
click at [230, 168] on input "Book Sharing" at bounding box center [225, 163] width 9 height 9
checkbox input "true"
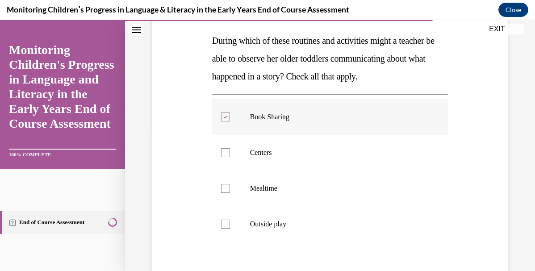
scroll to position [137, 0]
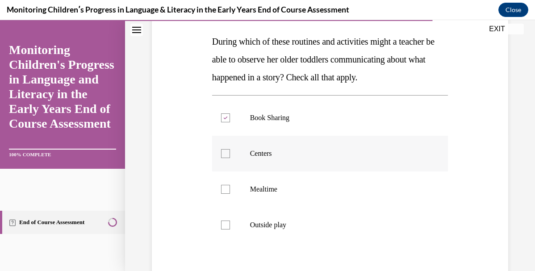
click at [284, 154] on p "Centers" at bounding box center [338, 153] width 176 height 9
click at [230, 154] on input "Centers" at bounding box center [225, 153] width 9 height 9
checkbox input "true"
click at [284, 185] on p "Mealtime" at bounding box center [338, 189] width 176 height 9
click at [230, 185] on input "Mealtime" at bounding box center [225, 189] width 9 height 9
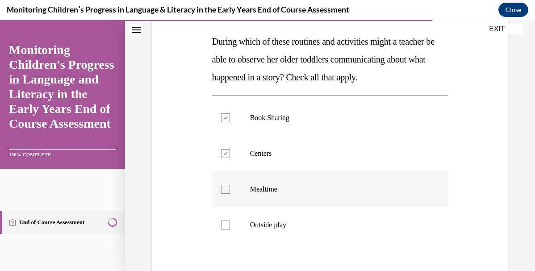
checkbox input "true"
click at [284, 223] on p "Outside play" at bounding box center [338, 224] width 176 height 9
click at [230, 223] on input "Outside play" at bounding box center [225, 224] width 9 height 9
checkbox input "true"
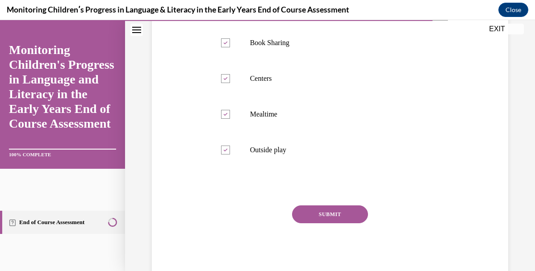
click at [323, 217] on button "SUBMIT" at bounding box center [330, 214] width 76 height 18
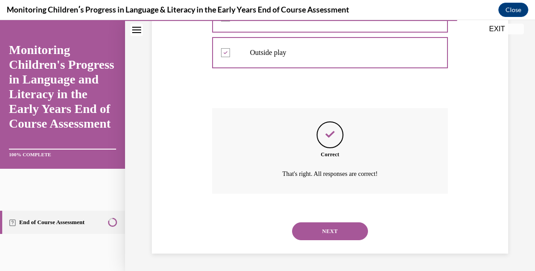
scroll to position [310, 0]
click at [327, 231] on button "NEXT" at bounding box center [330, 231] width 76 height 18
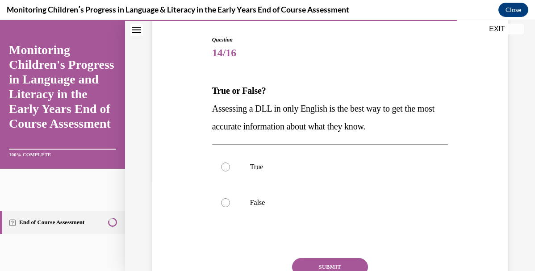
scroll to position [91, 0]
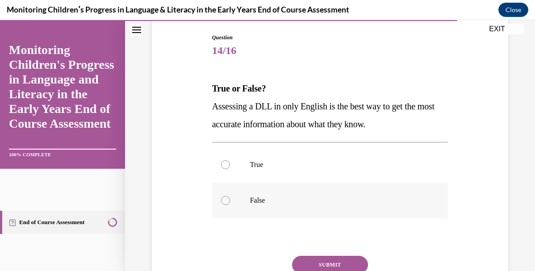
click at [332, 204] on p "False" at bounding box center [338, 200] width 176 height 9
click at [230, 204] on input "False" at bounding box center [225, 200] width 9 height 9
radio input "true"
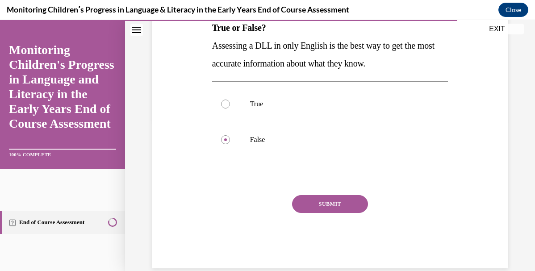
click at [332, 205] on button "SUBMIT" at bounding box center [330, 204] width 76 height 18
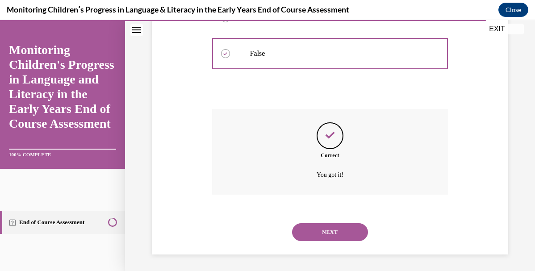
scroll to position [239, 0]
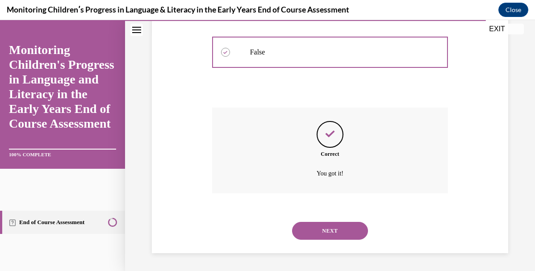
click at [329, 228] on button "NEXT" at bounding box center [330, 231] width 76 height 18
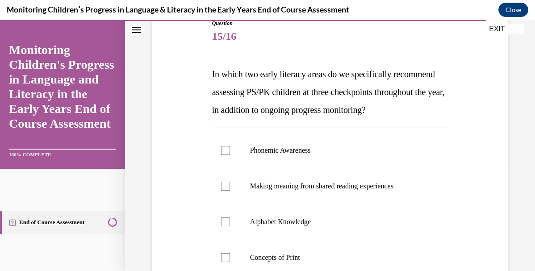
scroll to position [110, 0]
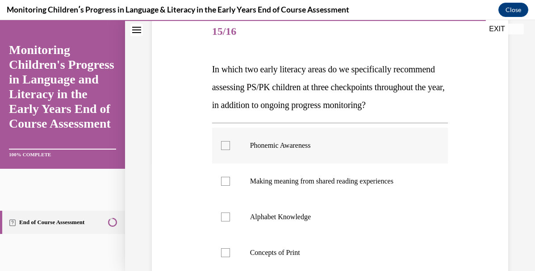
click at [331, 163] on label "Phonemic Awareness" at bounding box center [330, 146] width 236 height 36
click at [230, 150] on input "Phonemic Awareness" at bounding box center [225, 145] width 9 height 9
checkbox input "true"
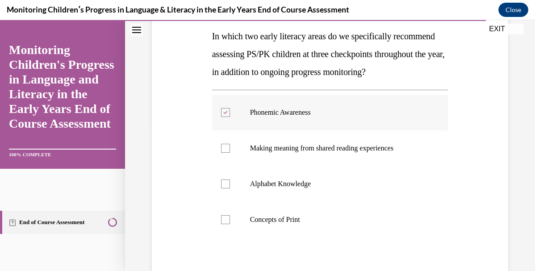
scroll to position [144, 0]
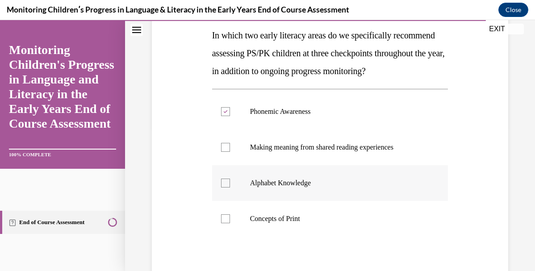
click at [317, 187] on p "Alphabet Knowledge" at bounding box center [338, 183] width 176 height 9
click at [230, 187] on input "Alphabet Knowledge" at bounding box center [225, 183] width 9 height 9
checkbox input "true"
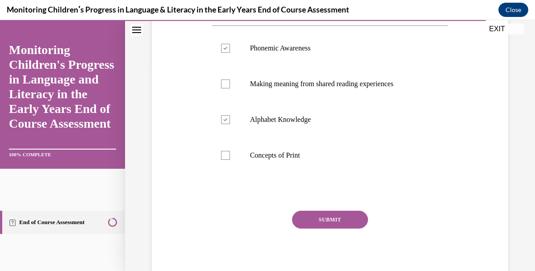
click at [325, 229] on button "SUBMIT" at bounding box center [330, 220] width 76 height 18
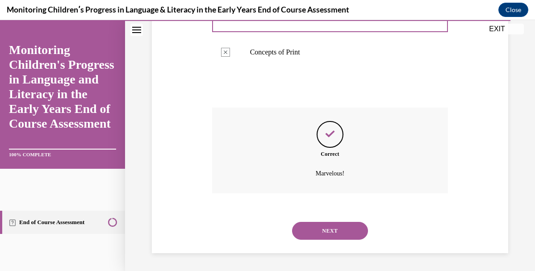
scroll to position [328, 0]
click at [322, 226] on button "NEXT" at bounding box center [330, 231] width 76 height 18
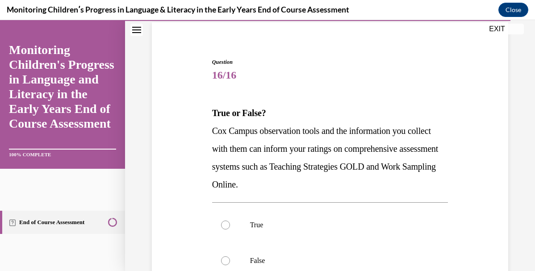
scroll to position [85, 0]
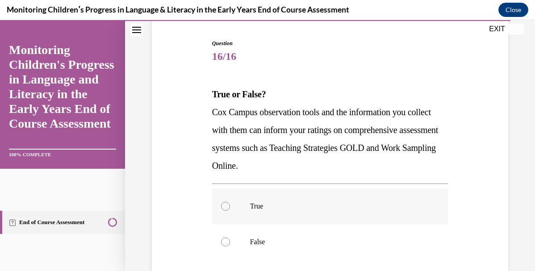
click at [314, 211] on label "True" at bounding box center [330, 206] width 236 height 36
click at [230, 211] on input "True" at bounding box center [225, 206] width 9 height 9
radio input "true"
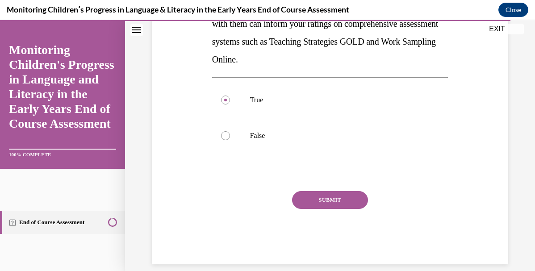
click at [324, 197] on button "SUBMIT" at bounding box center [330, 200] width 76 height 18
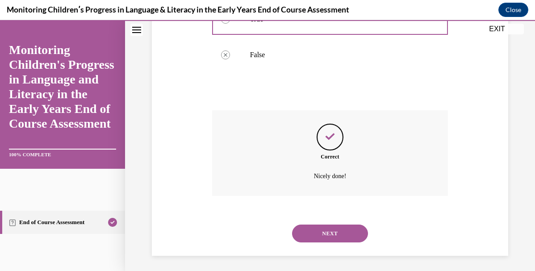
scroll to position [274, 0]
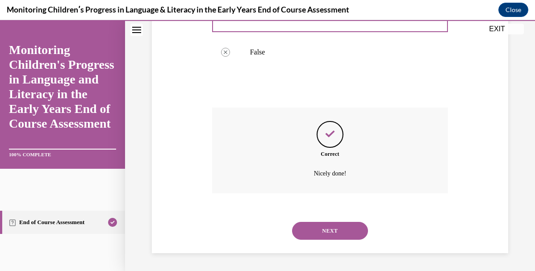
click at [327, 234] on button "NEXT" at bounding box center [330, 231] width 76 height 18
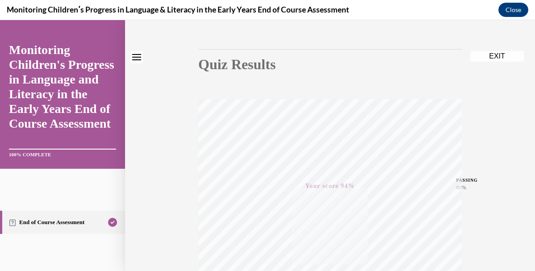
scroll to position [0, 0]
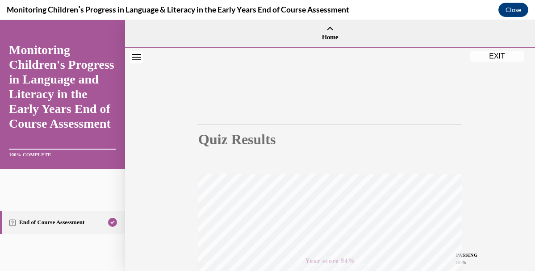
click at [503, 56] on button "EXIT" at bounding box center [497, 56] width 54 height 11
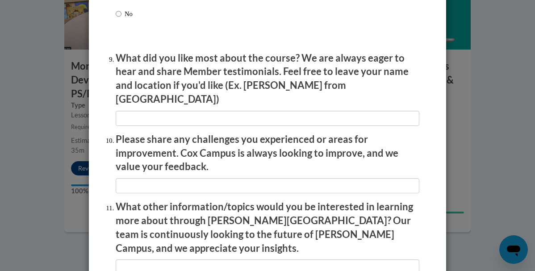
scroll to position [1586, 0]
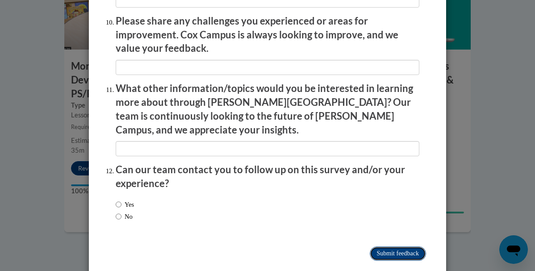
click at [398, 246] on input "Submit feedback" at bounding box center [398, 253] width 56 height 14
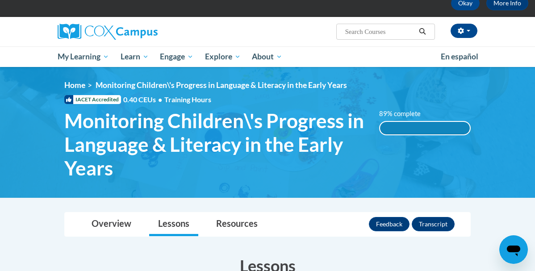
scroll to position [50, 0]
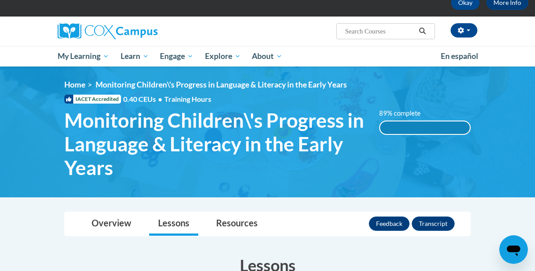
click at [368, 32] on input "Search..." at bounding box center [379, 31] width 71 height 11
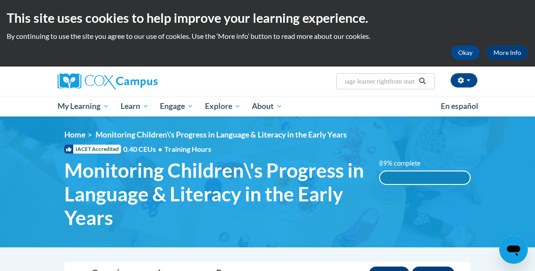
scroll to position [0, 70]
type input "supporting dual language learner rightfrom start"
click at [424, 79] on icon "Search" at bounding box center [422, 81] width 8 height 7
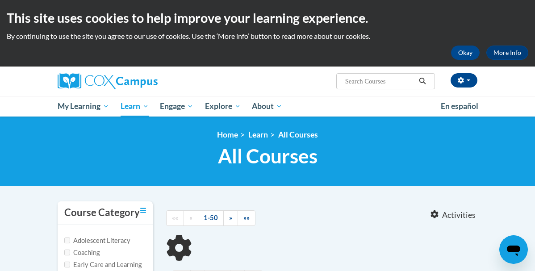
type input "supporting dual language learner rightfrom start"
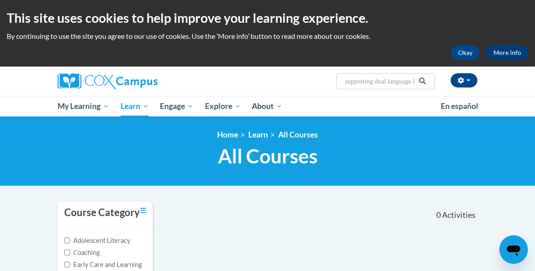
scroll to position [12, 0]
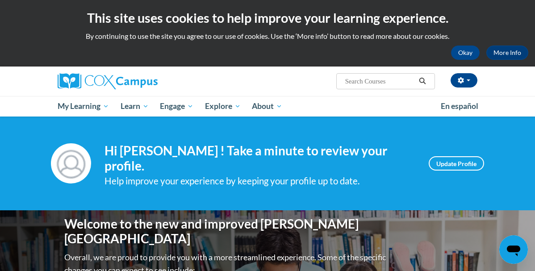
click at [367, 79] on input "Search..." at bounding box center [379, 81] width 71 height 11
type input "supporting dual language learner right from the start"
click at [420, 82] on icon "Search" at bounding box center [422, 81] width 8 height 7
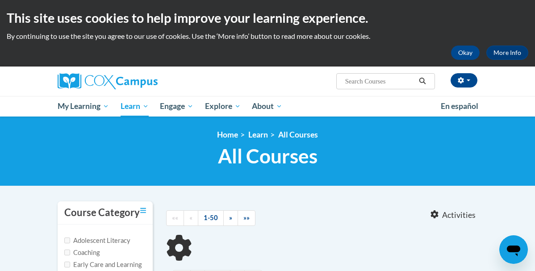
type input "supporting dual language learner right from the start"
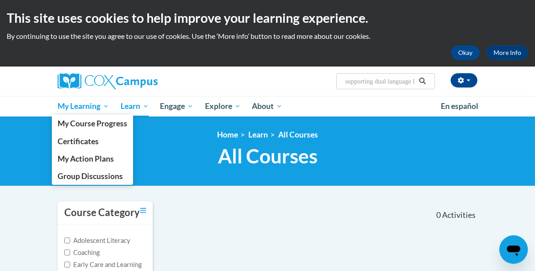
click at [95, 107] on span "My Learning" at bounding box center [83, 106] width 51 height 11
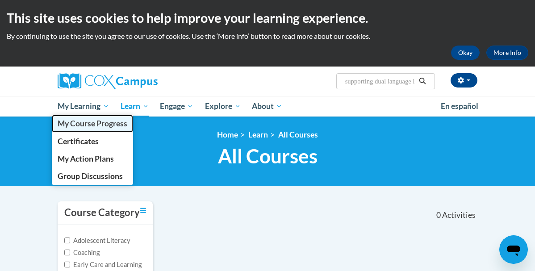
click at [95, 122] on span "My Course Progress" at bounding box center [93, 123] width 70 height 9
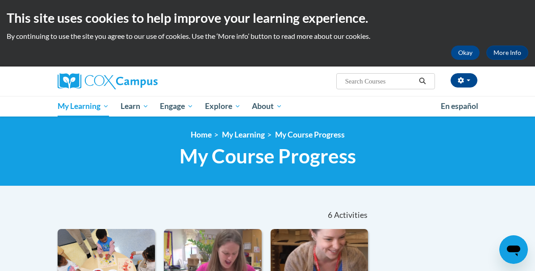
click at [424, 79] on icon "Search" at bounding box center [422, 81] width 8 height 7
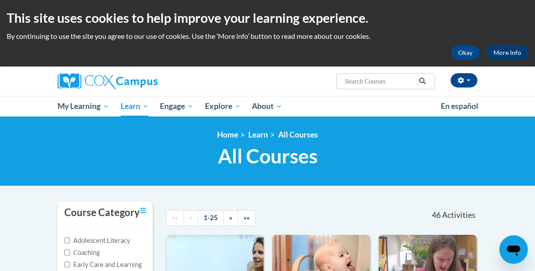
click at [392, 82] on input "Search..." at bounding box center [379, 81] width 71 height 11
type input "supporting dual language learner right from the start"
click at [424, 81] on icon "Search" at bounding box center [422, 81] width 7 height 7
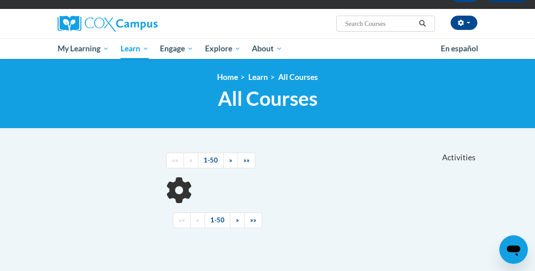
scroll to position [59, 0]
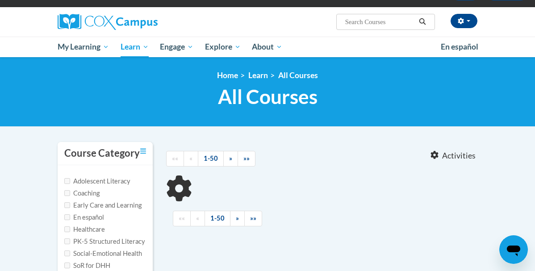
type input "supporting dual language learner right from the start"
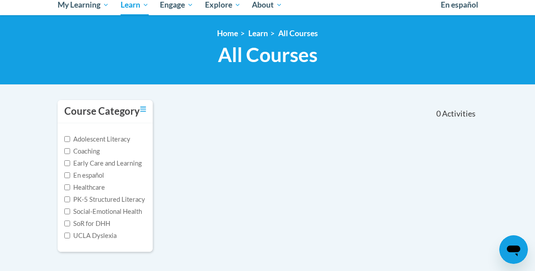
scroll to position [105, 0]
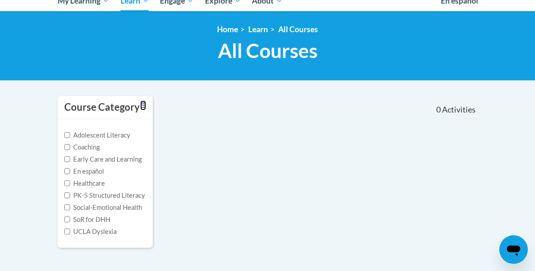
click at [141, 101] on link "Toggle collapse" at bounding box center [143, 105] width 6 height 10
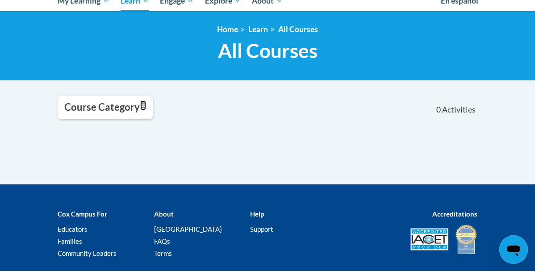
click at [141, 101] on link "Toggle collapse" at bounding box center [143, 105] width 6 height 10
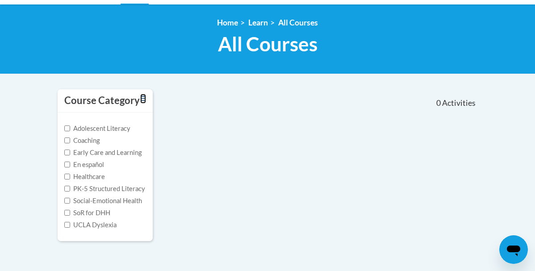
scroll to position [112, 0]
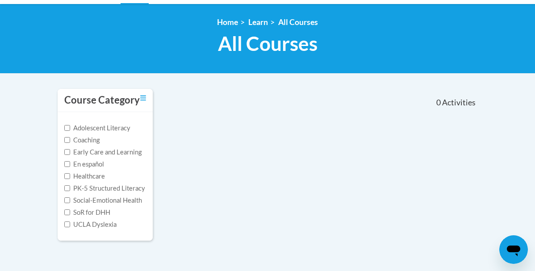
click at [127, 154] on label "Early Care and Learning" at bounding box center [102, 152] width 77 height 10
click at [70, 154] on input "Early Care and Learning" at bounding box center [67, 152] width 6 height 6
checkbox input "true"
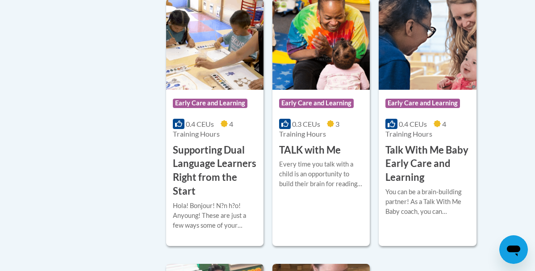
scroll to position [1333, 0]
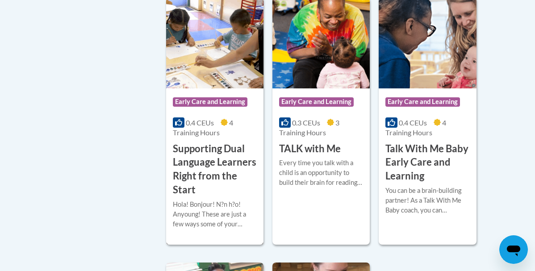
click at [225, 158] on h3 "Supporting Dual Language Learners Right from the Start" at bounding box center [215, 169] width 84 height 55
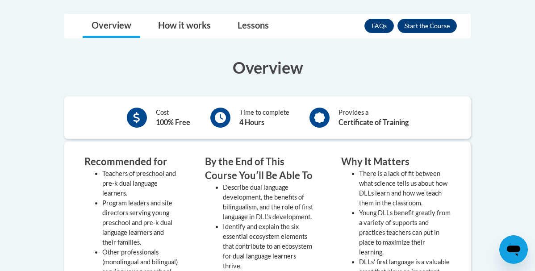
scroll to position [215, 0]
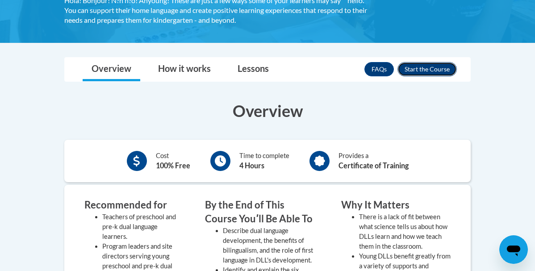
click at [432, 65] on button "Enroll" at bounding box center [426, 69] width 59 height 14
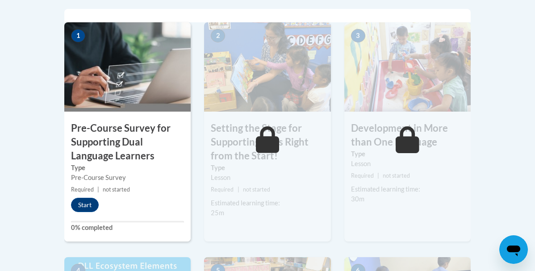
scroll to position [316, 0]
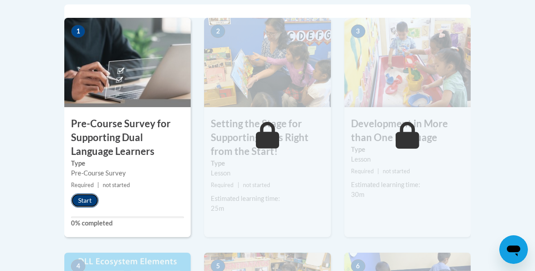
click at [75, 200] on button "Start" at bounding box center [85, 200] width 28 height 14
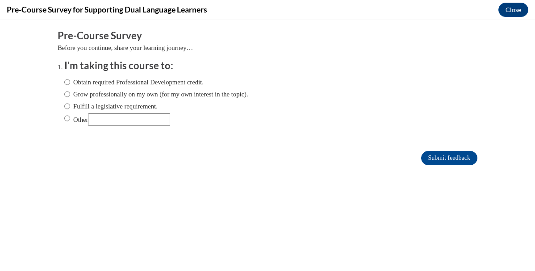
scroll to position [0, 0]
click at [76, 124] on label "Other" at bounding box center [117, 119] width 106 height 12
click at [70, 123] on input "Other" at bounding box center [67, 118] width 6 height 10
radio input "true"
click at [466, 155] on input "Submit feedback" at bounding box center [449, 158] width 56 height 14
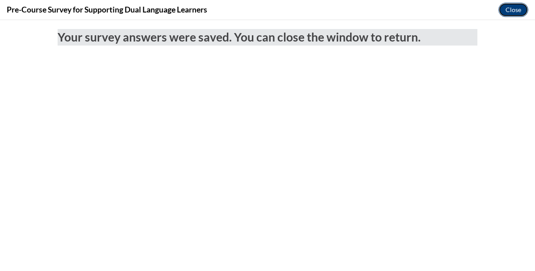
click at [513, 11] on button "Close" at bounding box center [513, 10] width 30 height 14
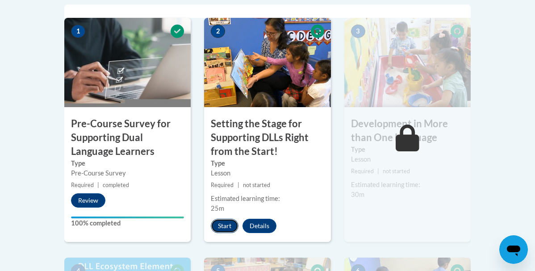
click at [223, 224] on button "Start" at bounding box center [225, 226] width 28 height 14
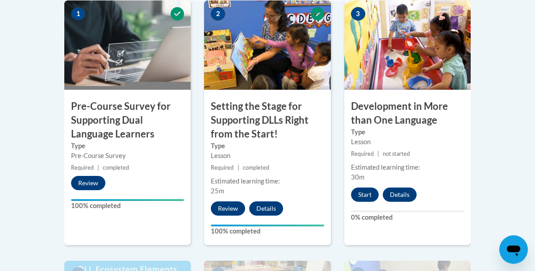
scroll to position [334, 0]
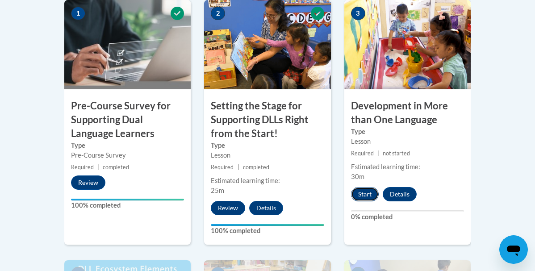
click at [368, 189] on button "Start" at bounding box center [365, 194] width 28 height 14
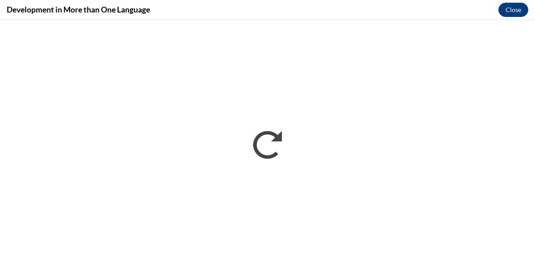
scroll to position [0, 0]
